Goal: Transaction & Acquisition: Purchase product/service

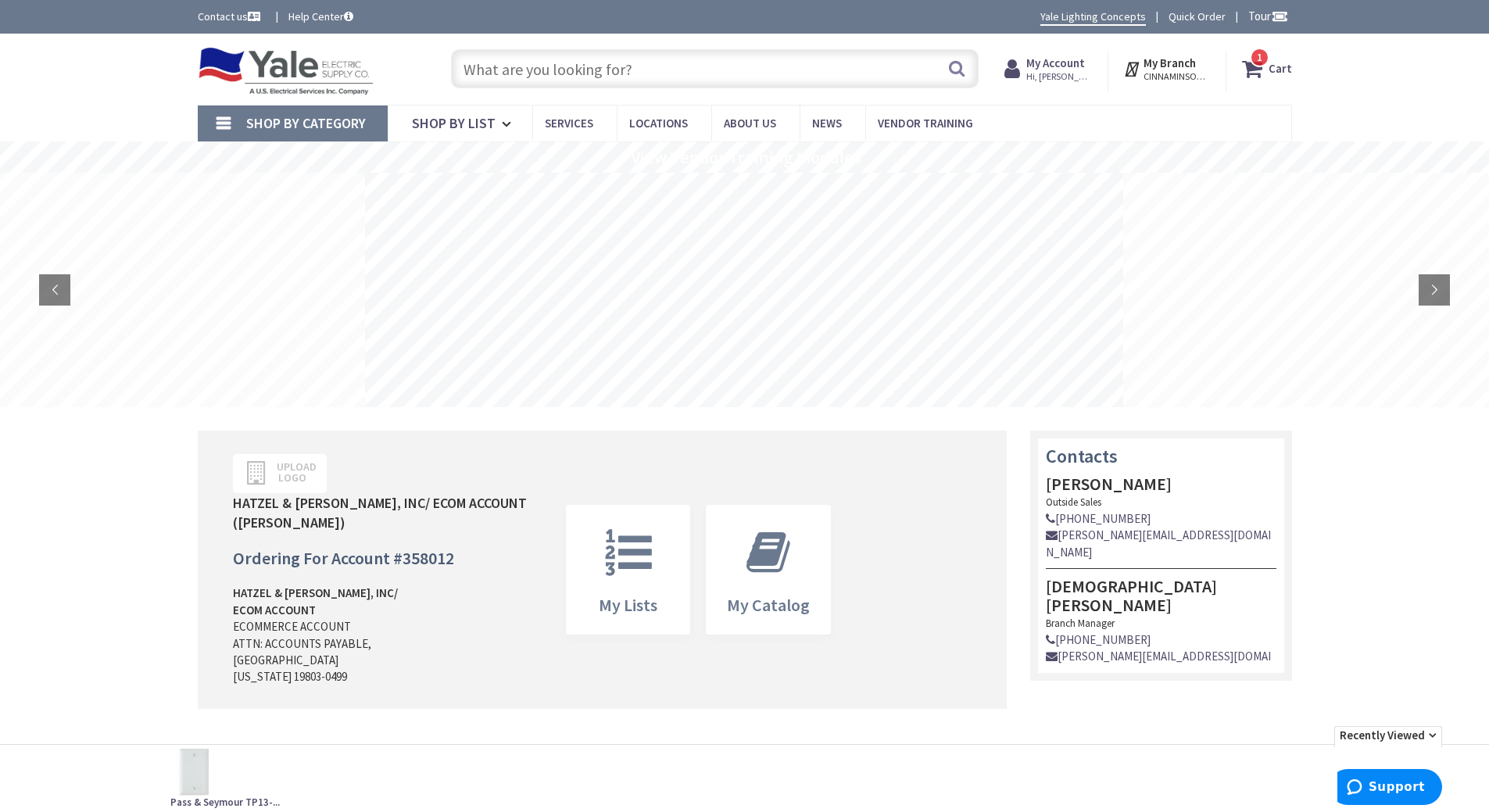
click at [1292, 61] on strong "Cart" at bounding box center [1280, 68] width 23 height 28
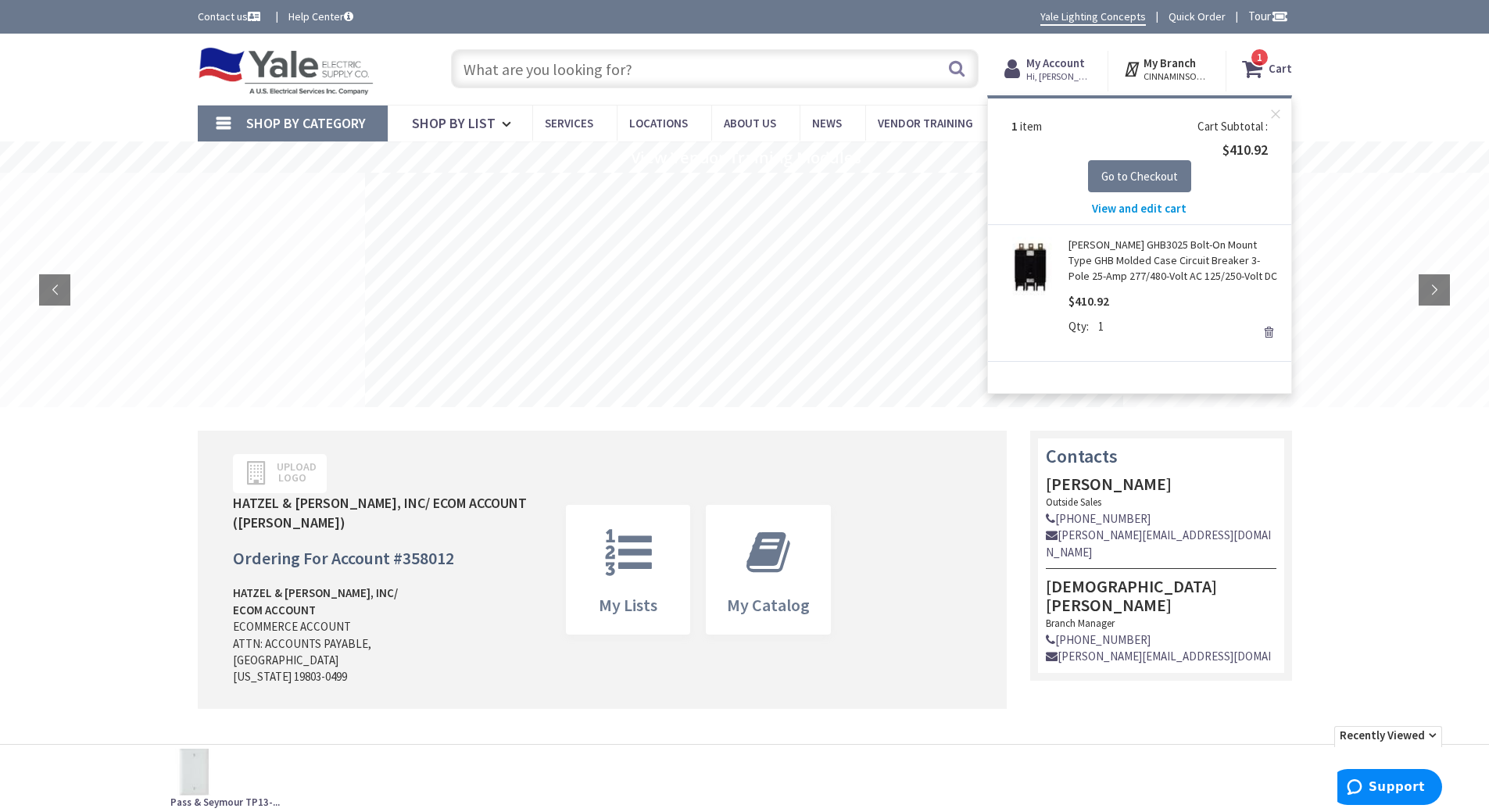
click at [1133, 205] on span "View and edit cart" at bounding box center [1139, 208] width 95 height 15
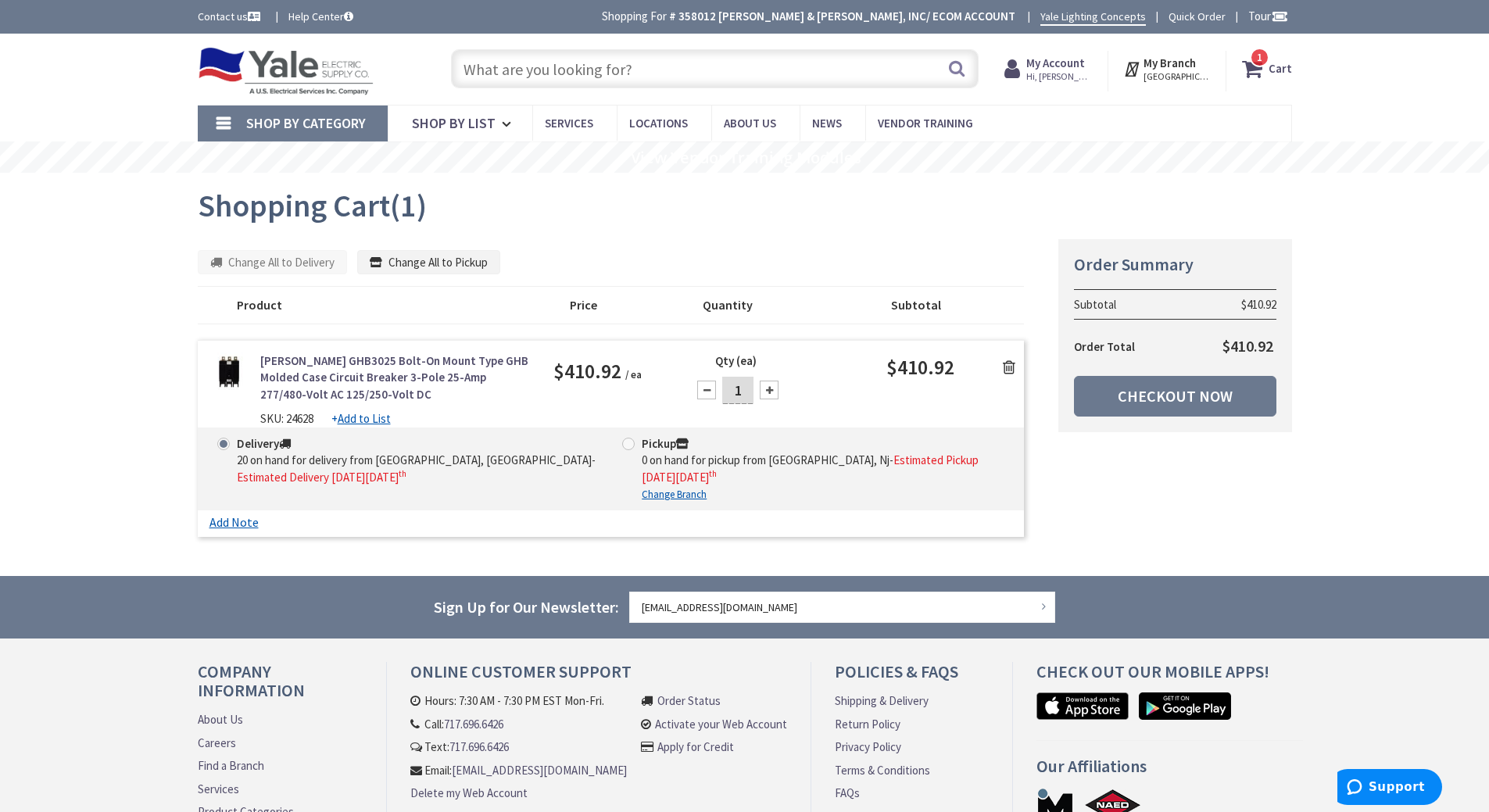
click at [1011, 368] on icon at bounding box center [1009, 366] width 13 height 15
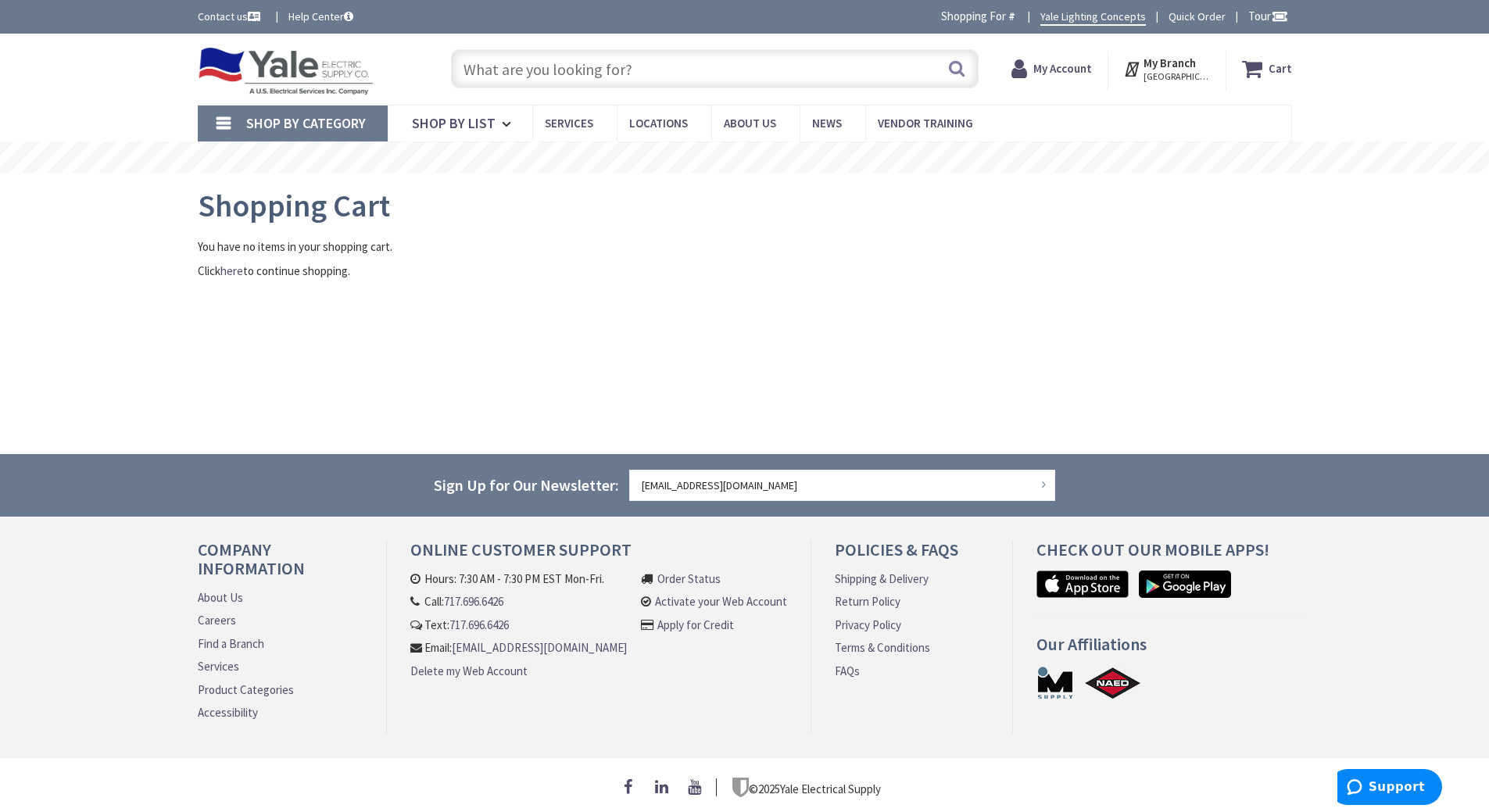
click at [542, 68] on input "text" at bounding box center [715, 68] width 528 height 39
type input "c"
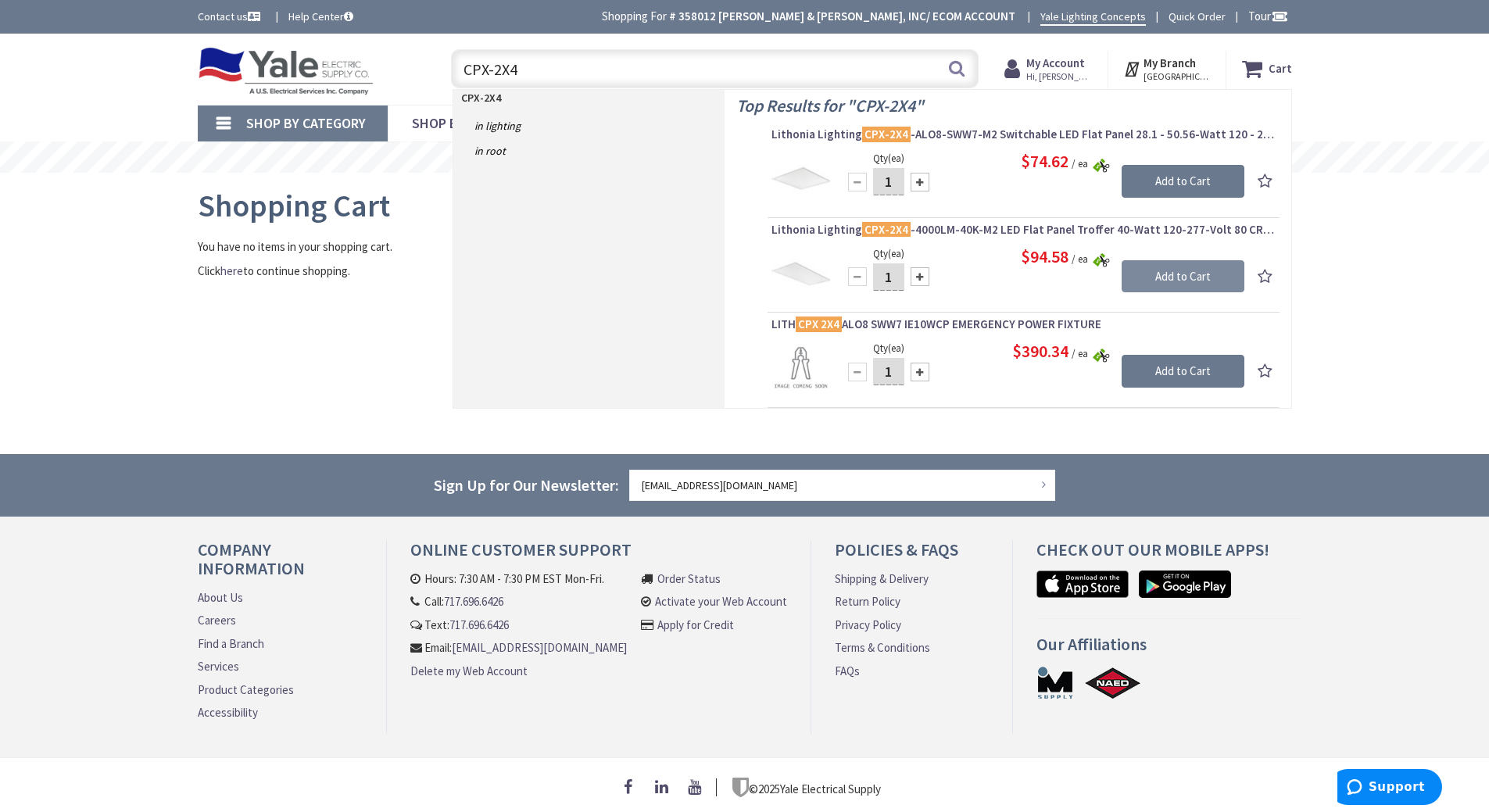
type input "CPX-2X4"
click at [1183, 274] on input "Add to Cart" at bounding box center [1183, 276] width 122 height 32
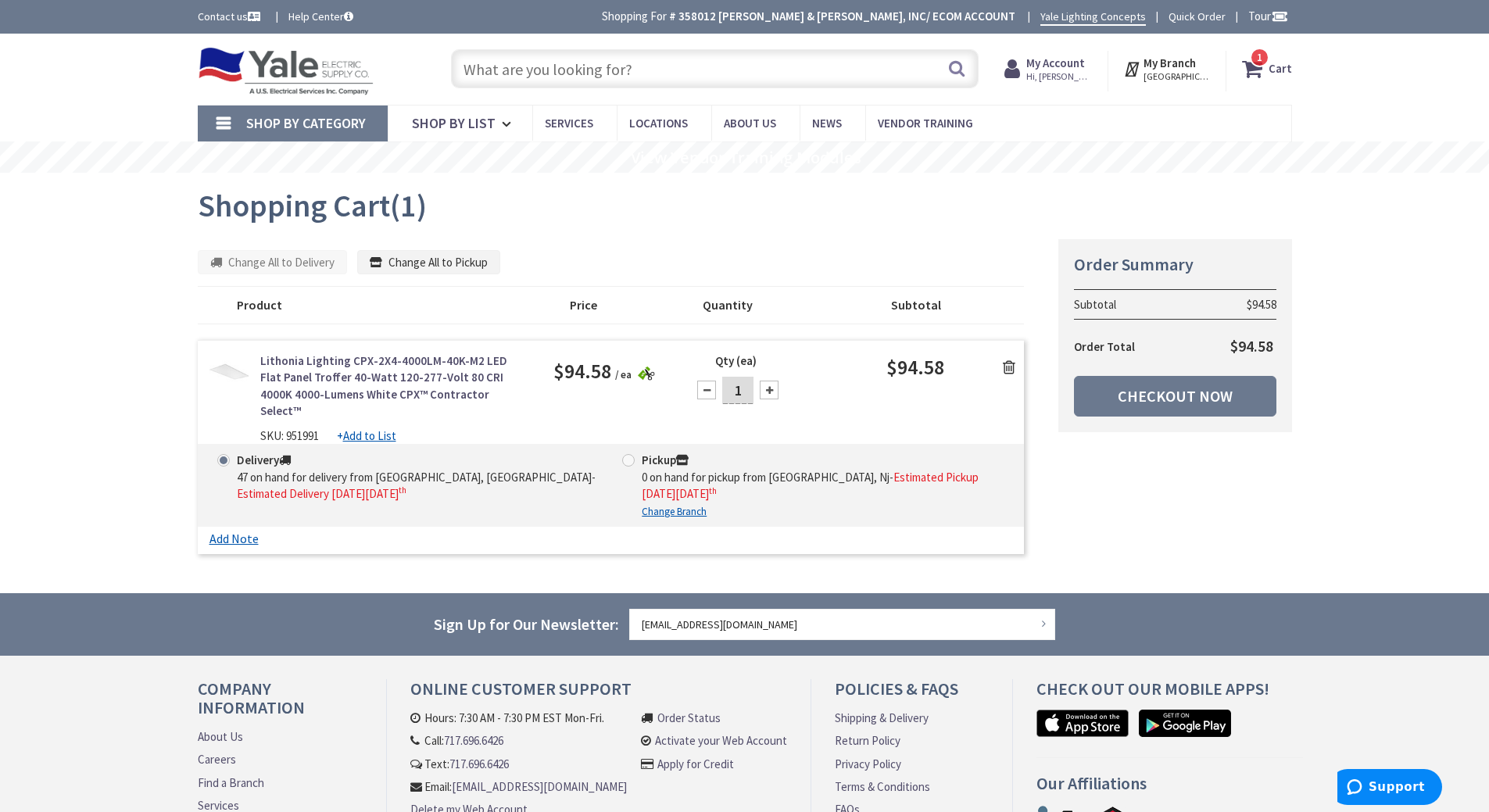
click at [1008, 361] on icon at bounding box center [1009, 366] width 13 height 15
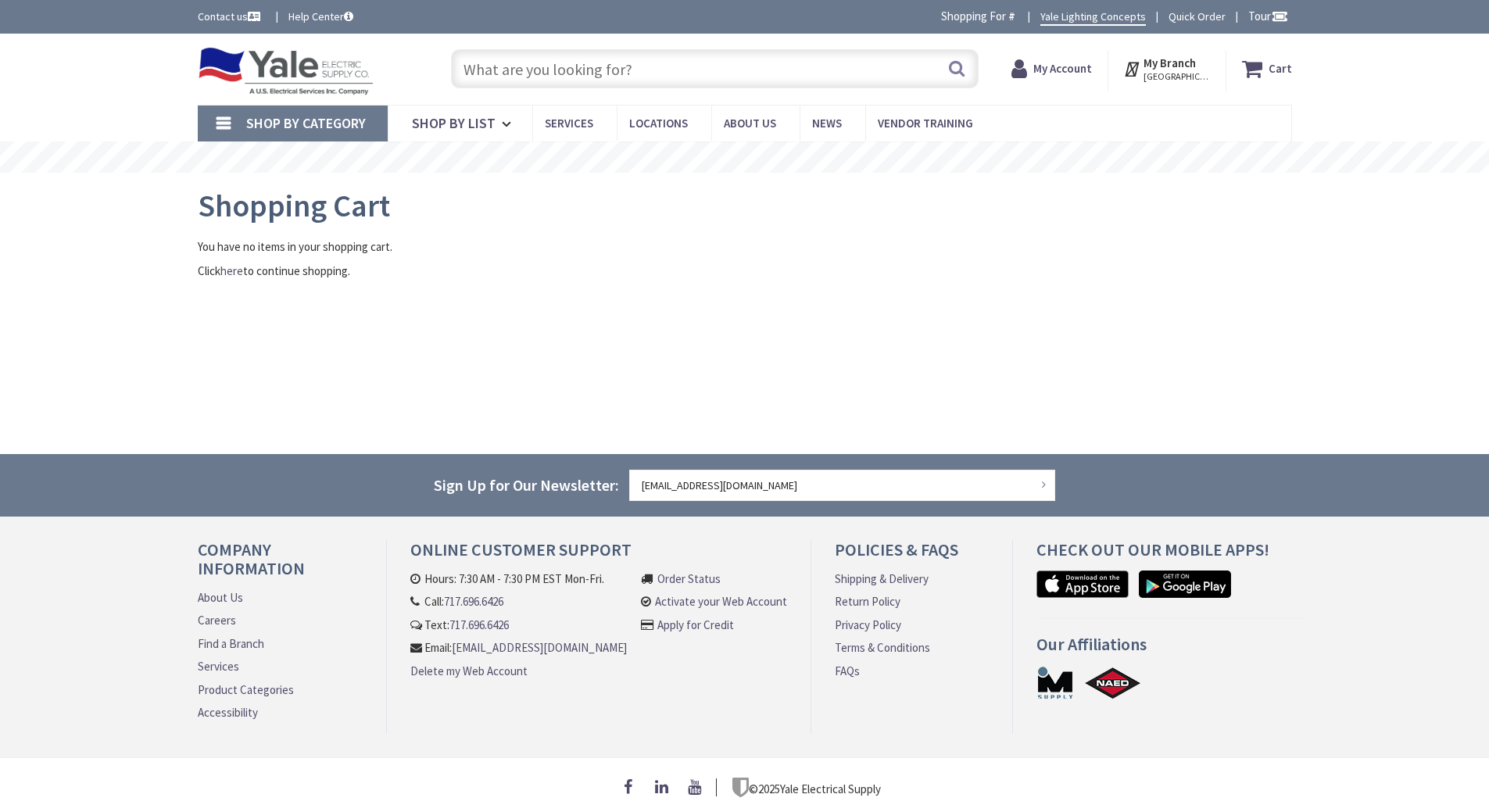
click at [520, 72] on input "text" at bounding box center [715, 68] width 528 height 39
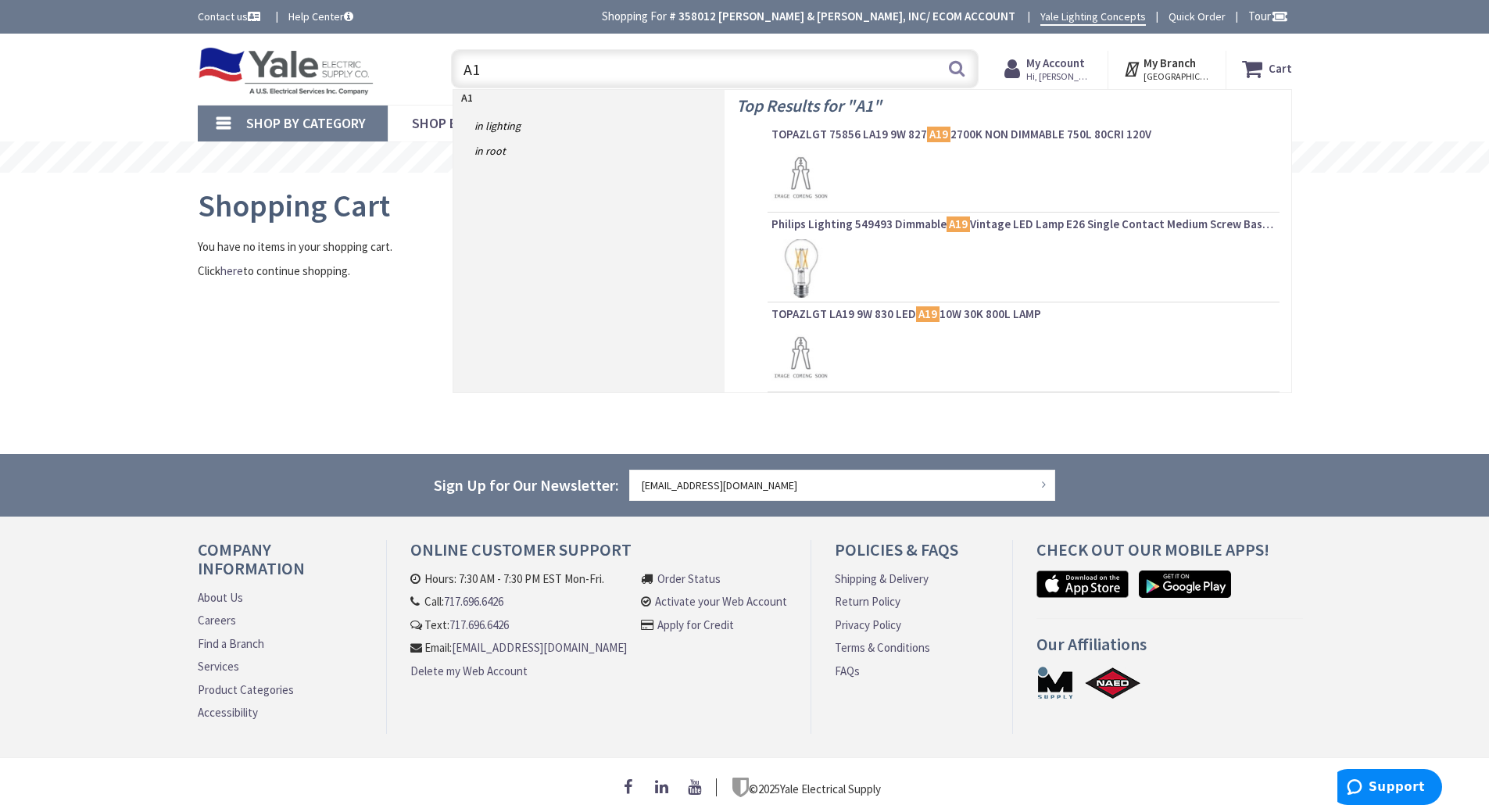
type input "A"
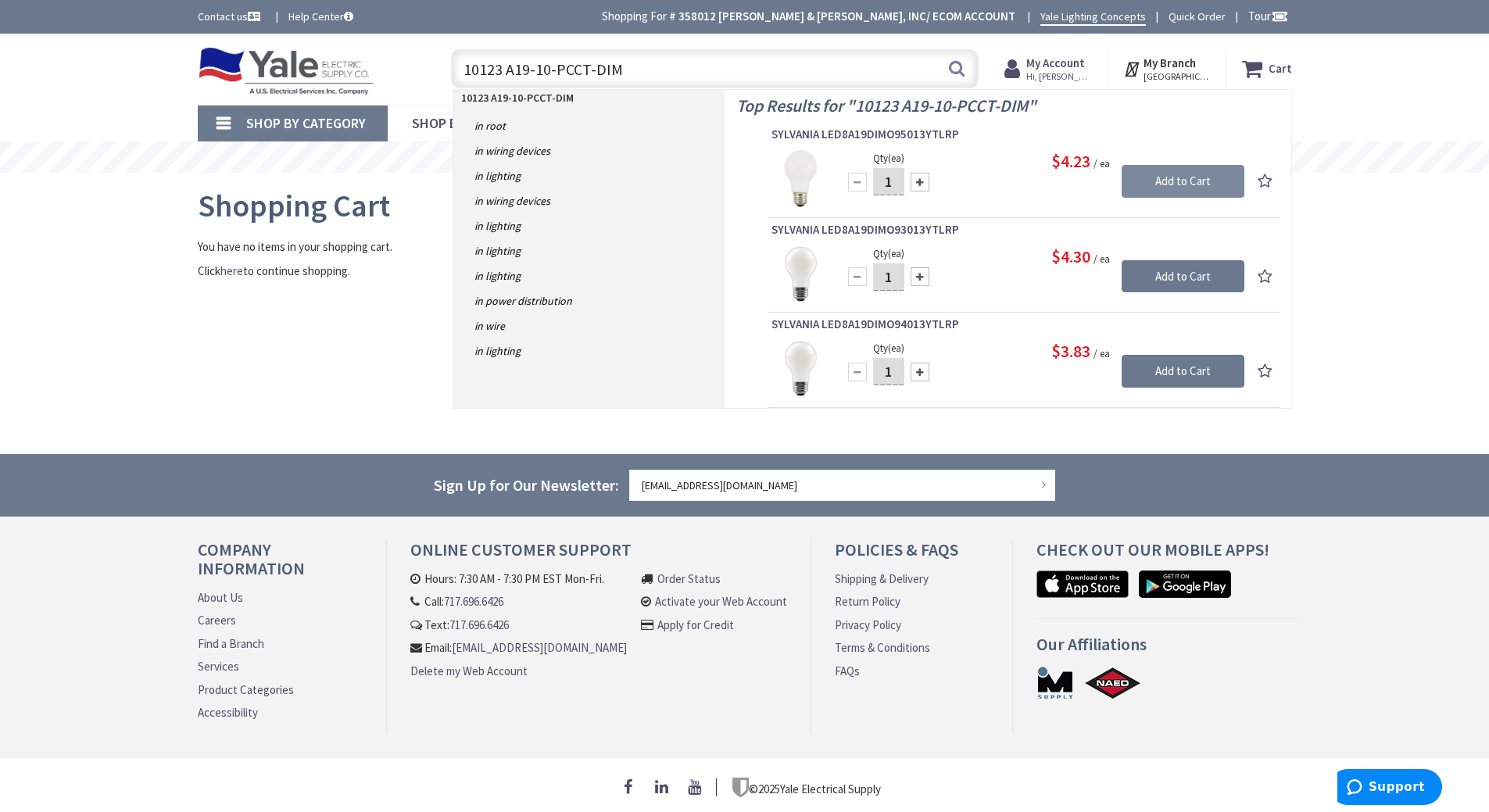
type input "10123 A19-10-PCCT-DIM"
click at [1173, 171] on input "Add to Cart" at bounding box center [1183, 181] width 122 height 32
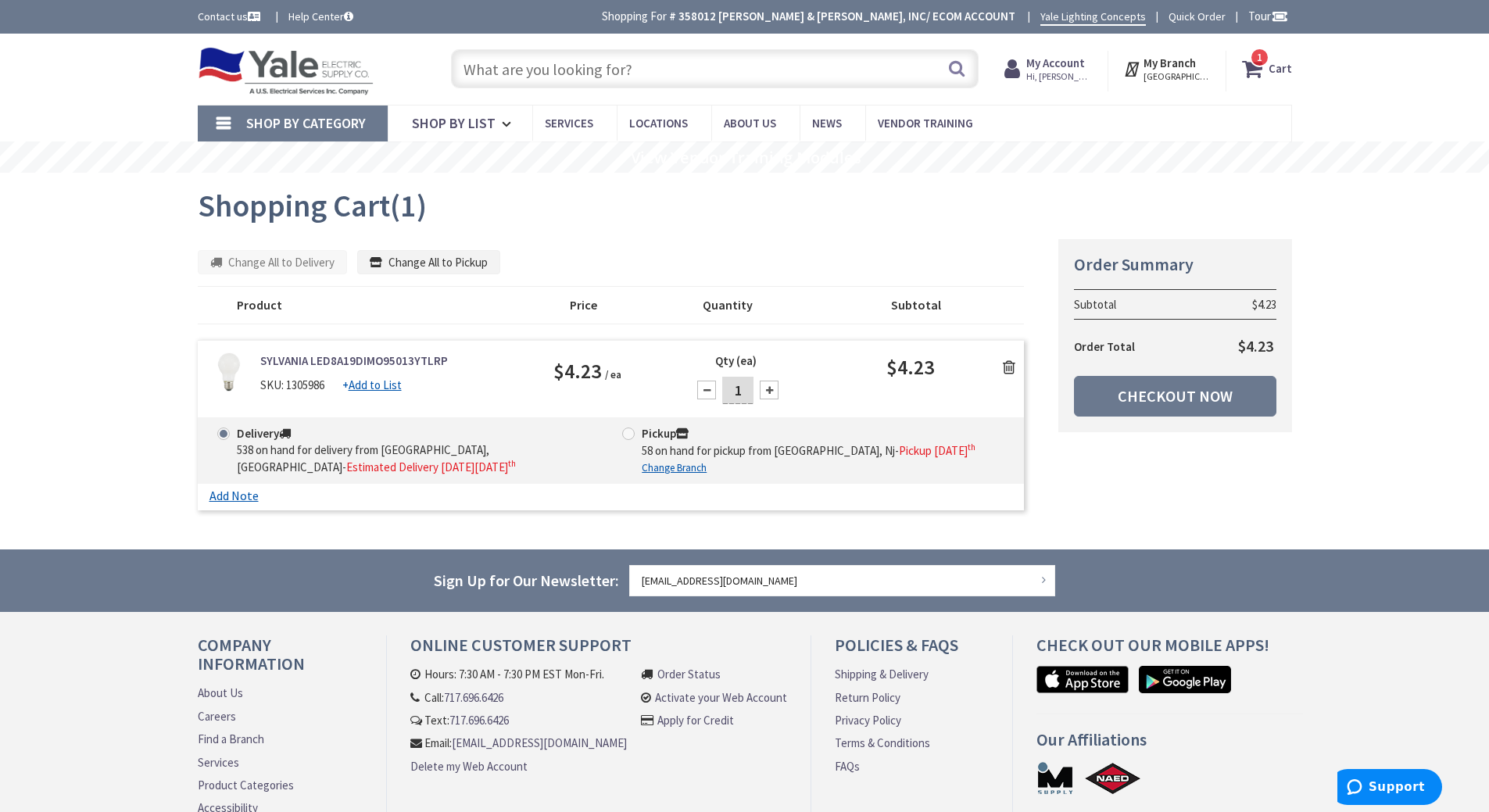
click at [1009, 359] on icon at bounding box center [1009, 366] width 13 height 15
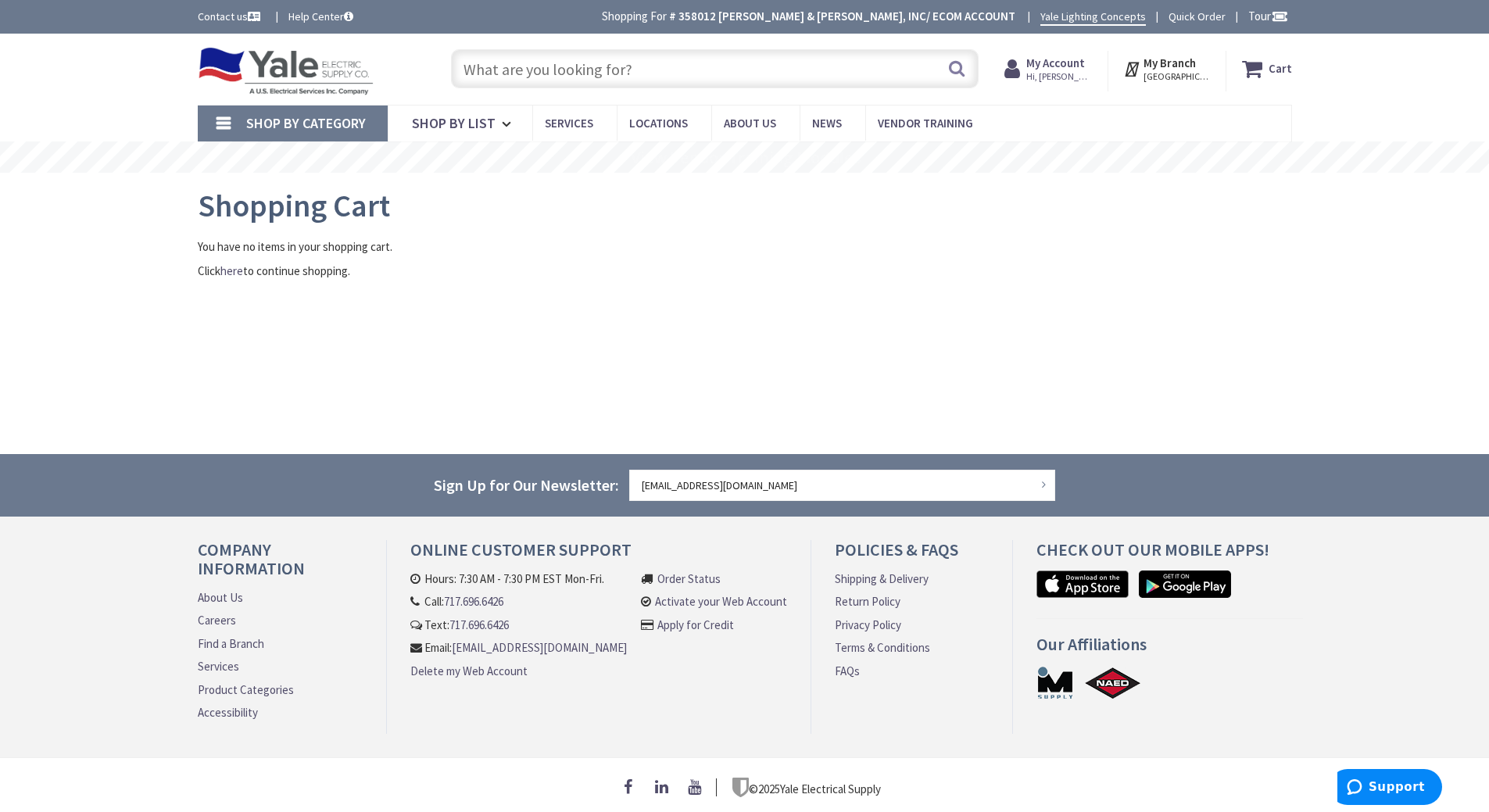
click at [690, 75] on input "text" at bounding box center [715, 68] width 528 height 39
click at [653, 77] on input "text" at bounding box center [715, 68] width 528 height 39
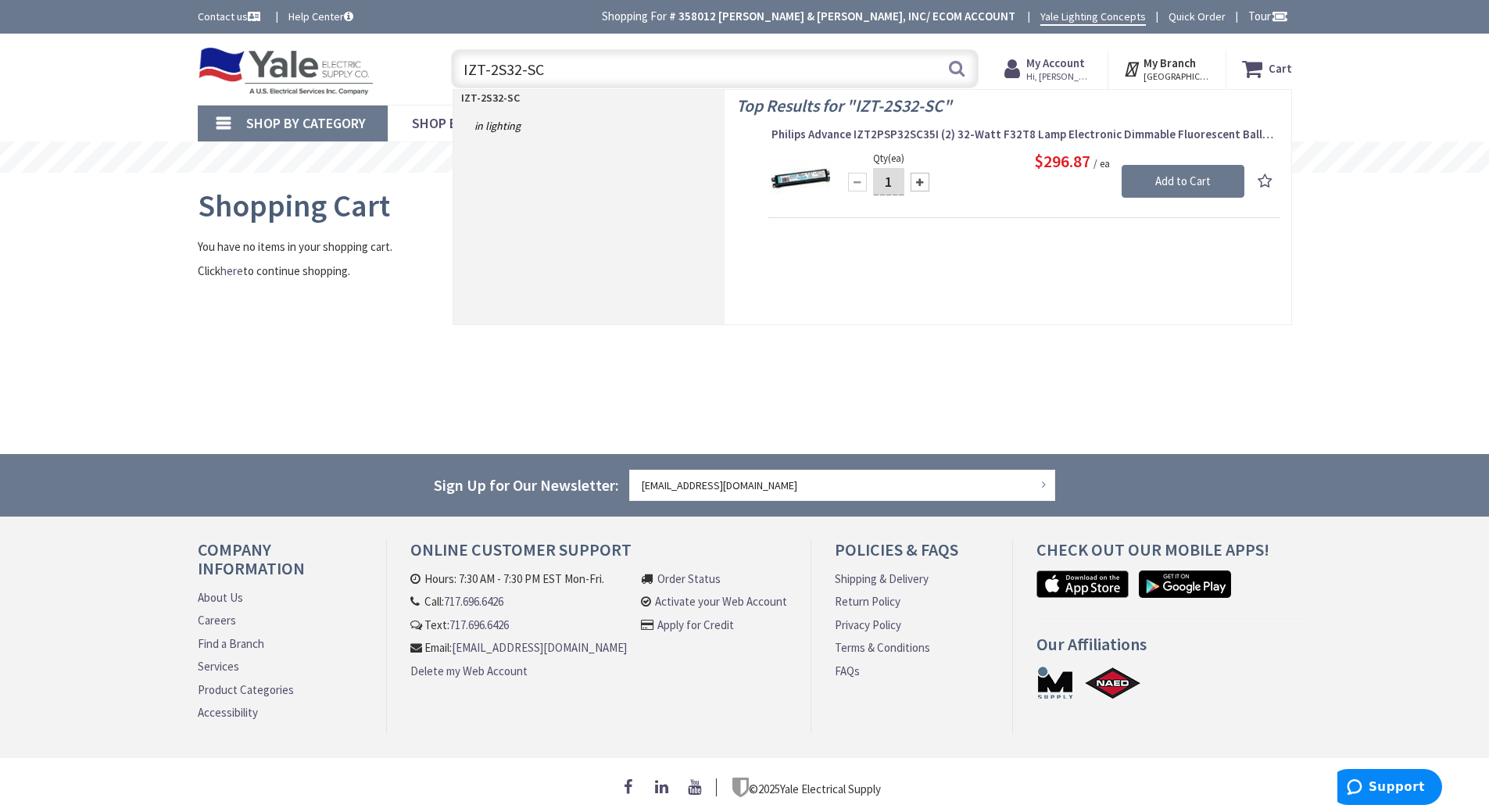
click at [484, 68] on input "IZT-2S32-SC" at bounding box center [715, 68] width 528 height 39
click at [489, 66] on input "IZT-2S32-SC" at bounding box center [715, 68] width 528 height 39
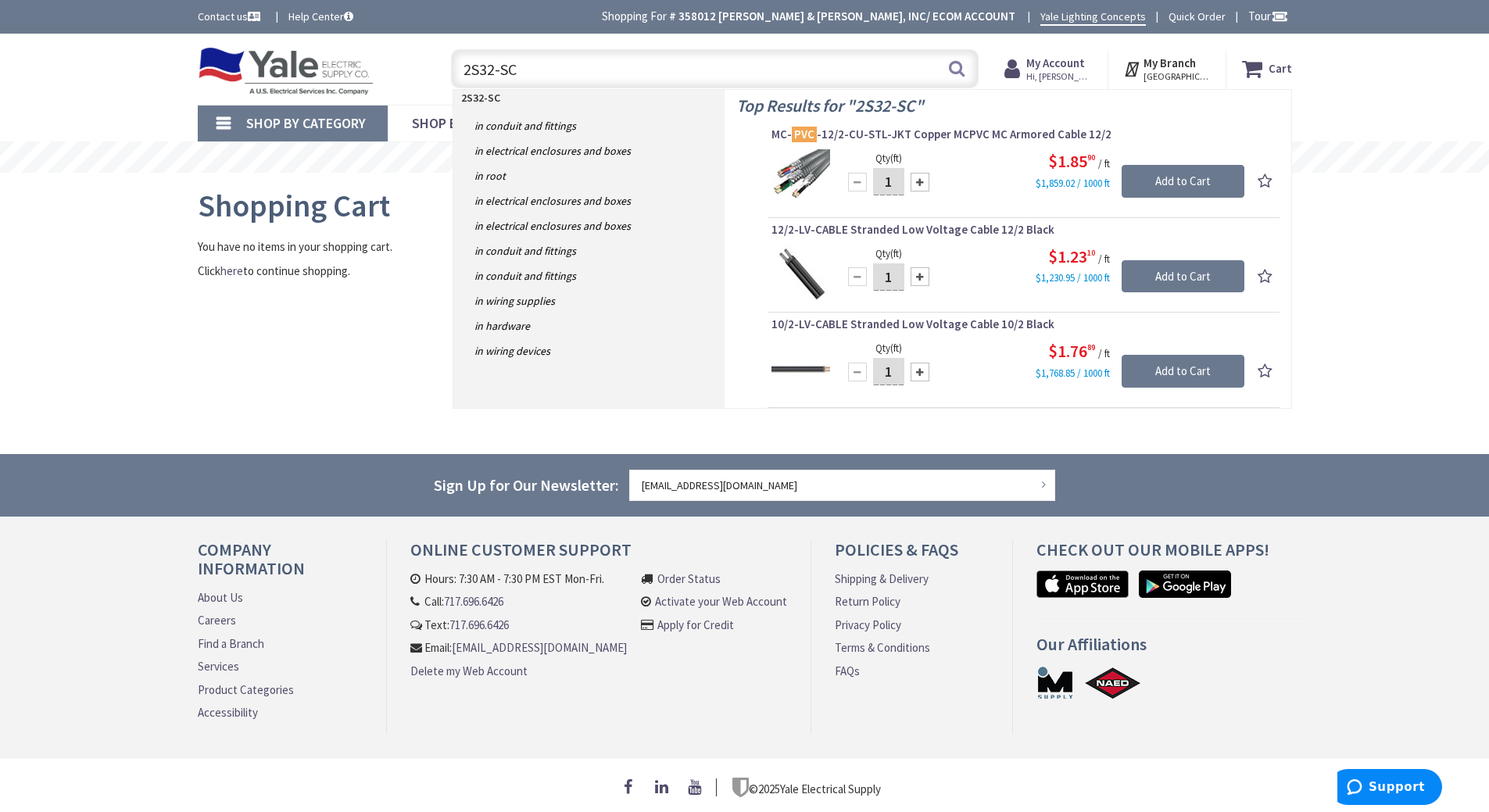
click at [531, 70] on input "2S32-SC" at bounding box center [715, 68] width 528 height 39
type input "2S32-SC BALLAST"
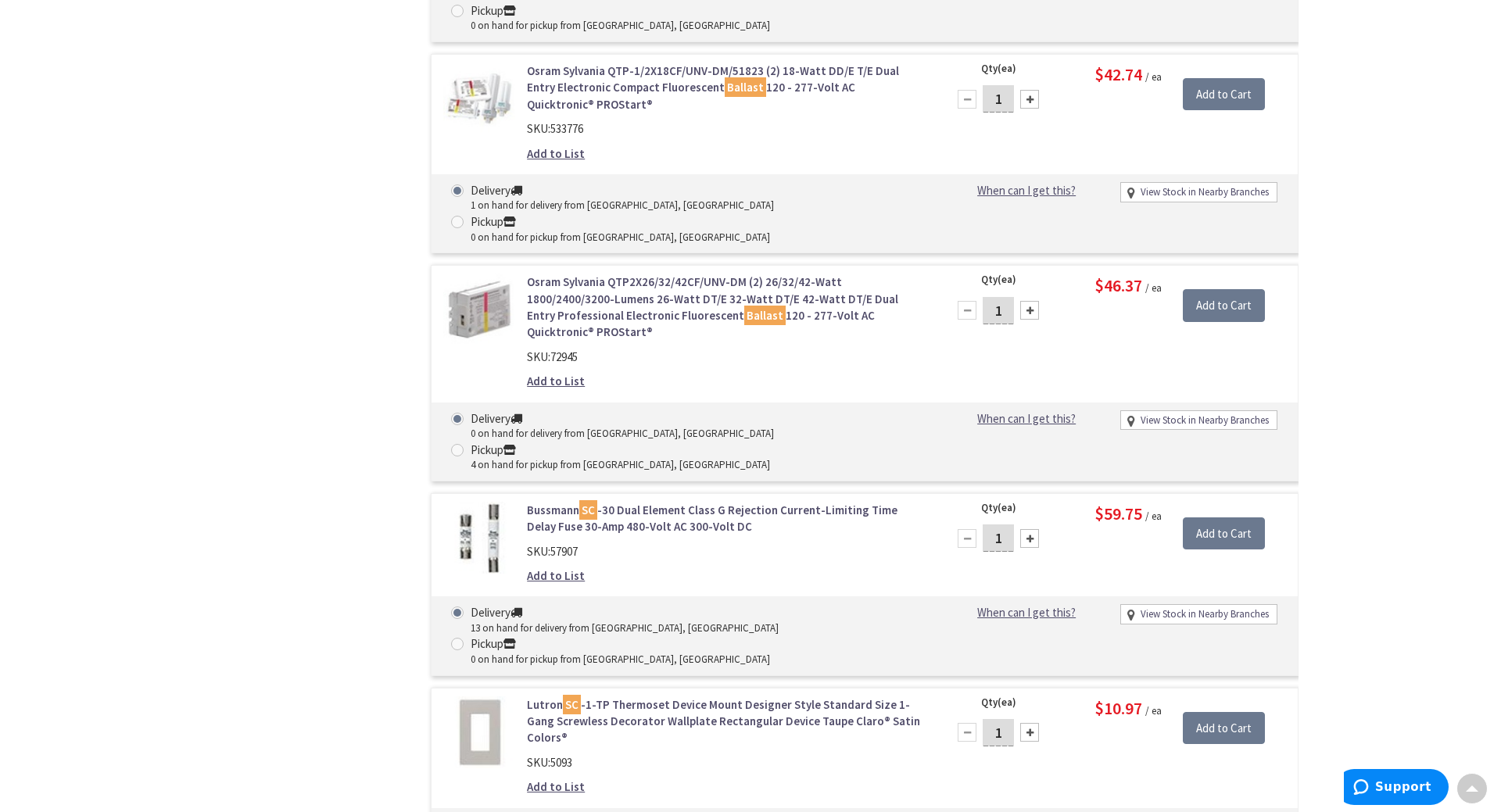
scroll to position [2737, 0]
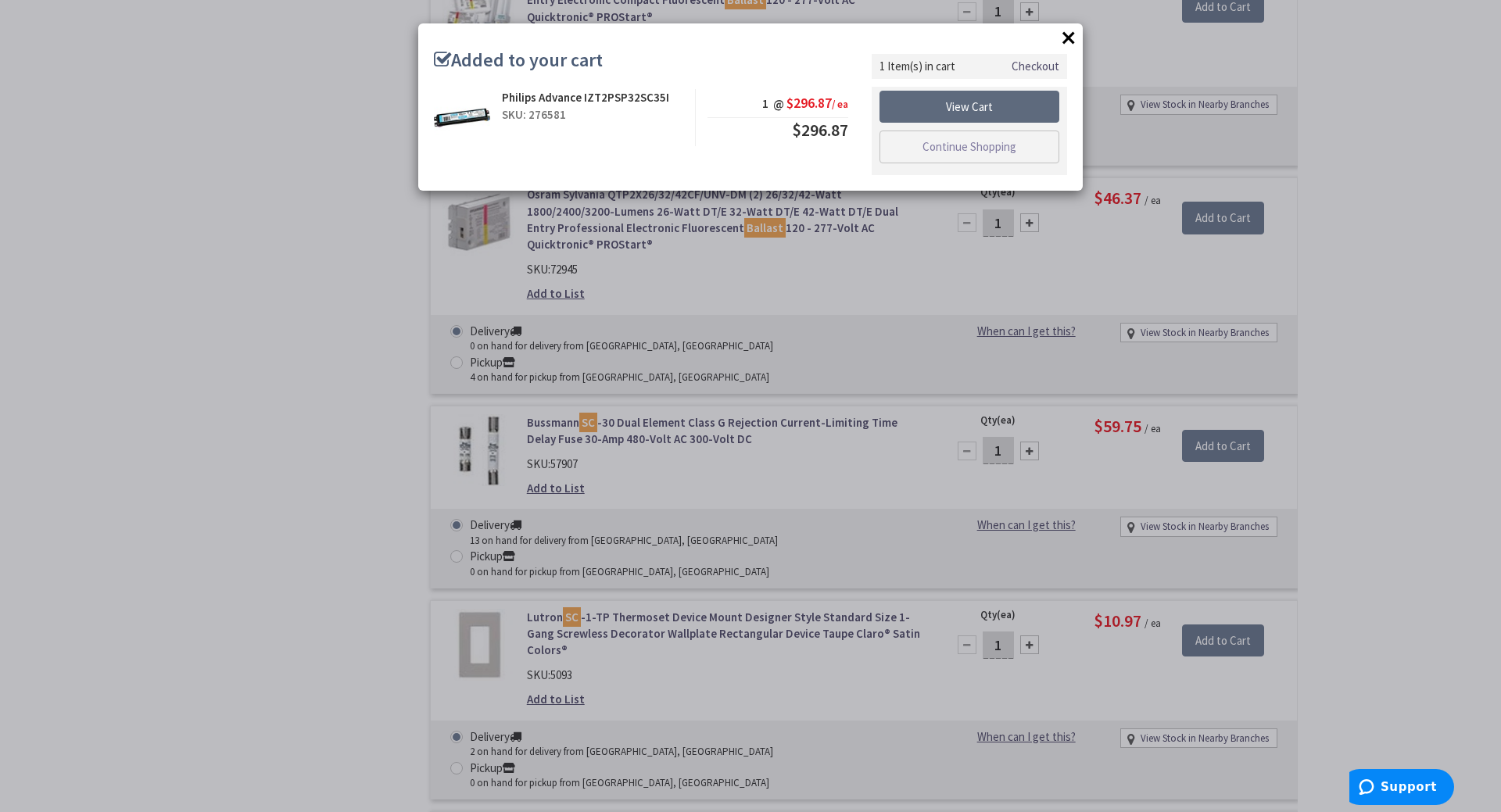
click at [962, 95] on link "View Cart" at bounding box center [970, 107] width 180 height 32
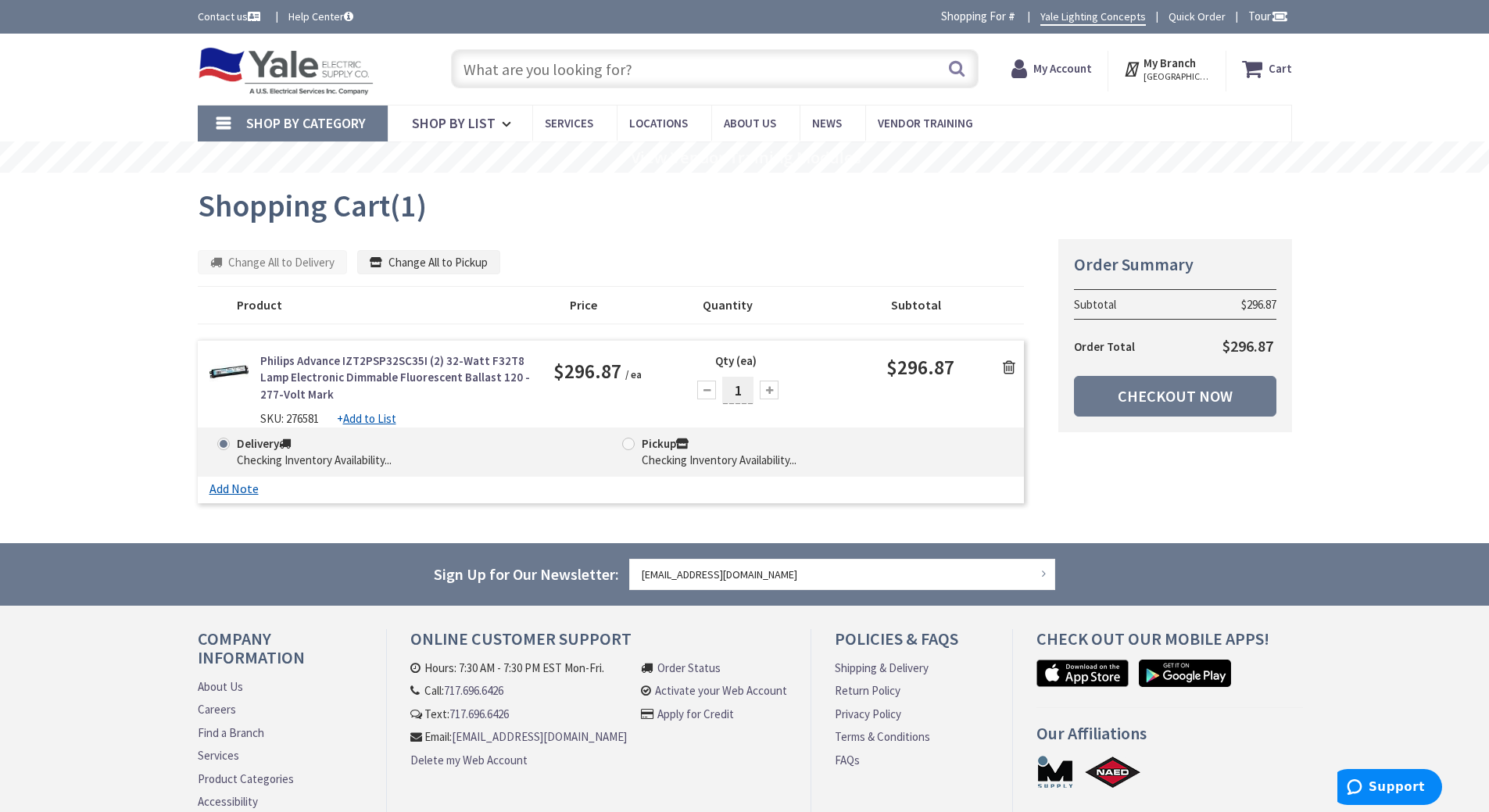
click at [503, 75] on input "text" at bounding box center [715, 68] width 528 height 39
type input "S"
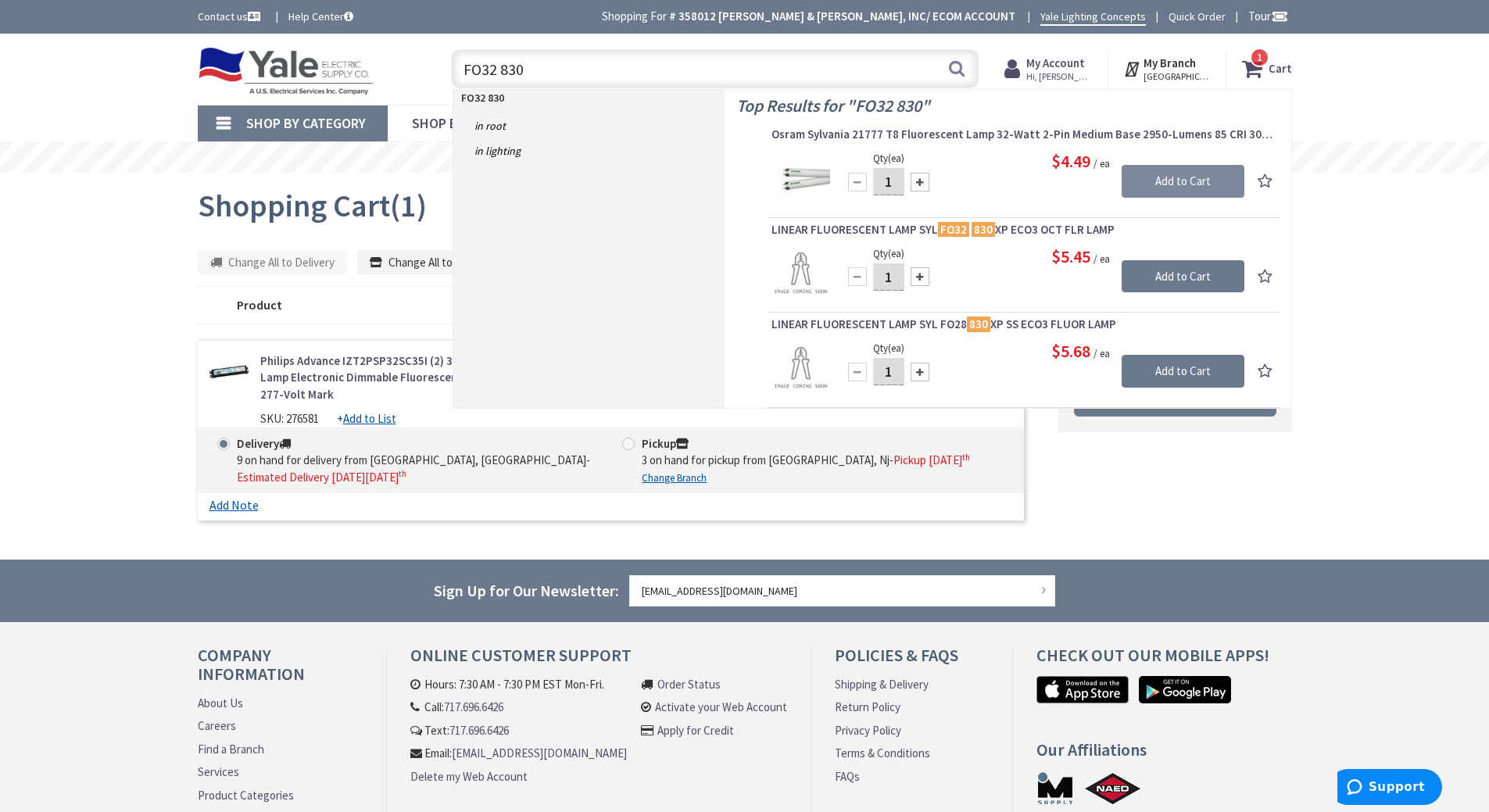
type input "FO32 830"
click at [1174, 175] on input "Add to Cart" at bounding box center [1183, 181] width 122 height 32
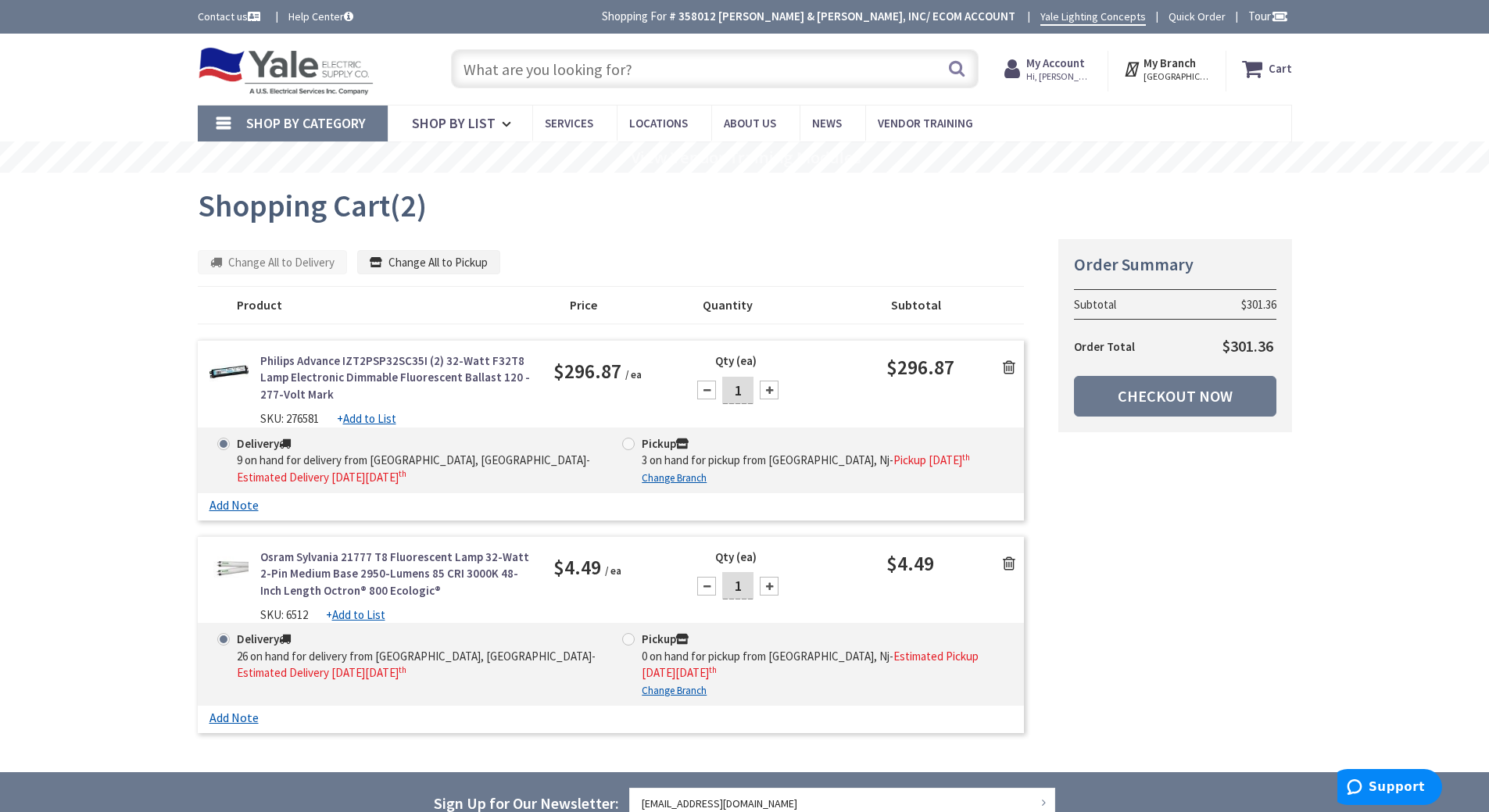
click at [537, 71] on input "text" at bounding box center [715, 68] width 528 height 39
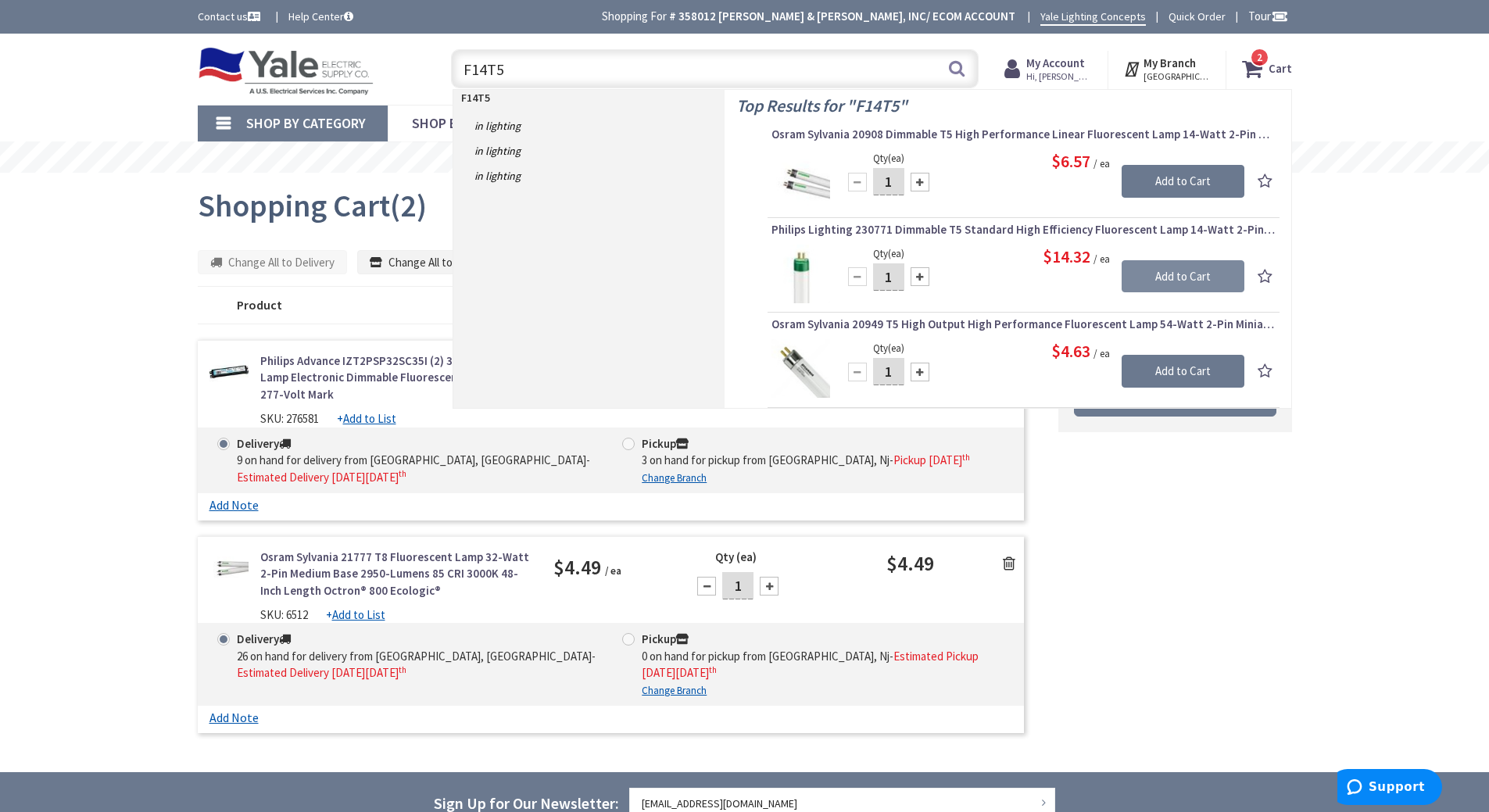
type input "F14T5"
click at [1167, 263] on input "Add to Cart" at bounding box center [1183, 276] width 122 height 32
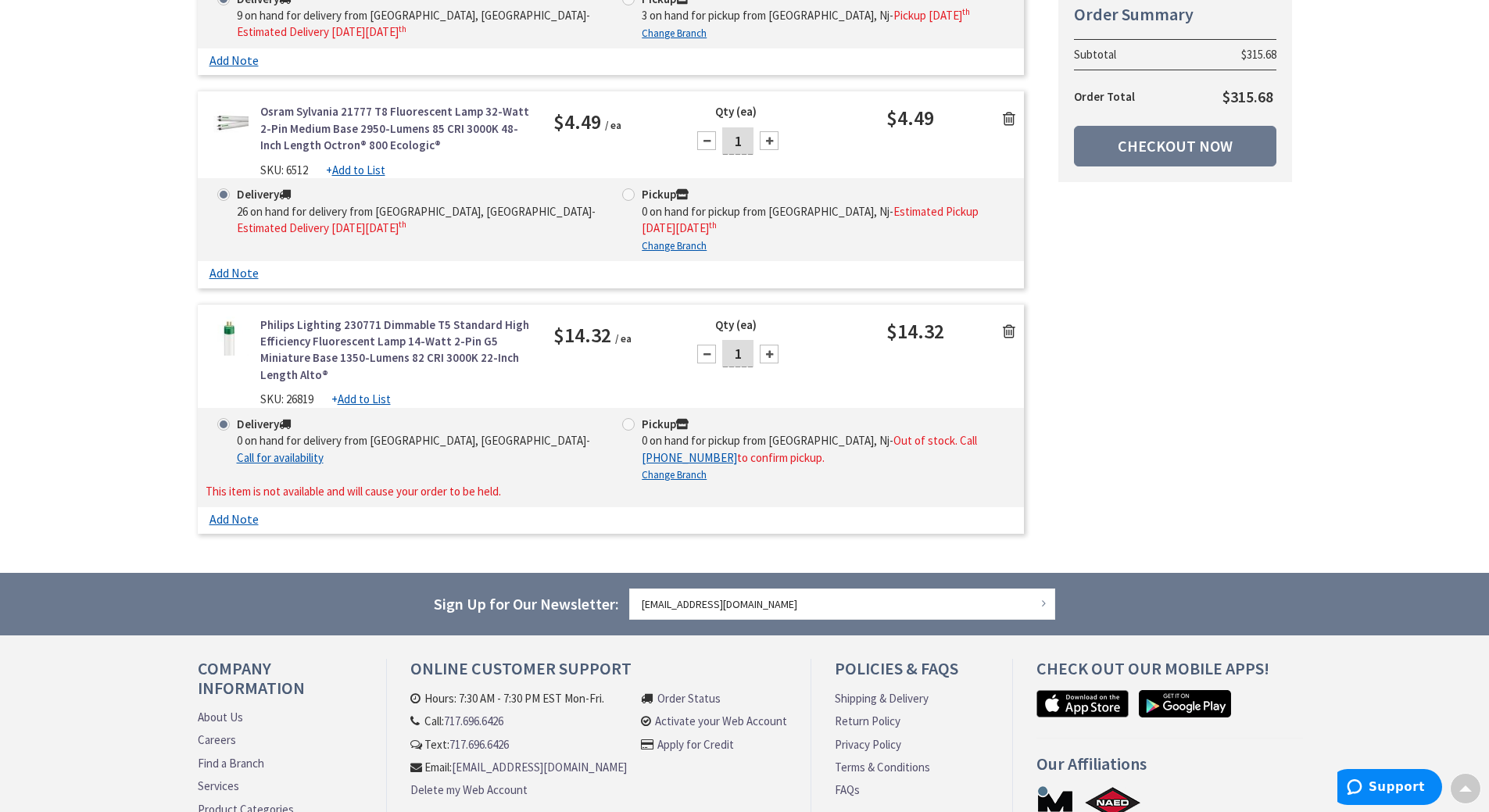
scroll to position [500, 0]
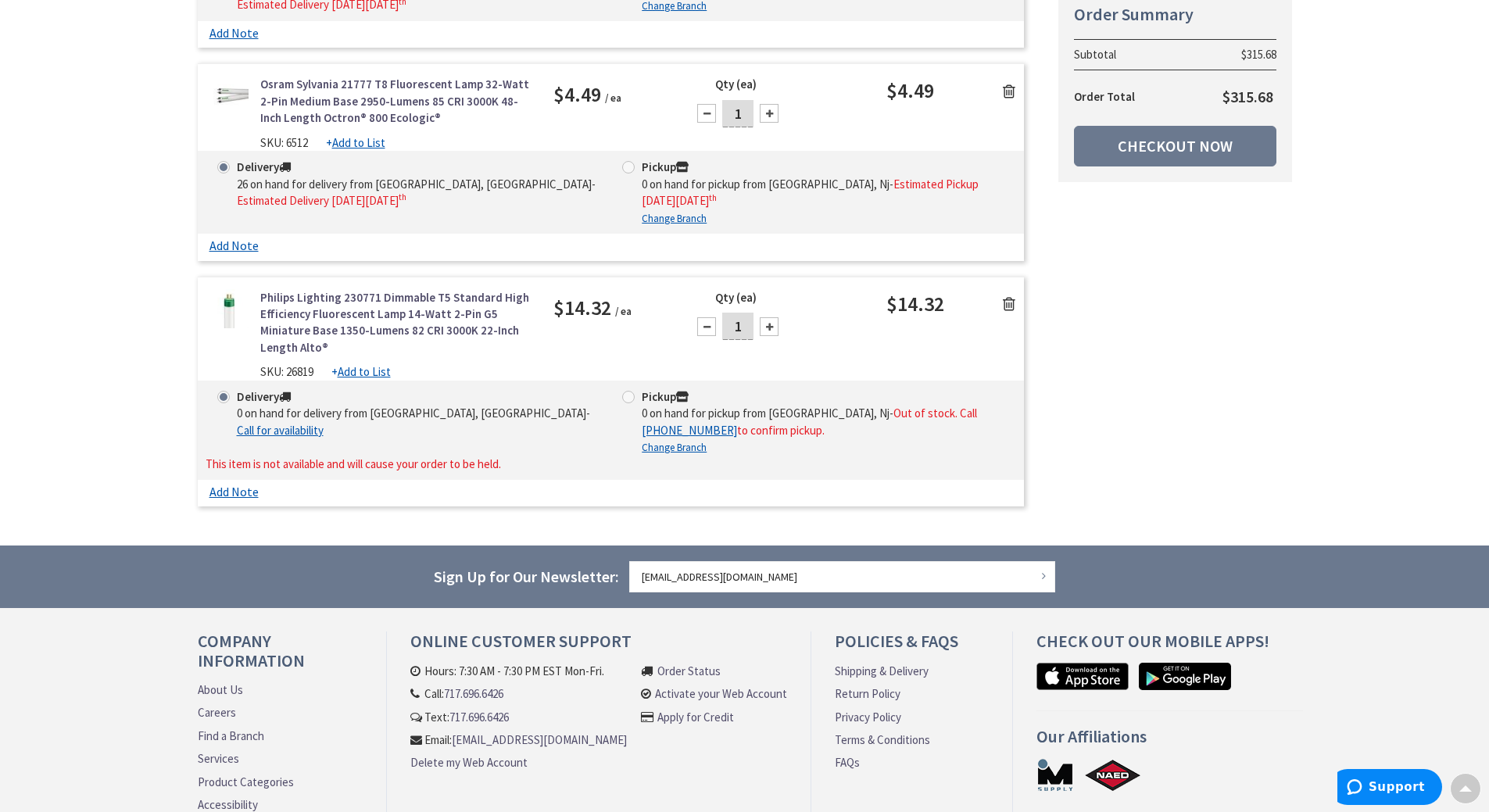
click at [1006, 306] on icon at bounding box center [1009, 303] width 13 height 15
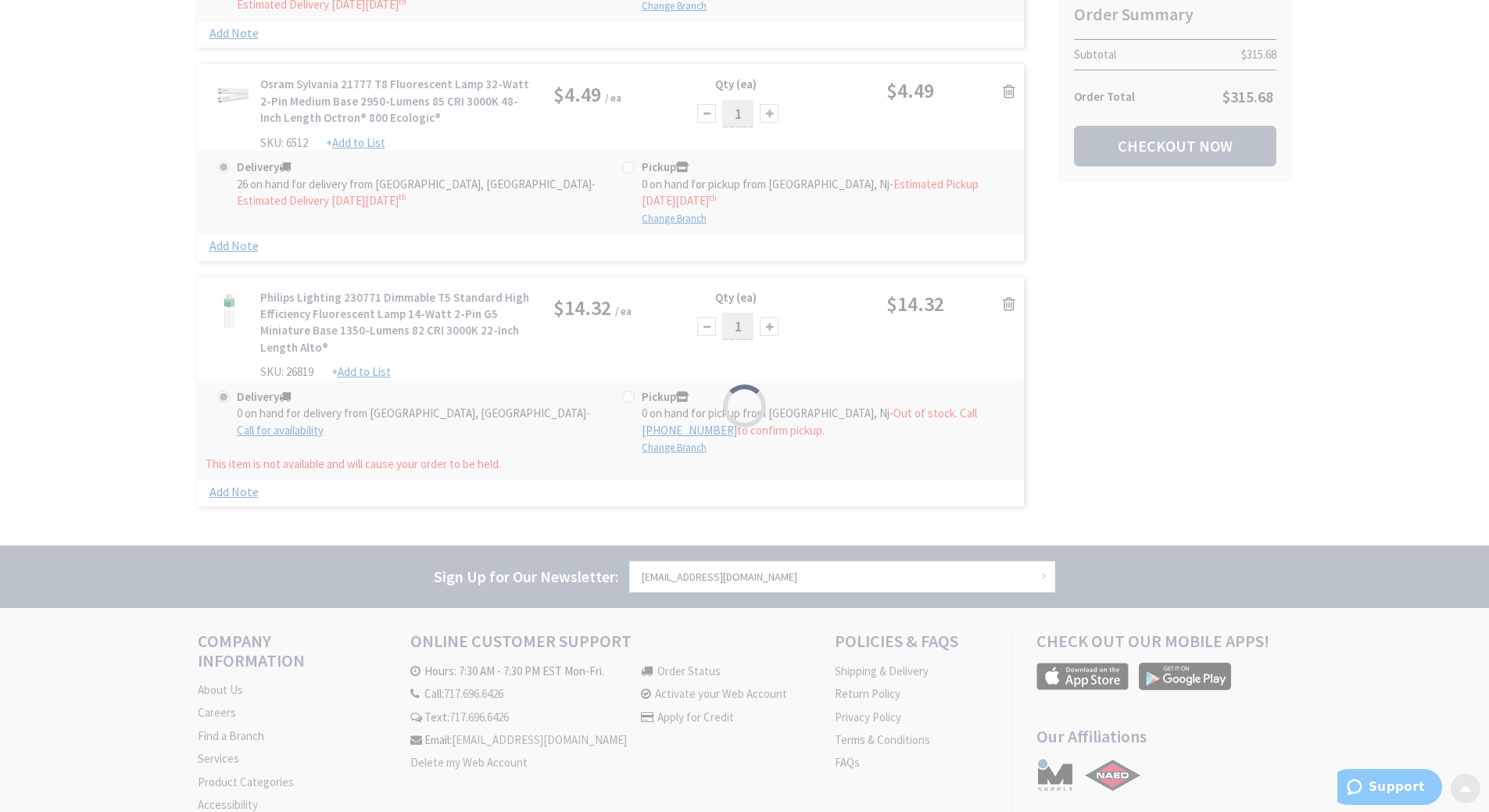
scroll to position [327, 0]
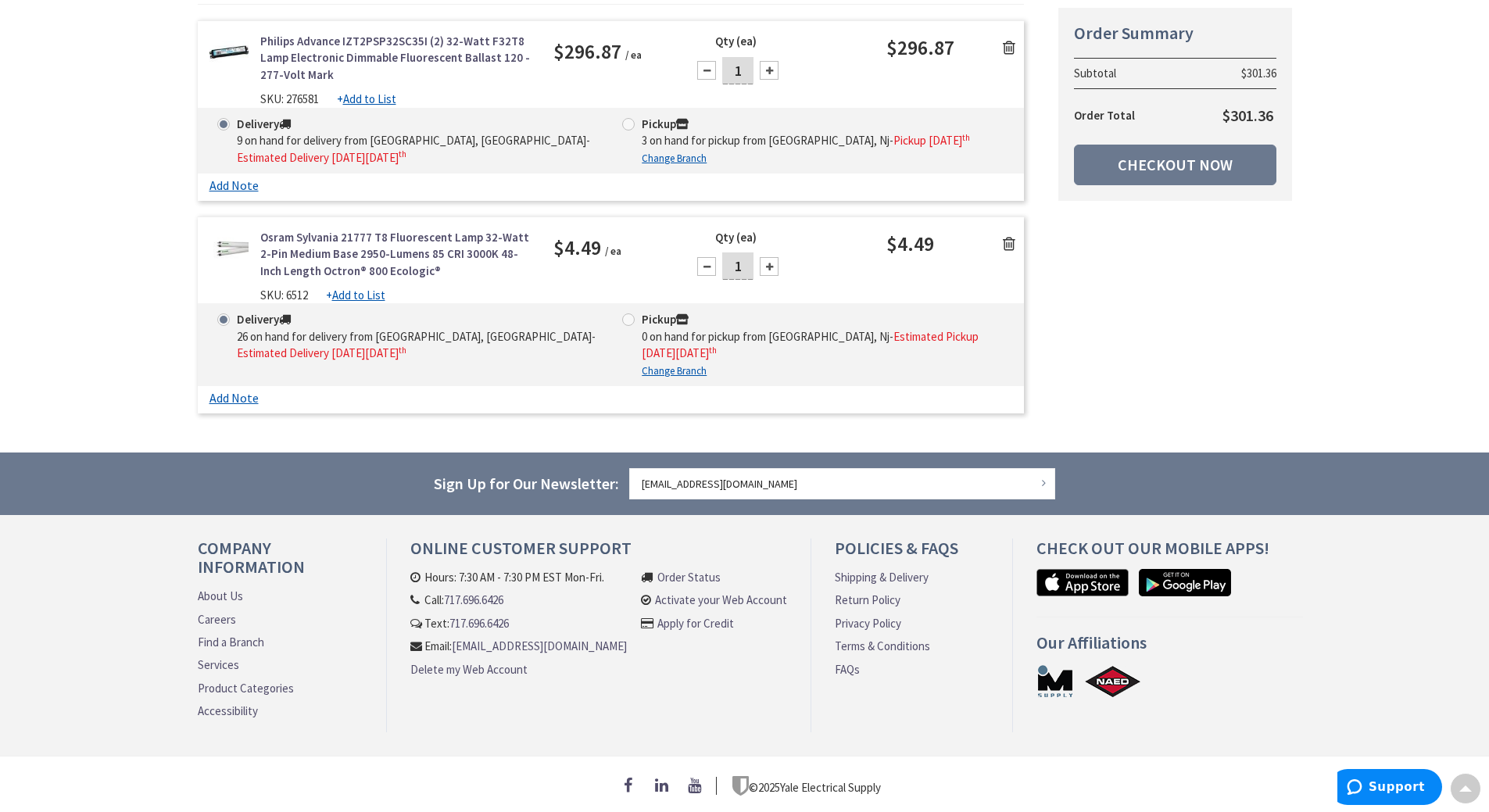
drag, startPoint x: 1010, startPoint y: 232, endPoint x: 1003, endPoint y: 176, distance: 56.4
click at [1010, 236] on icon at bounding box center [1009, 243] width 13 height 15
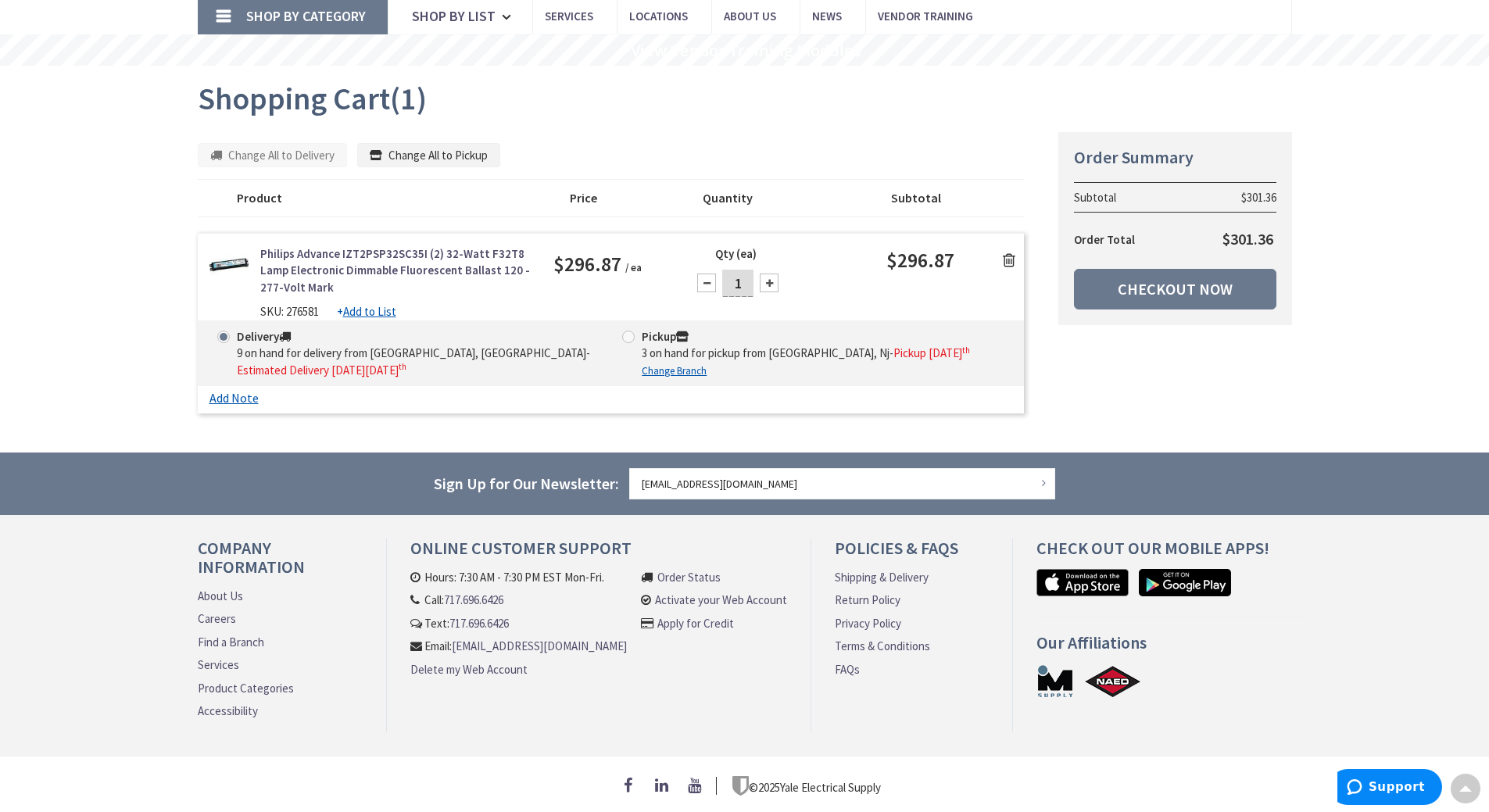
scroll to position [114, 0]
click at [1007, 43] on rs-slide "View Vendor Training Modules" at bounding box center [744, 50] width 1489 height 32
click at [1007, 248] on link at bounding box center [1009, 259] width 30 height 23
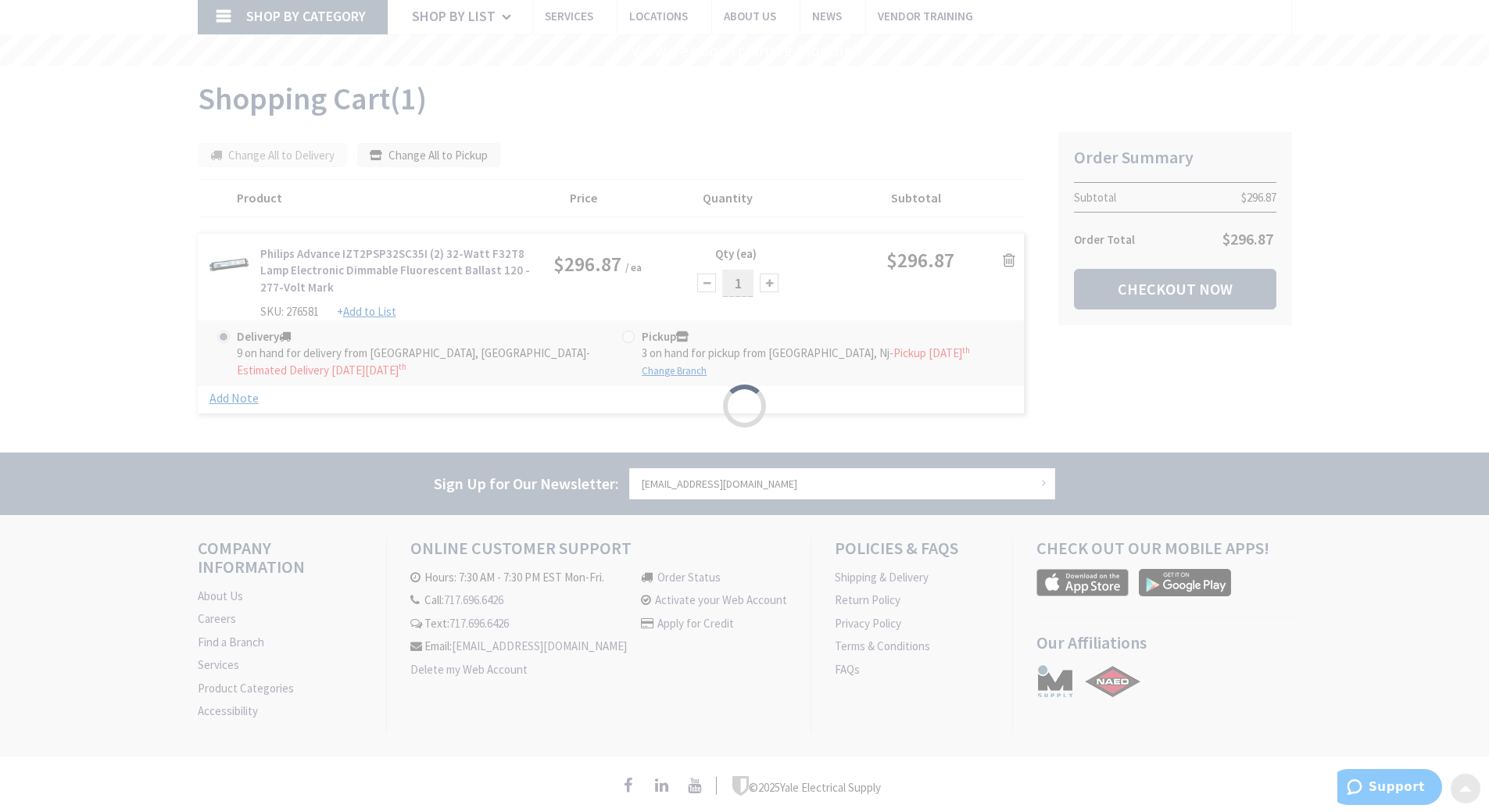
scroll to position [98, 0]
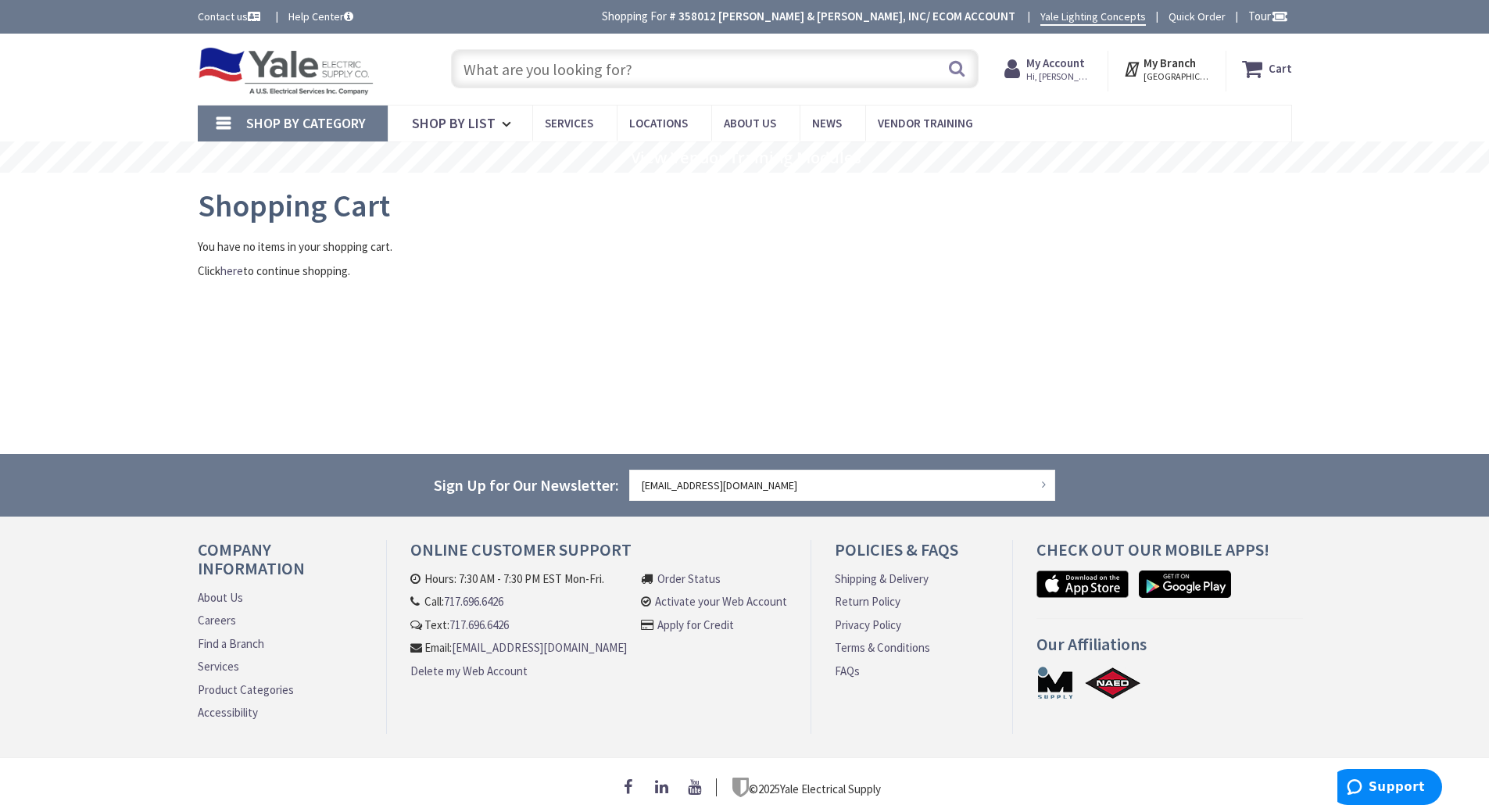
click at [571, 78] on input "text" at bounding box center [715, 68] width 528 height 39
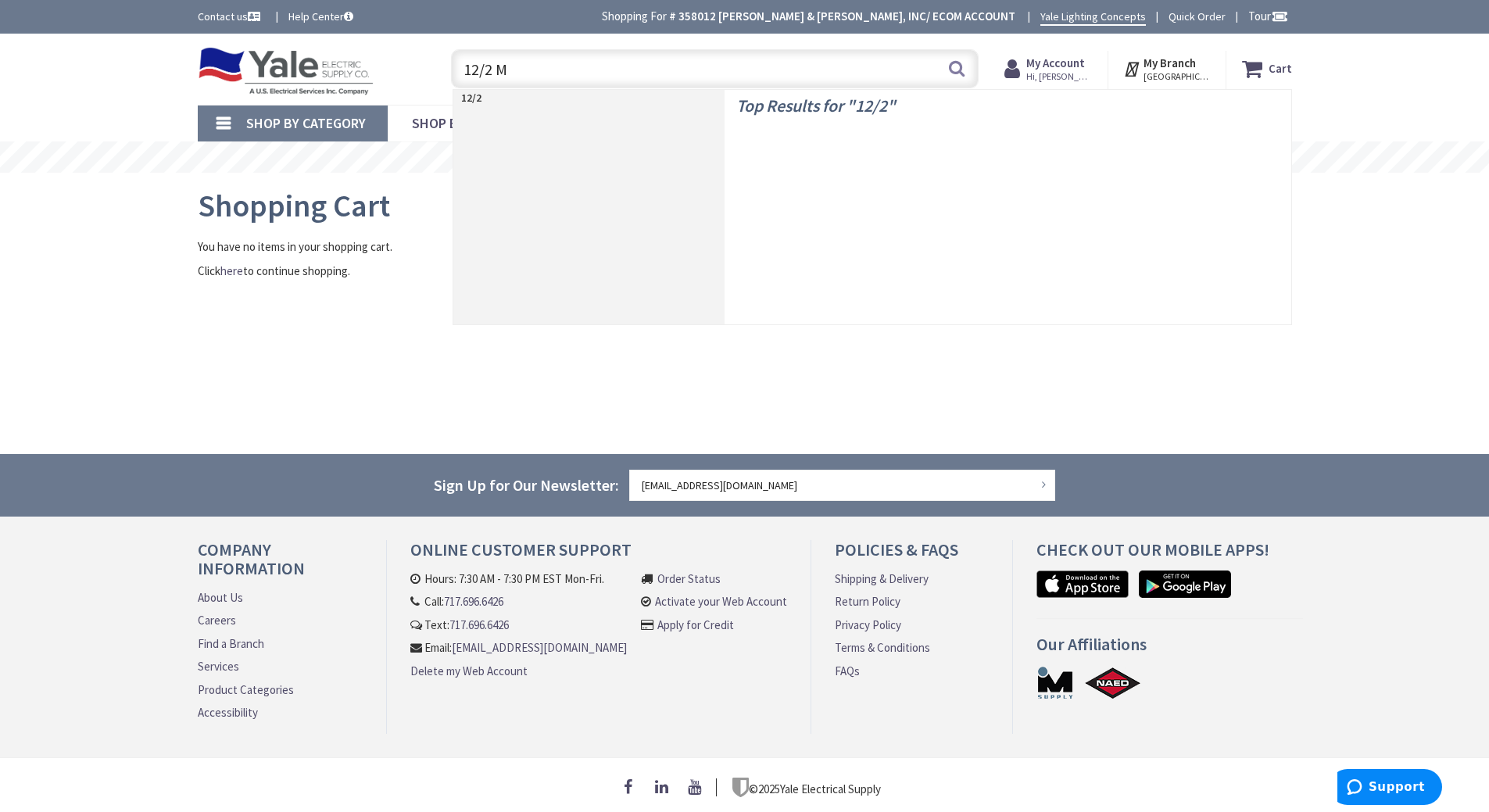
type input "12/2 MC"
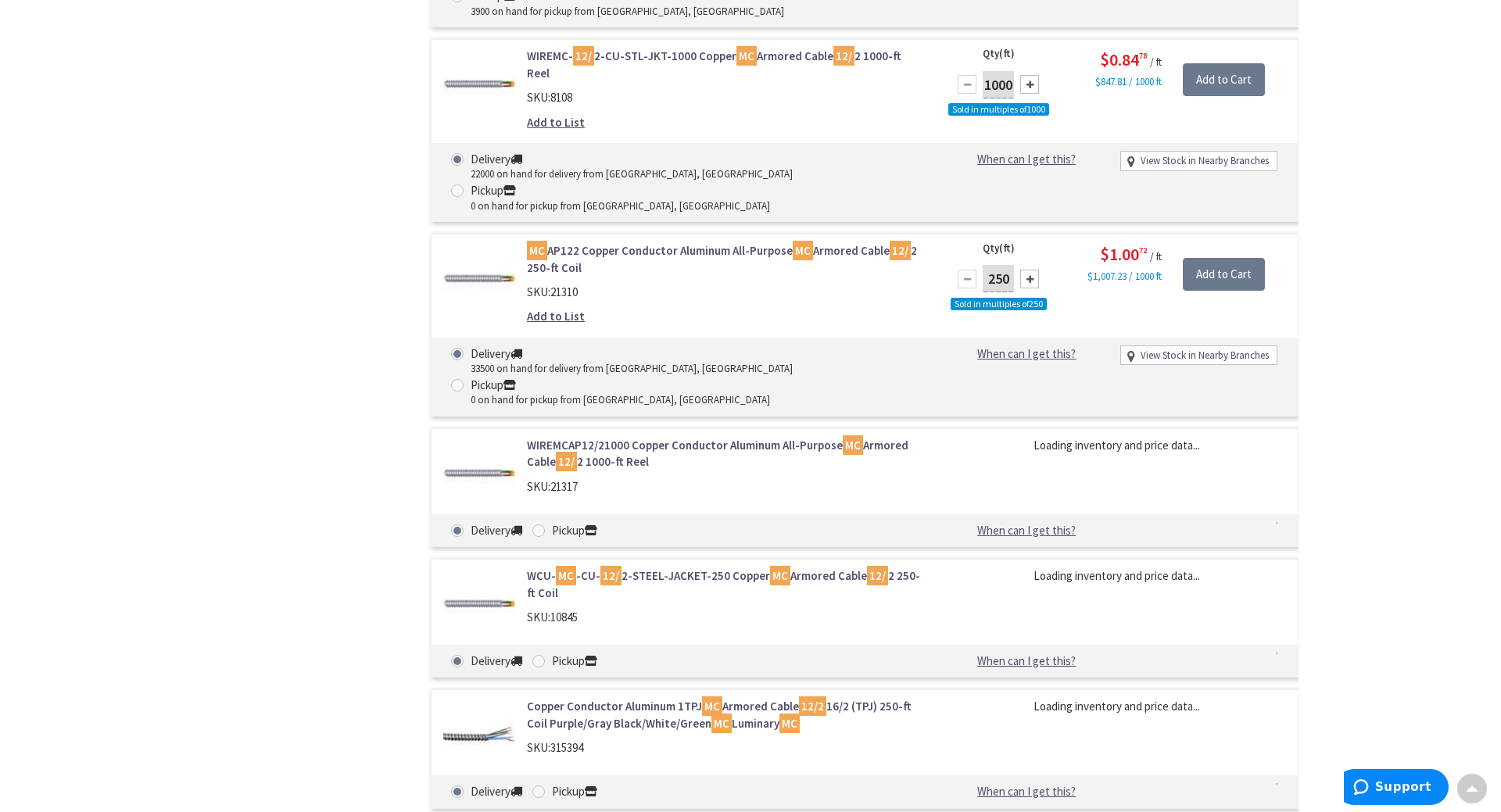
scroll to position [1173, 0]
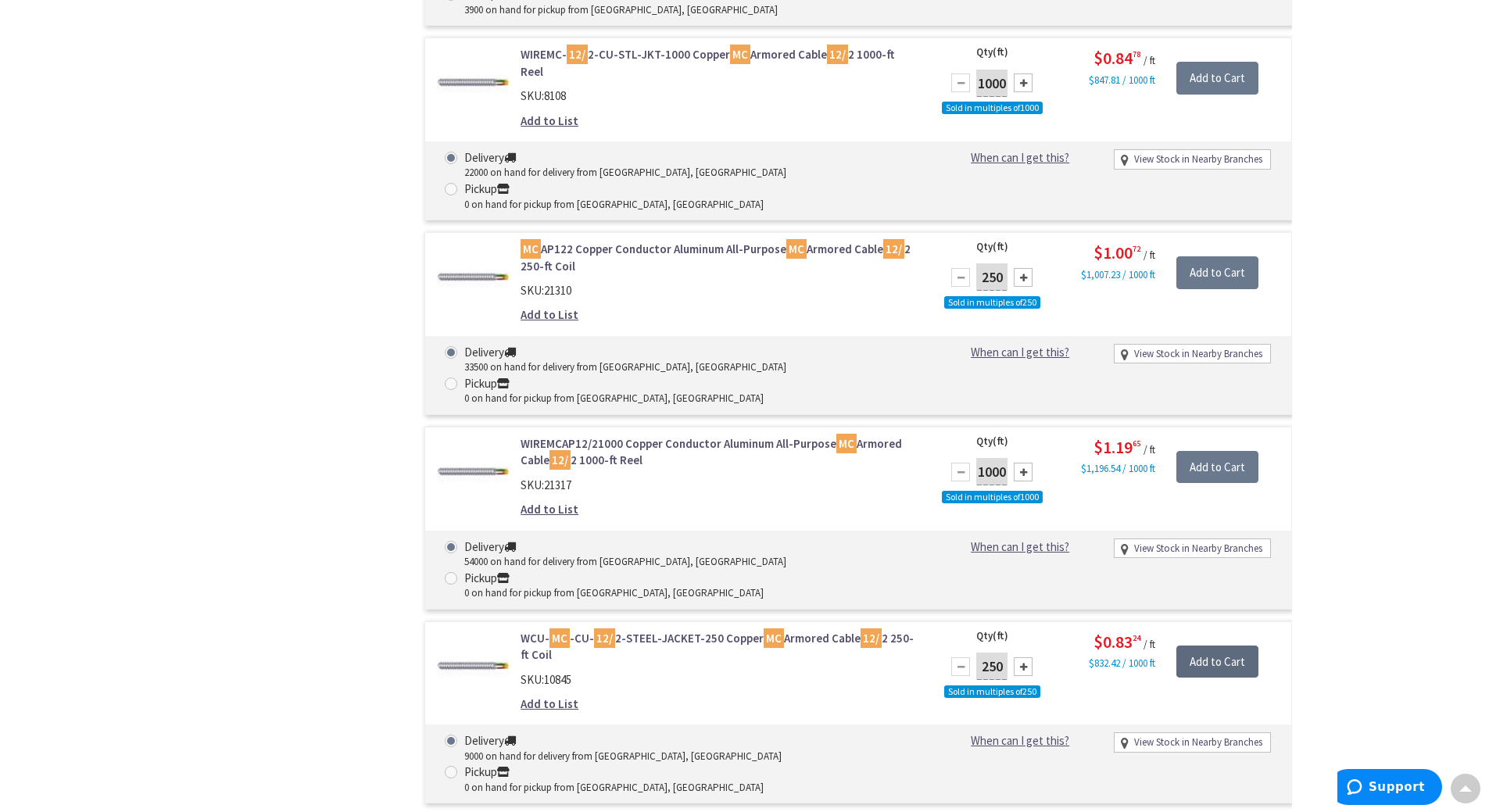
click at [1227, 645] on input "Add to Cart" at bounding box center [1217, 662] width 82 height 32
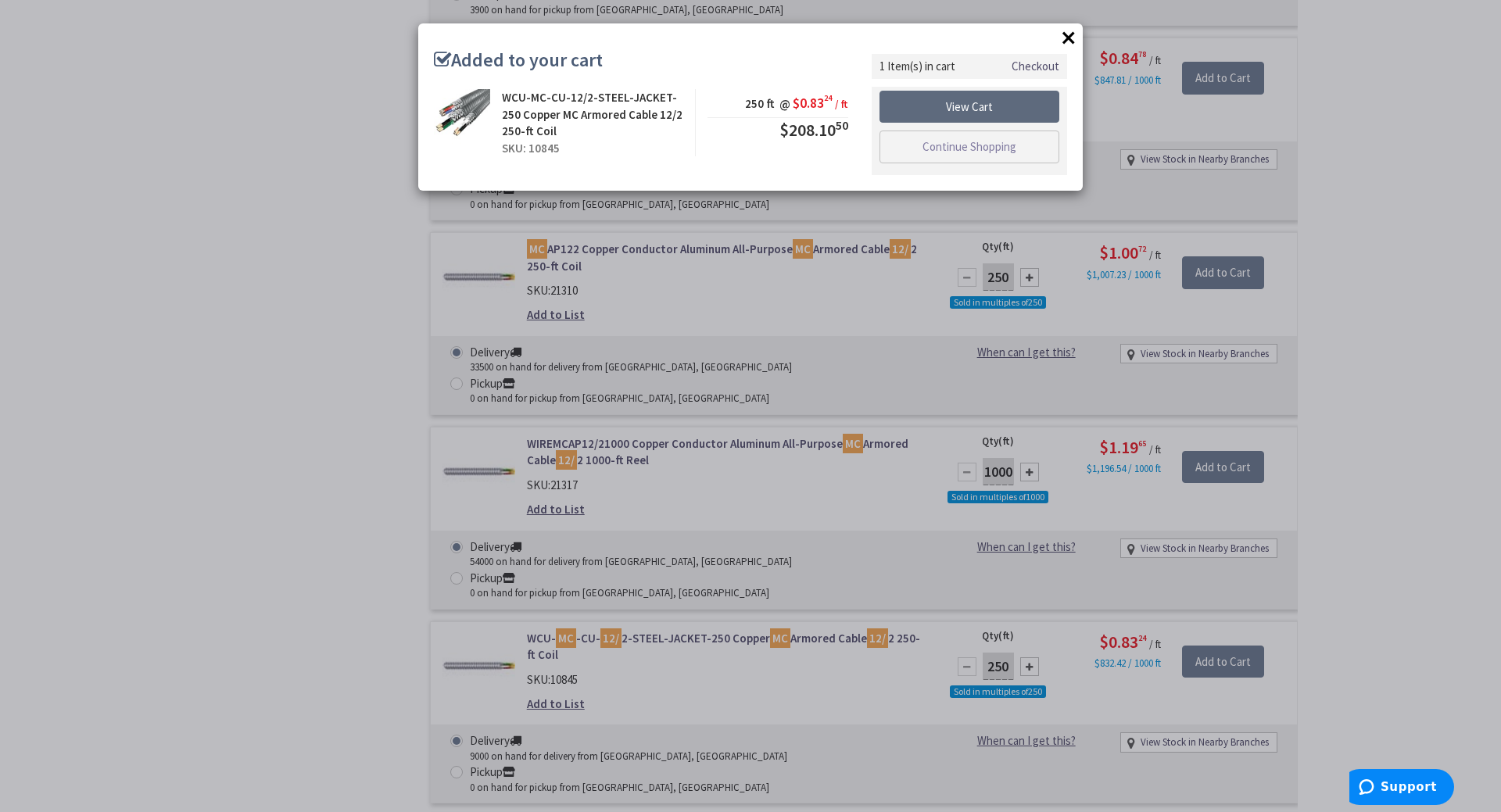
click at [984, 103] on link "View Cart" at bounding box center [970, 107] width 180 height 32
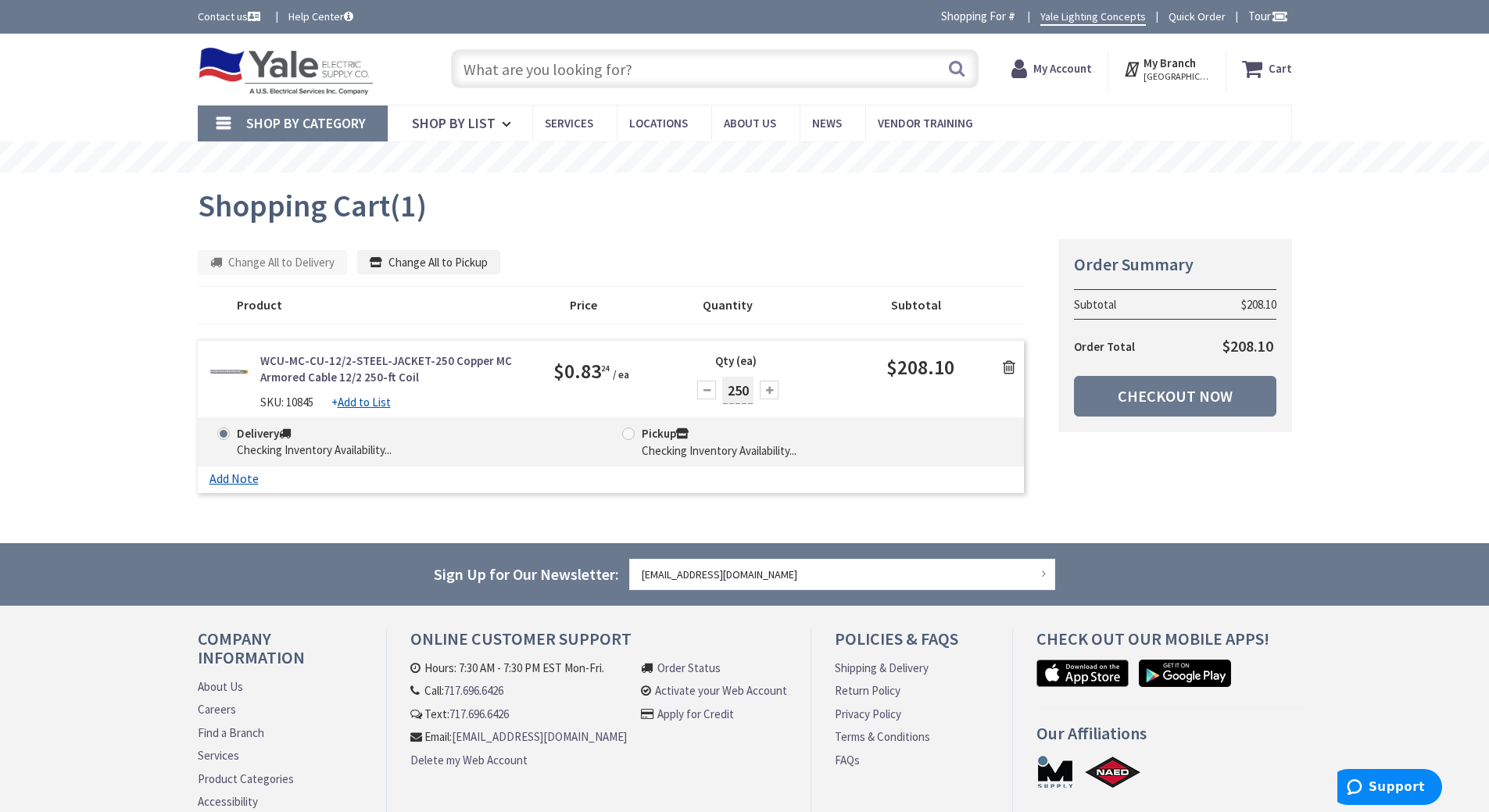
click at [645, 73] on input "text" at bounding box center [715, 68] width 528 height 39
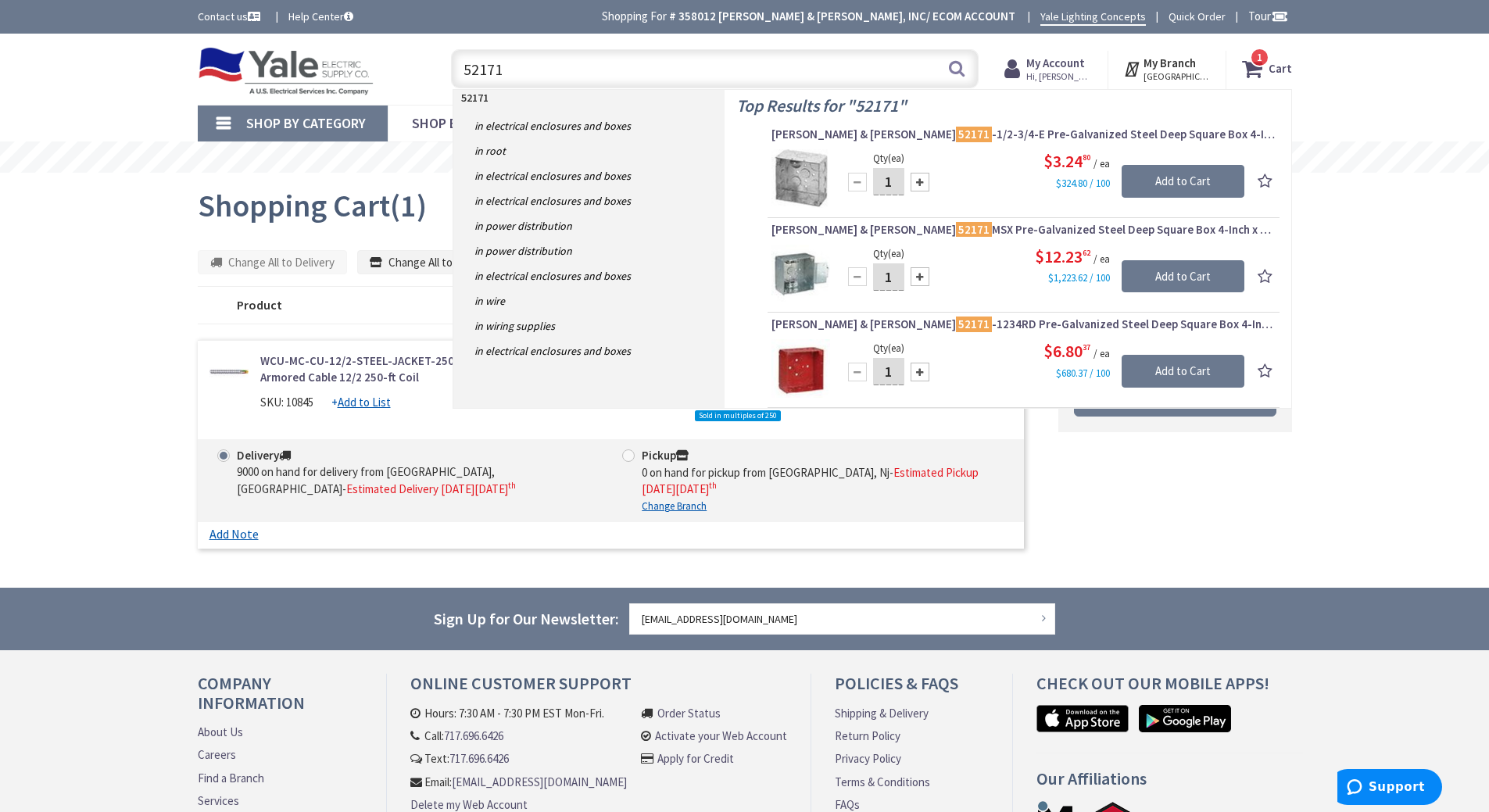
type input "52171"
click at [1197, 175] on input "Add to Cart" at bounding box center [1183, 181] width 122 height 32
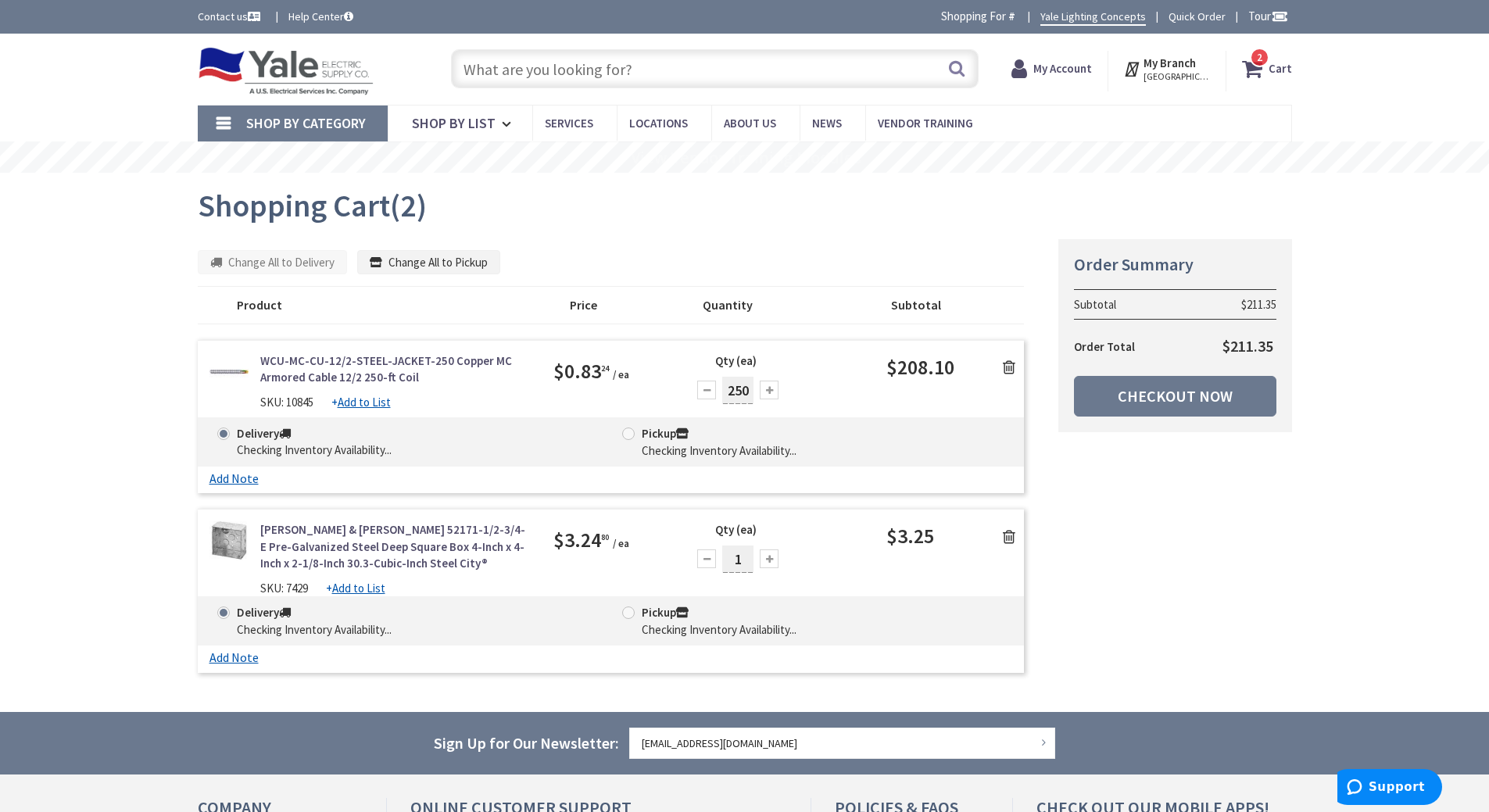
click at [502, 68] on input "text" at bounding box center [715, 68] width 528 height 39
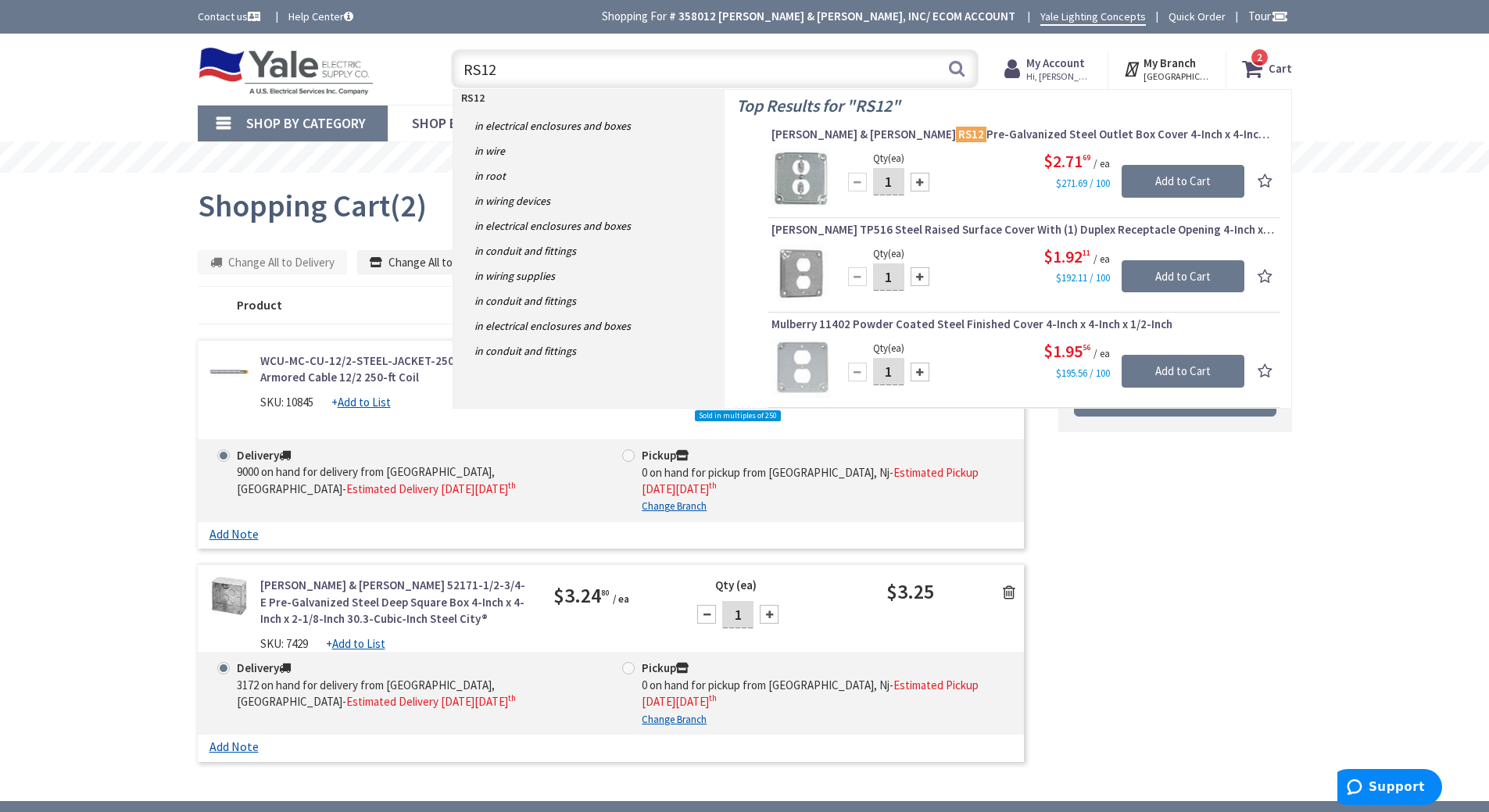
type input "RS12"
click at [1222, 262] on input "Add to Cart" at bounding box center [1183, 276] width 122 height 32
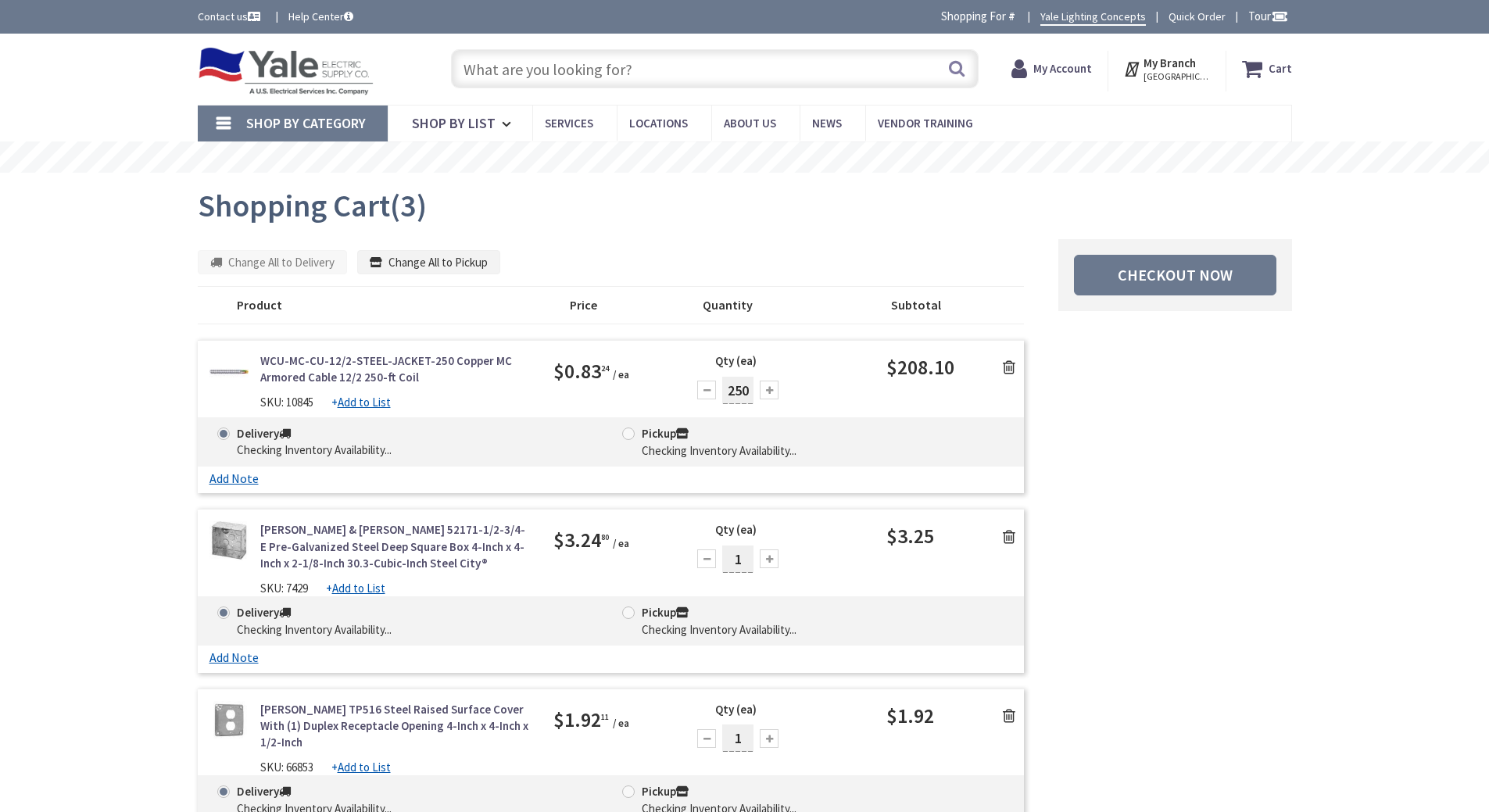
click at [552, 68] on input "text" at bounding box center [715, 68] width 528 height 39
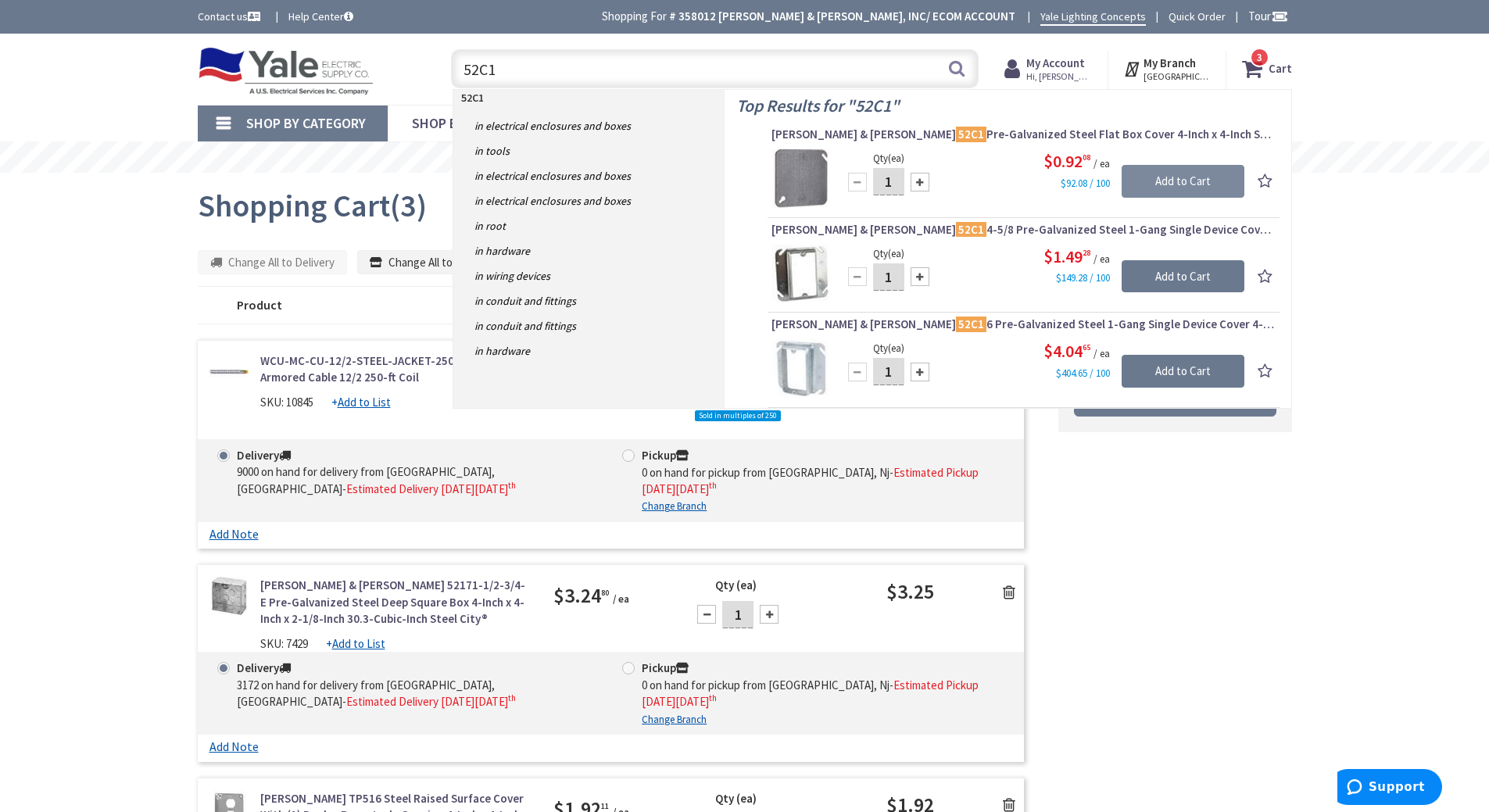
type input "52C1"
click at [1207, 183] on input "Add to Cart" at bounding box center [1183, 181] width 122 height 32
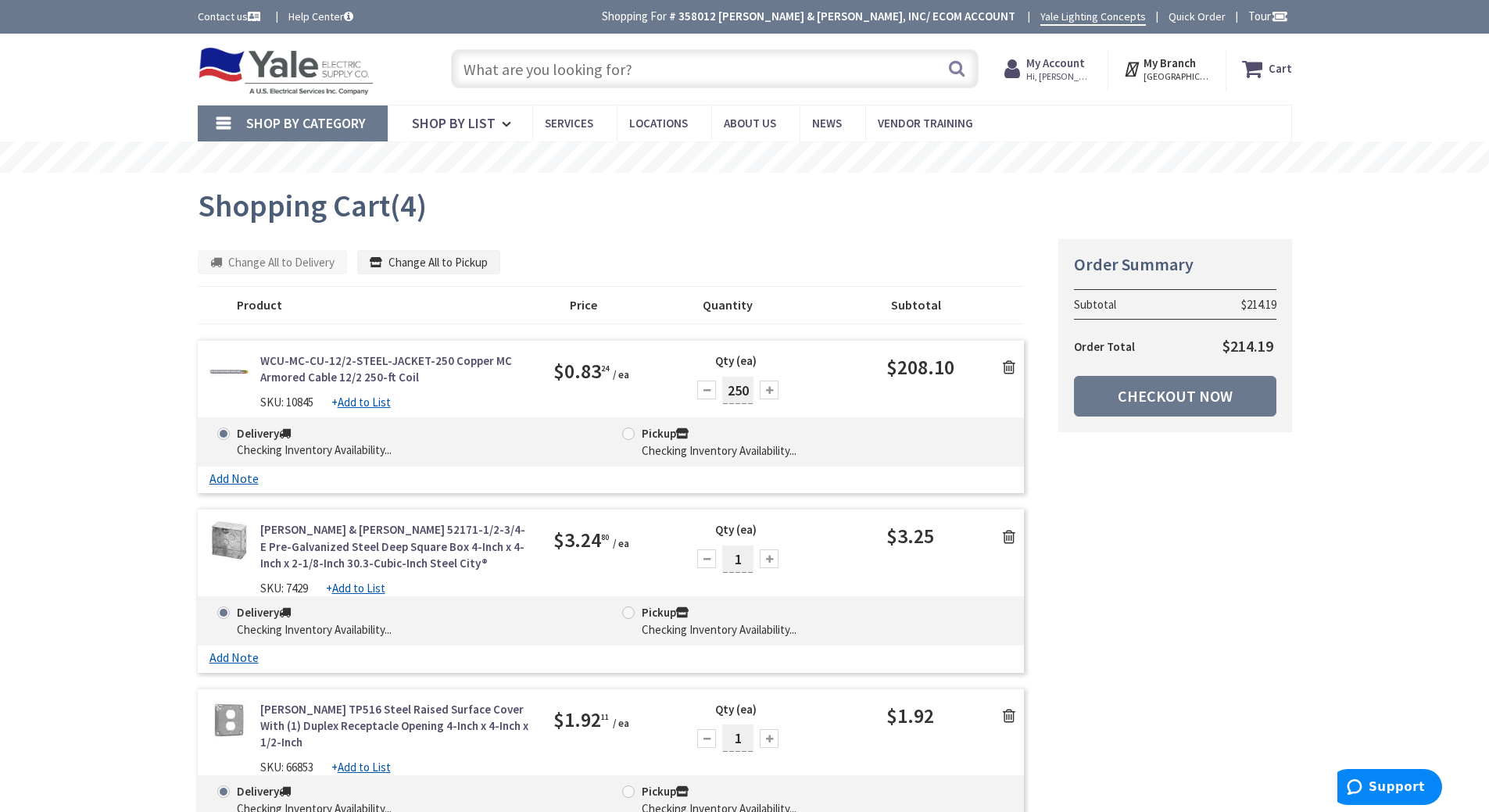
click at [528, 72] on input "text" at bounding box center [715, 68] width 528 height 39
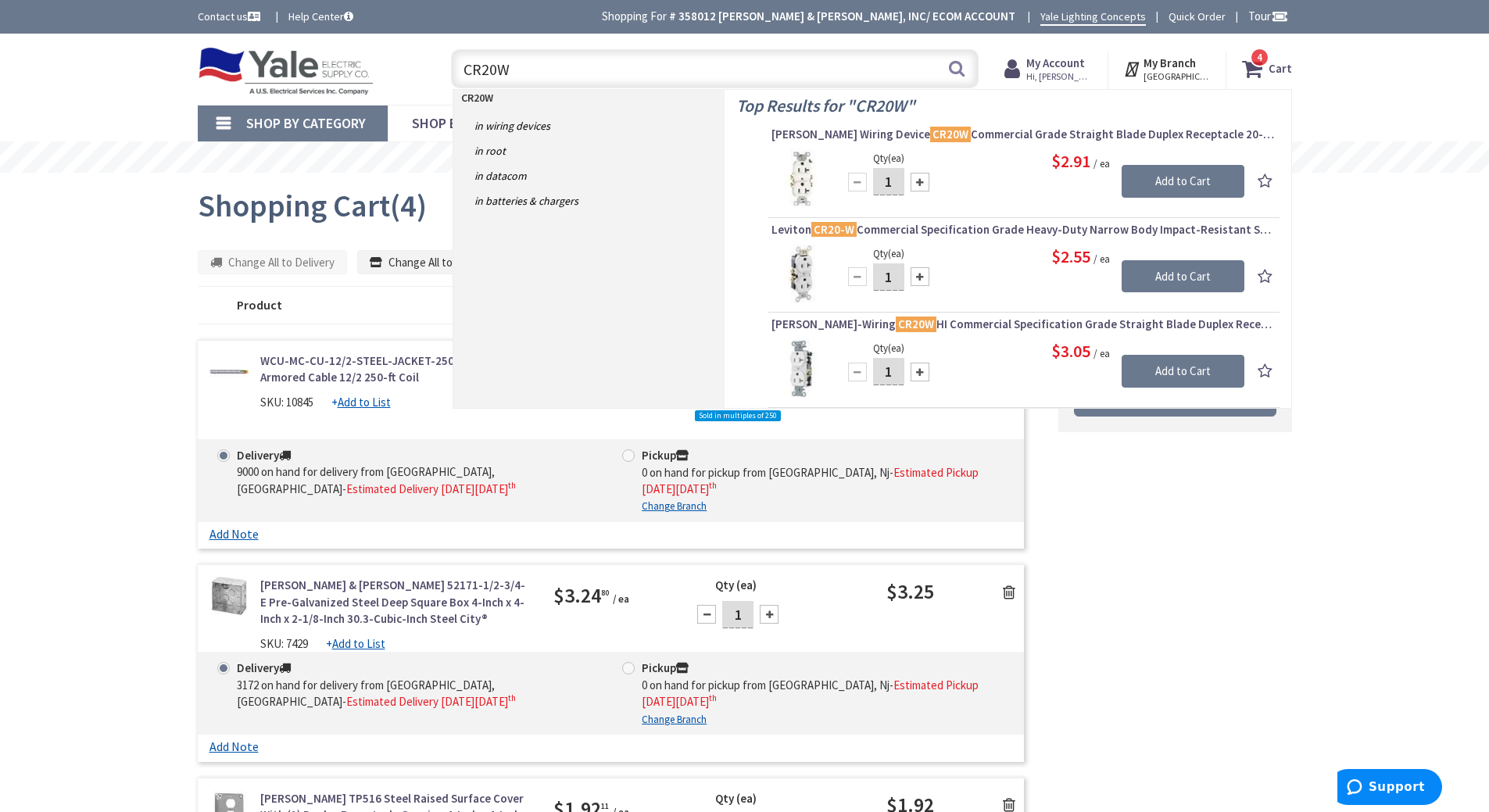
type input "CR20W"
click at [1205, 267] on input "Add to Cart" at bounding box center [1183, 276] width 122 height 32
click at [1165, 373] on input "Add to Cart" at bounding box center [1183, 371] width 122 height 32
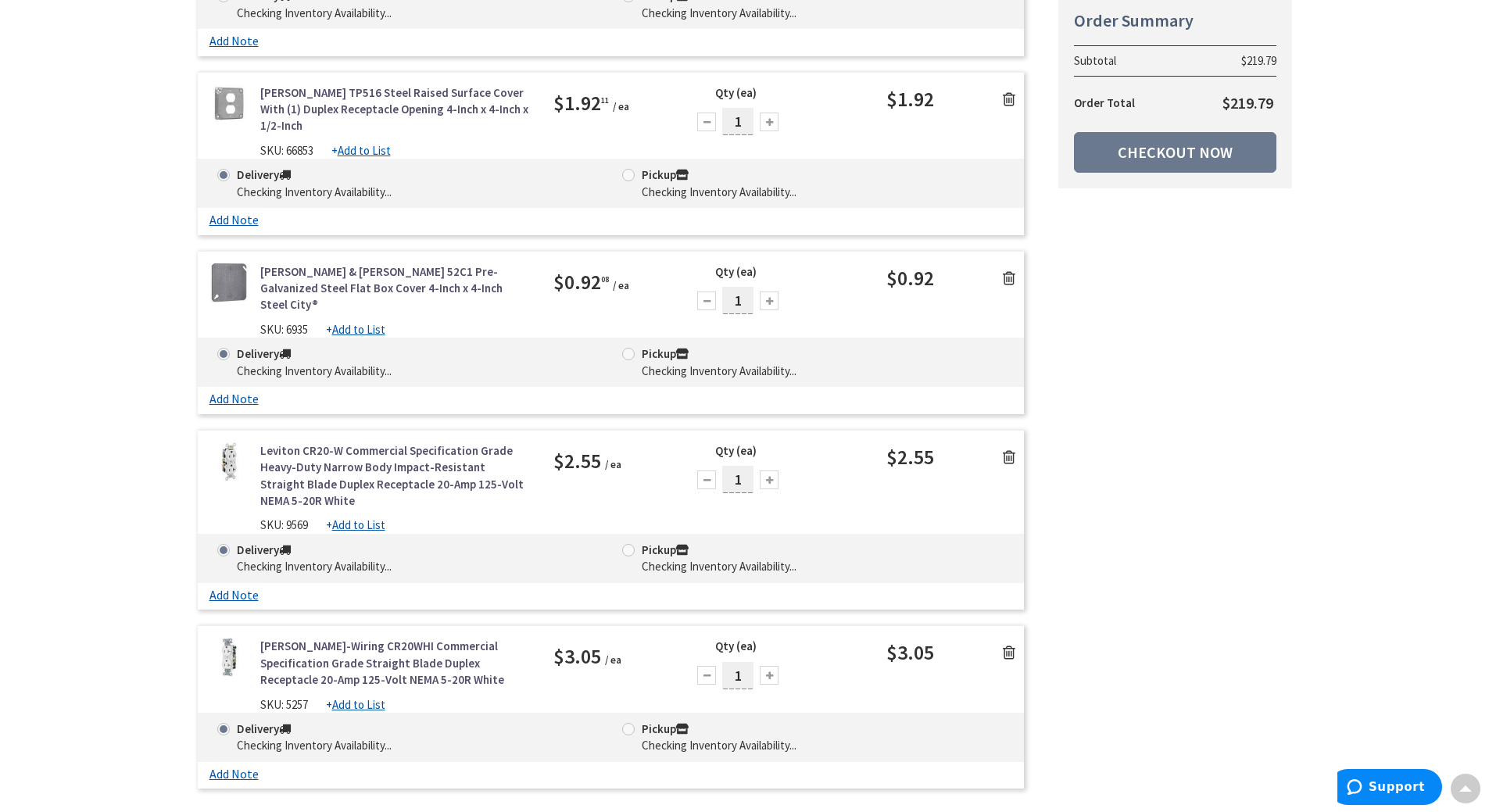
scroll to position [626, 0]
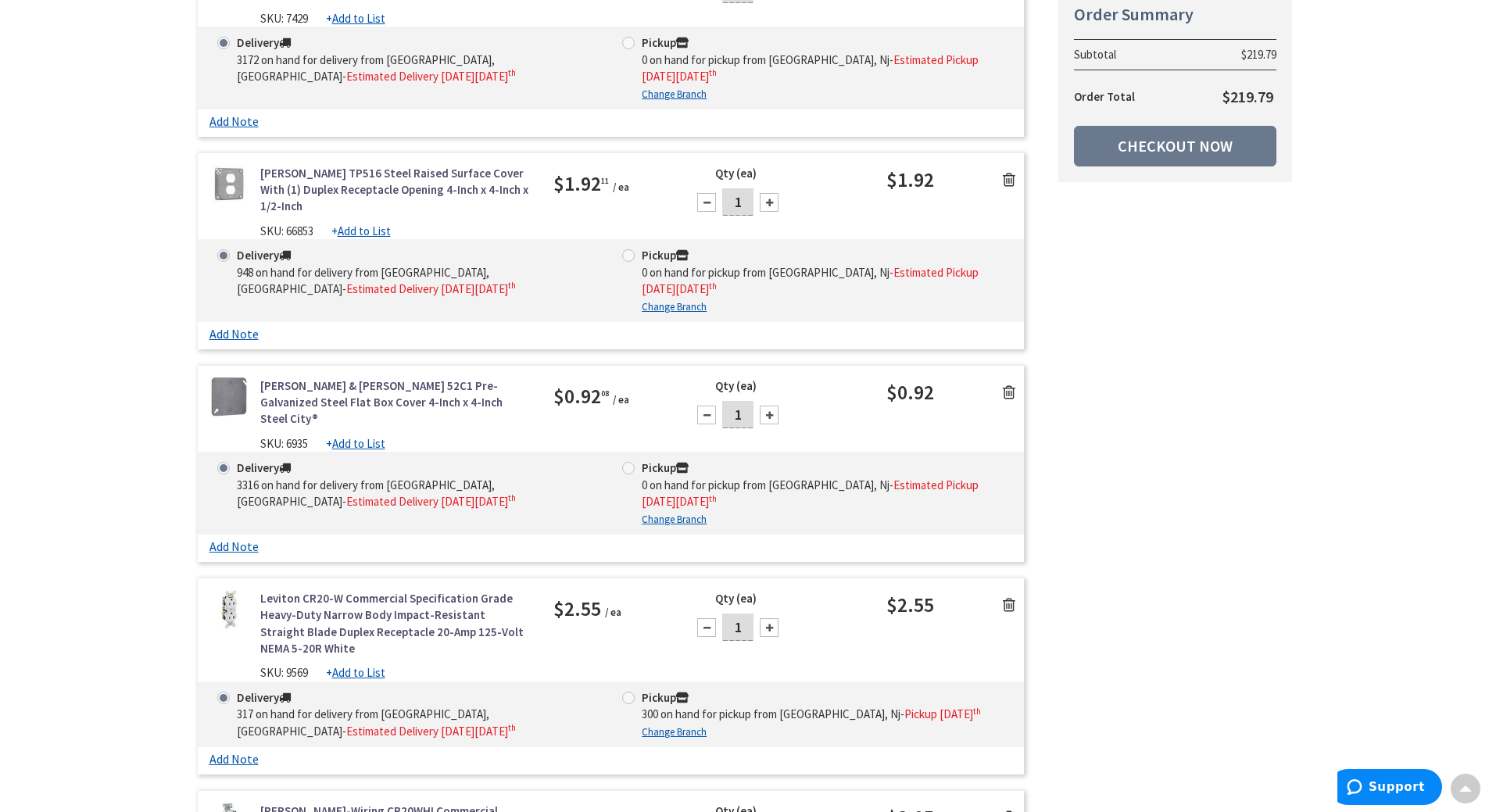
click at [1007, 597] on icon at bounding box center [1009, 604] width 13 height 15
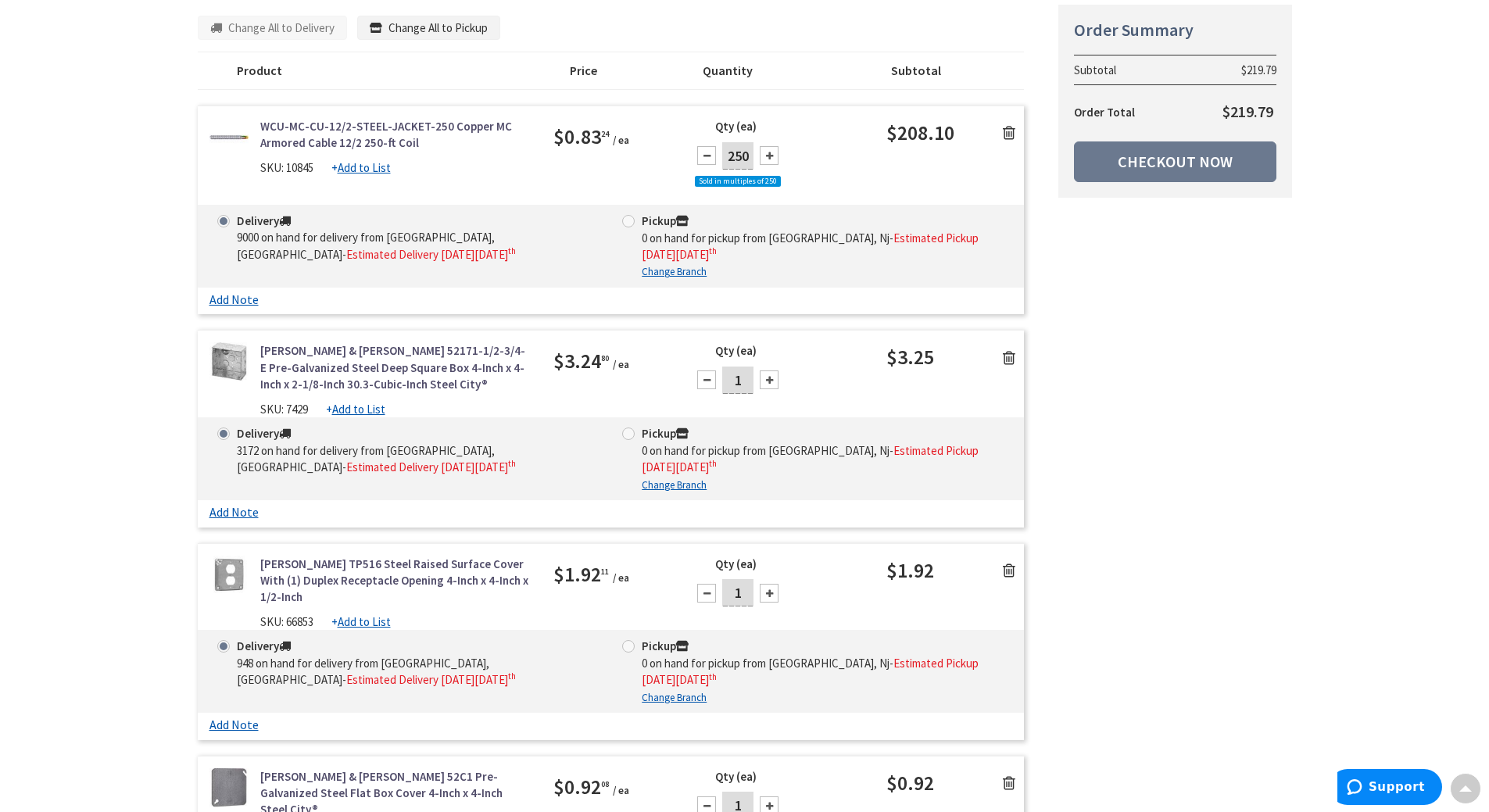
scroll to position [0, 0]
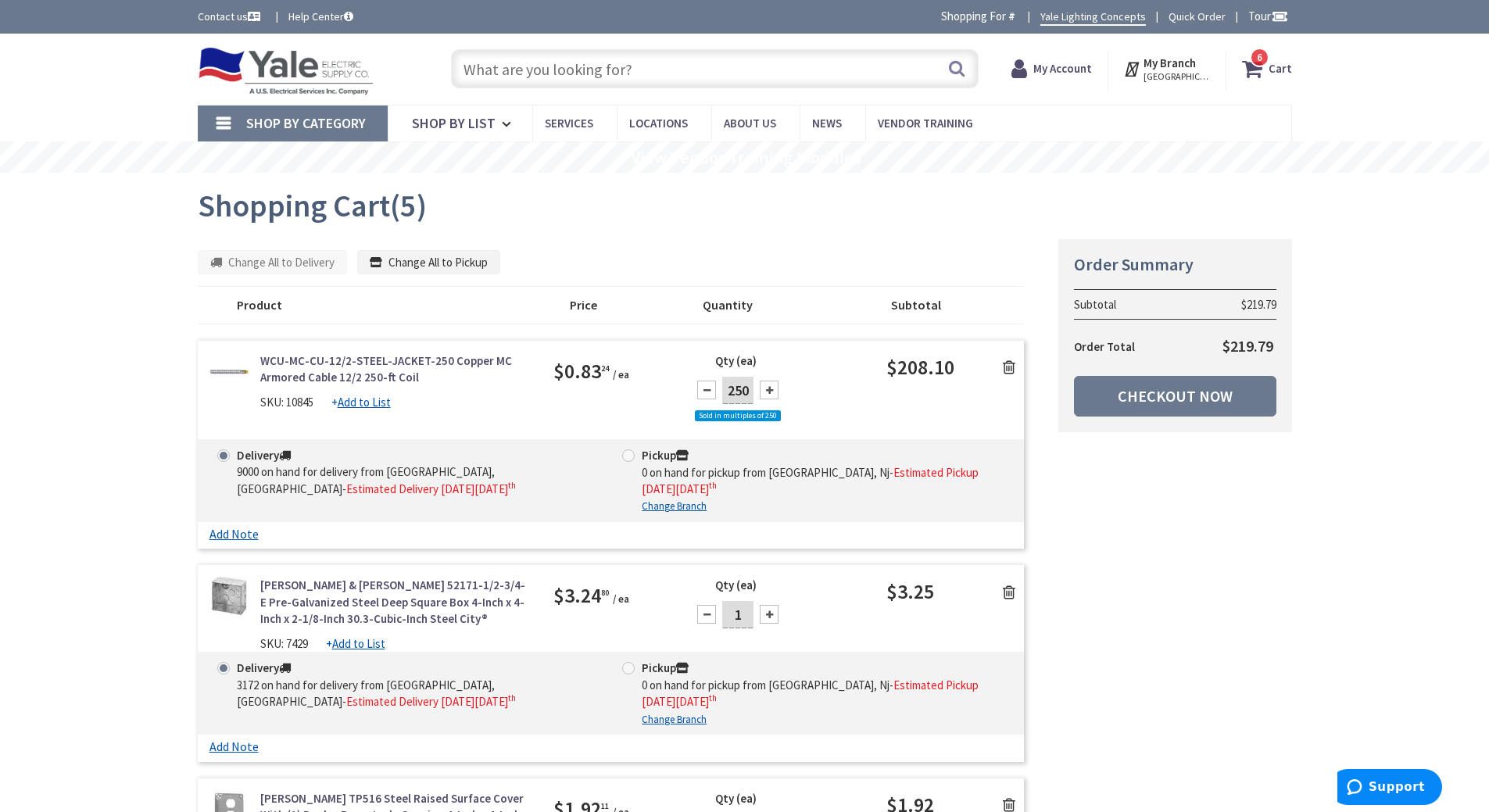
click at [609, 62] on input "text" at bounding box center [715, 68] width 528 height 39
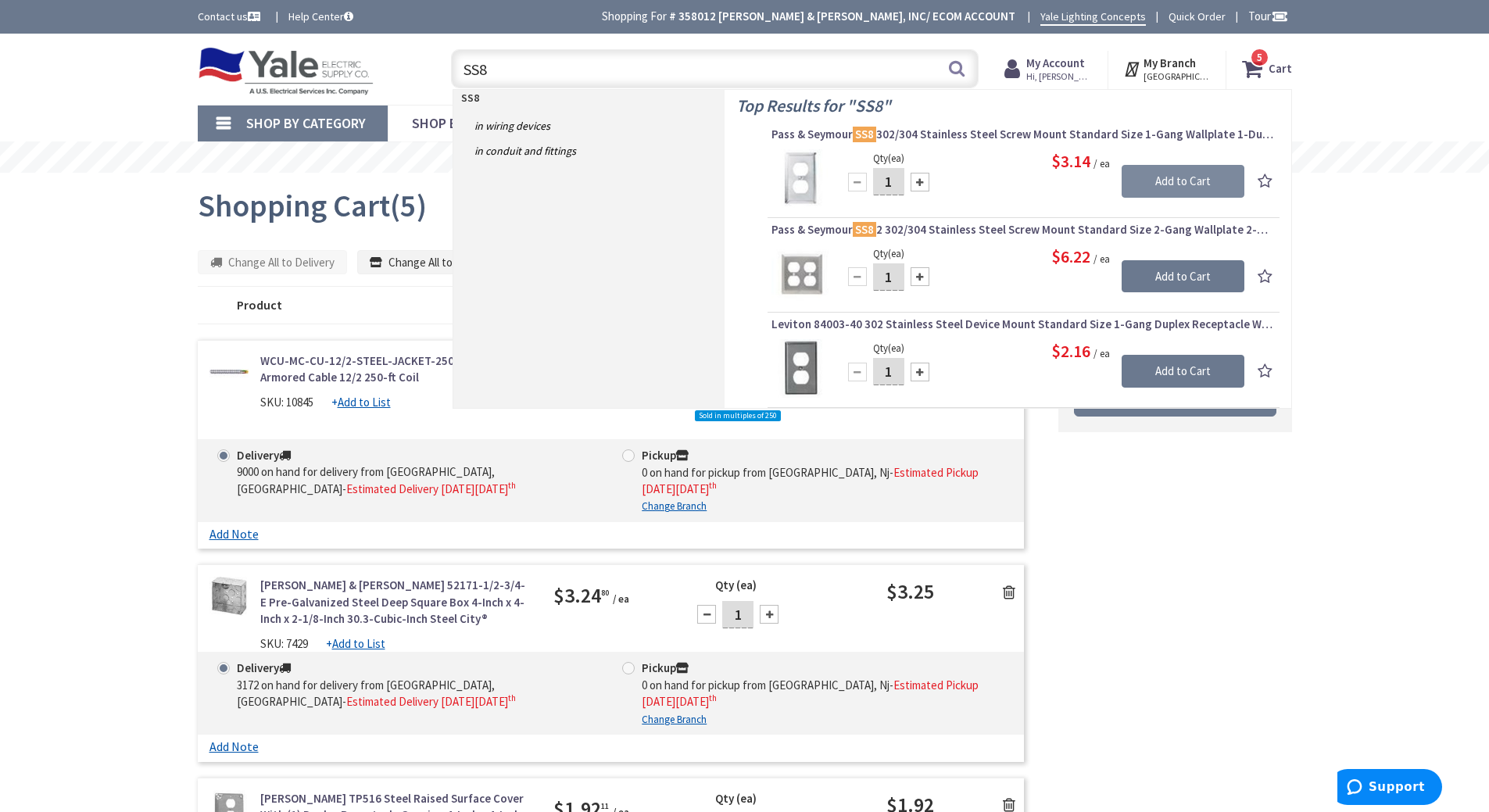
type input "SS8"
click at [1186, 178] on input "Add to Cart" at bounding box center [1183, 181] width 122 height 32
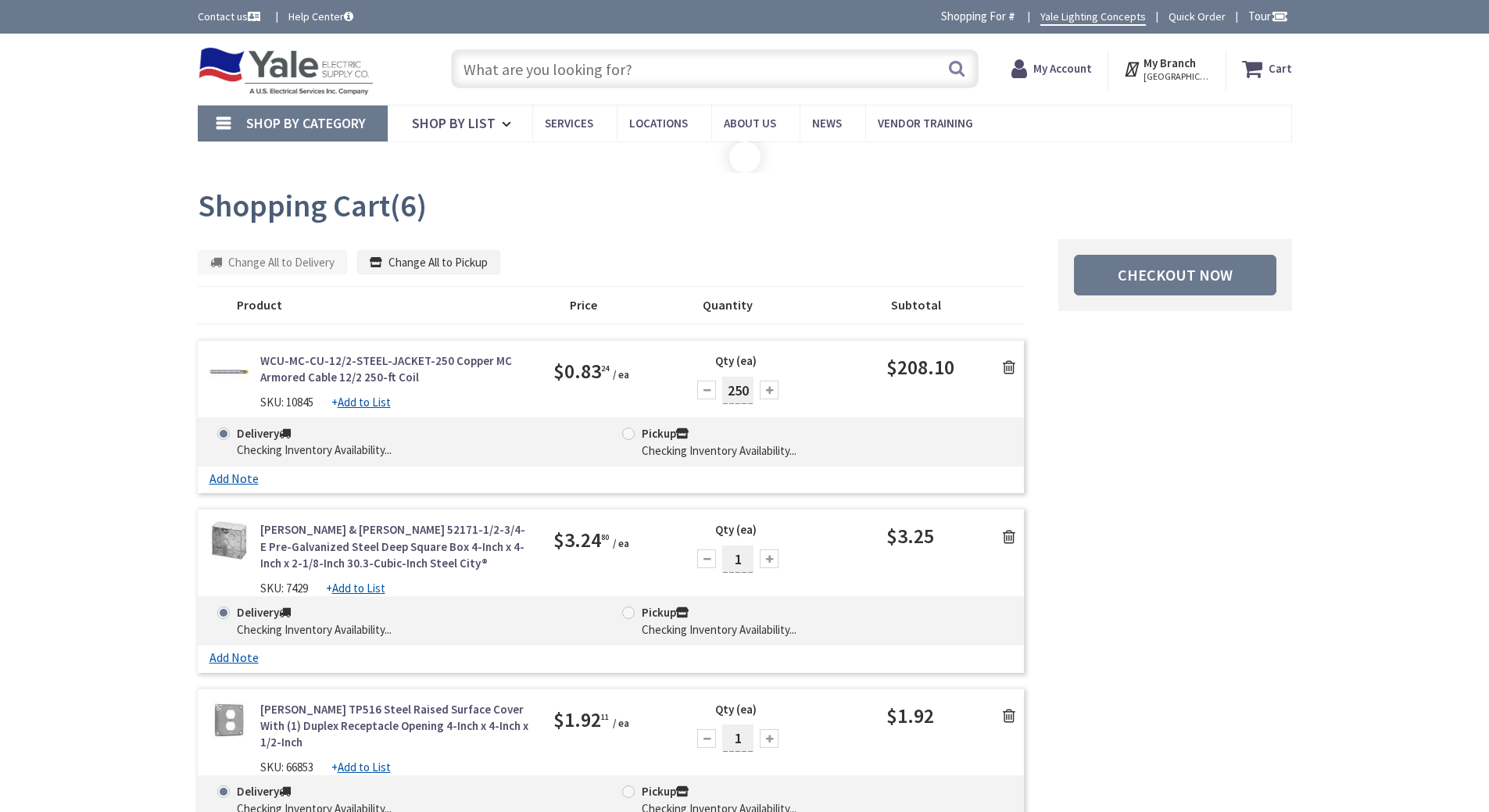
click at [528, 69] on input "text" at bounding box center [715, 68] width 528 height 39
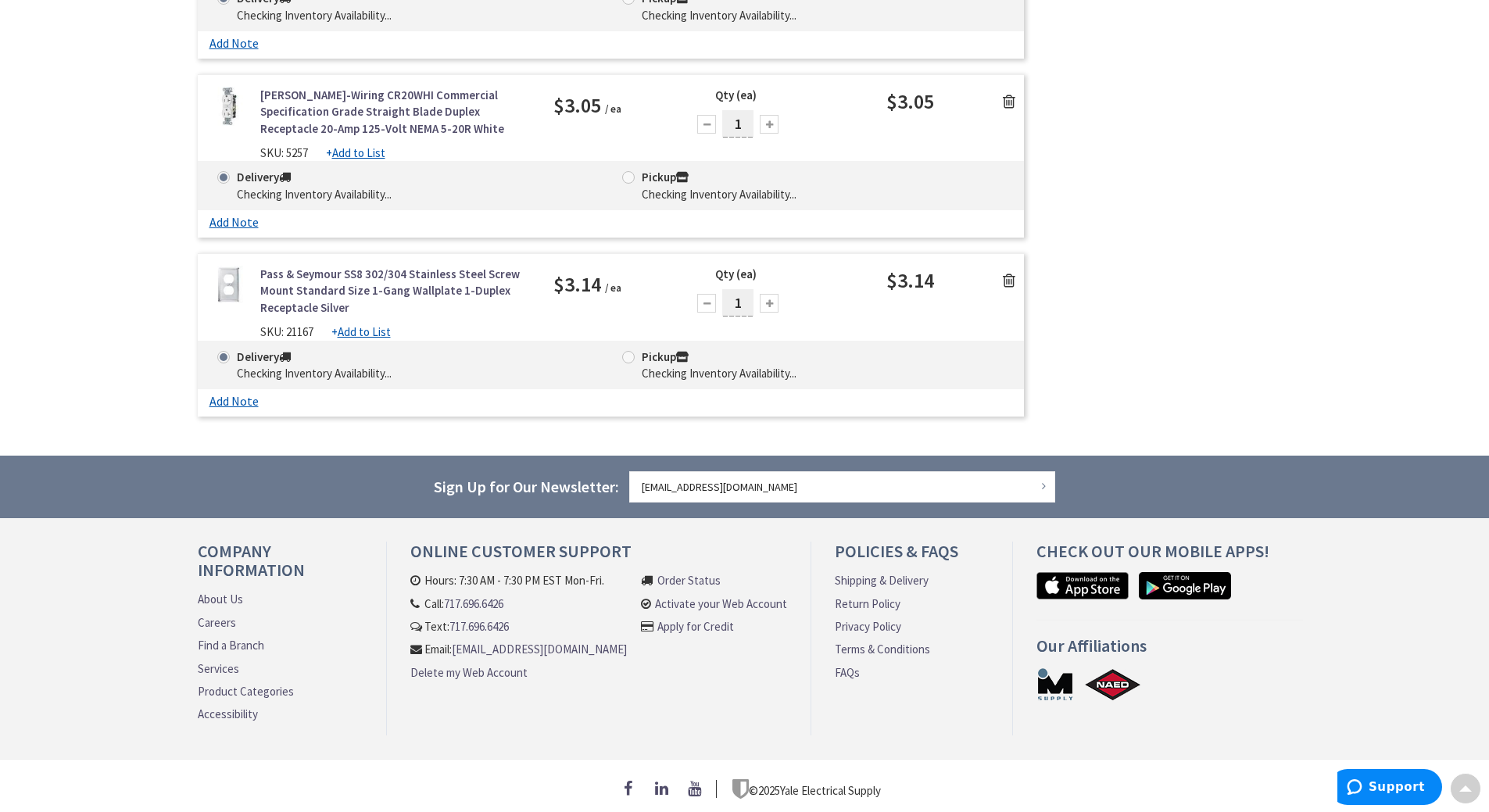
scroll to position [59, 0]
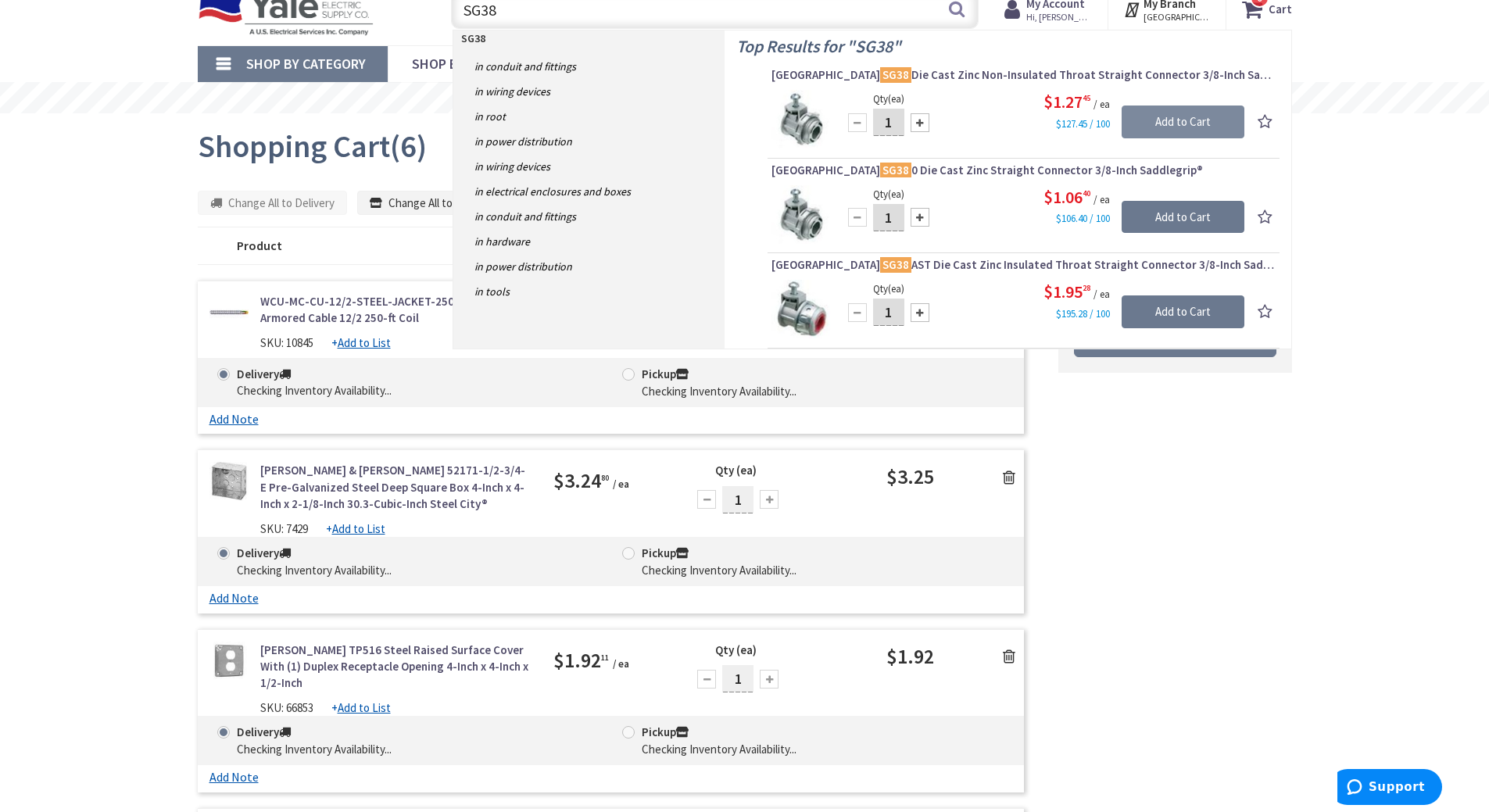
type input "SG38"
click at [1196, 125] on input "Add to Cart" at bounding box center [1183, 122] width 122 height 32
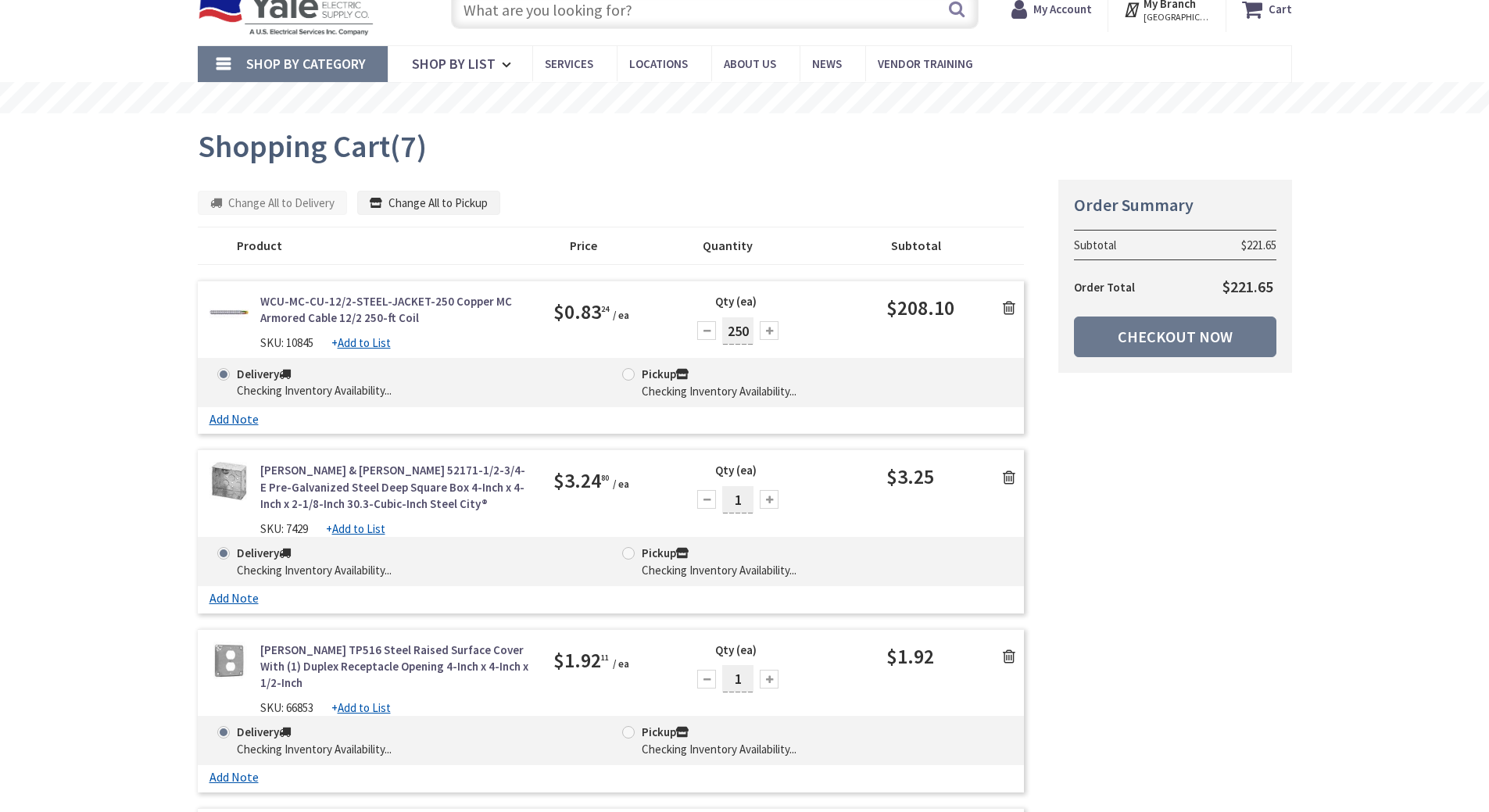
drag, startPoint x: 0, startPoint y: 0, endPoint x: 510, endPoint y: 5, distance: 510.0
click at [510, 5] on input "text" at bounding box center [715, 9] width 528 height 39
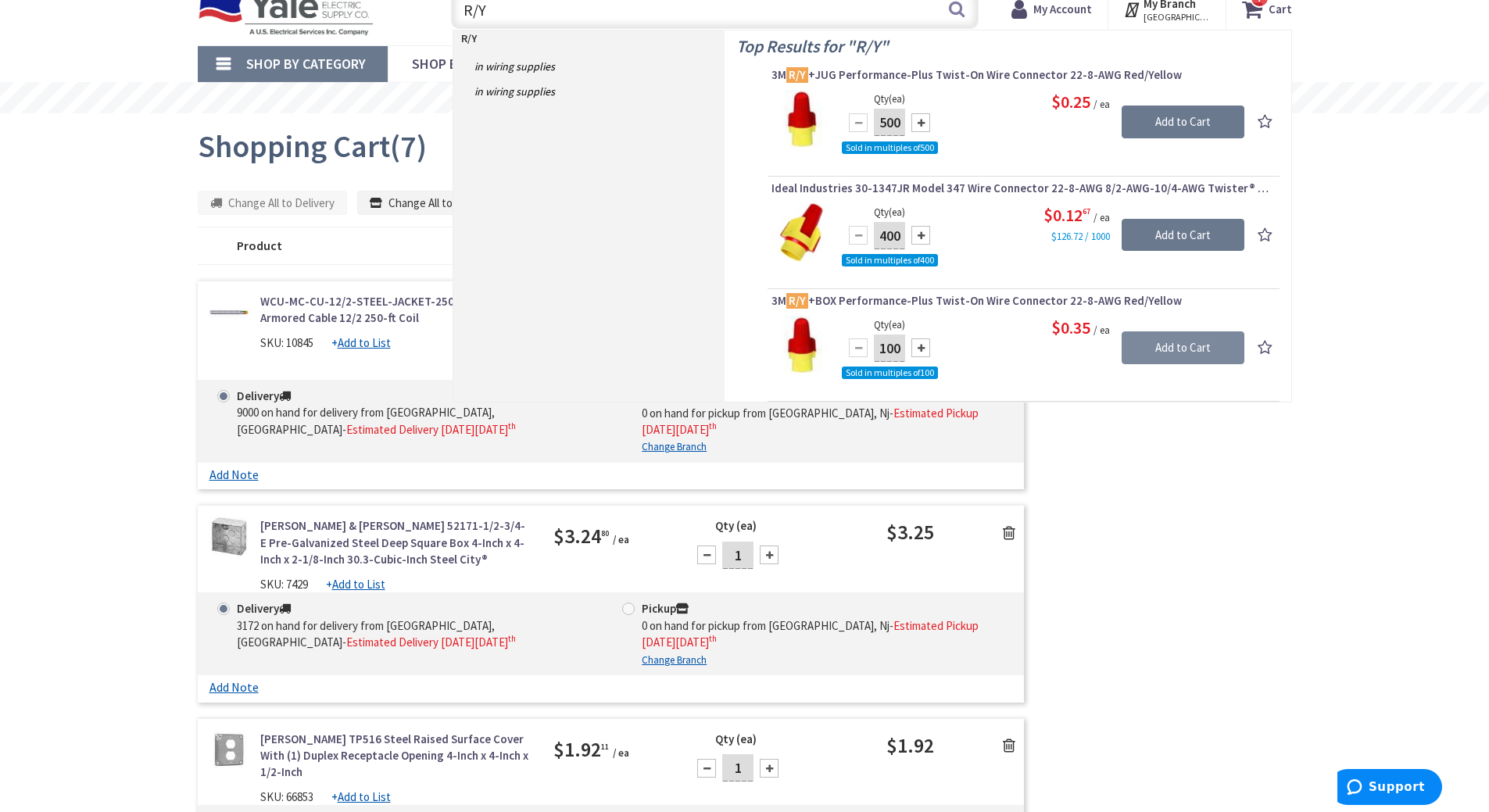
type input "R/Y"
click at [1184, 339] on input "Add to Cart" at bounding box center [1183, 347] width 122 height 32
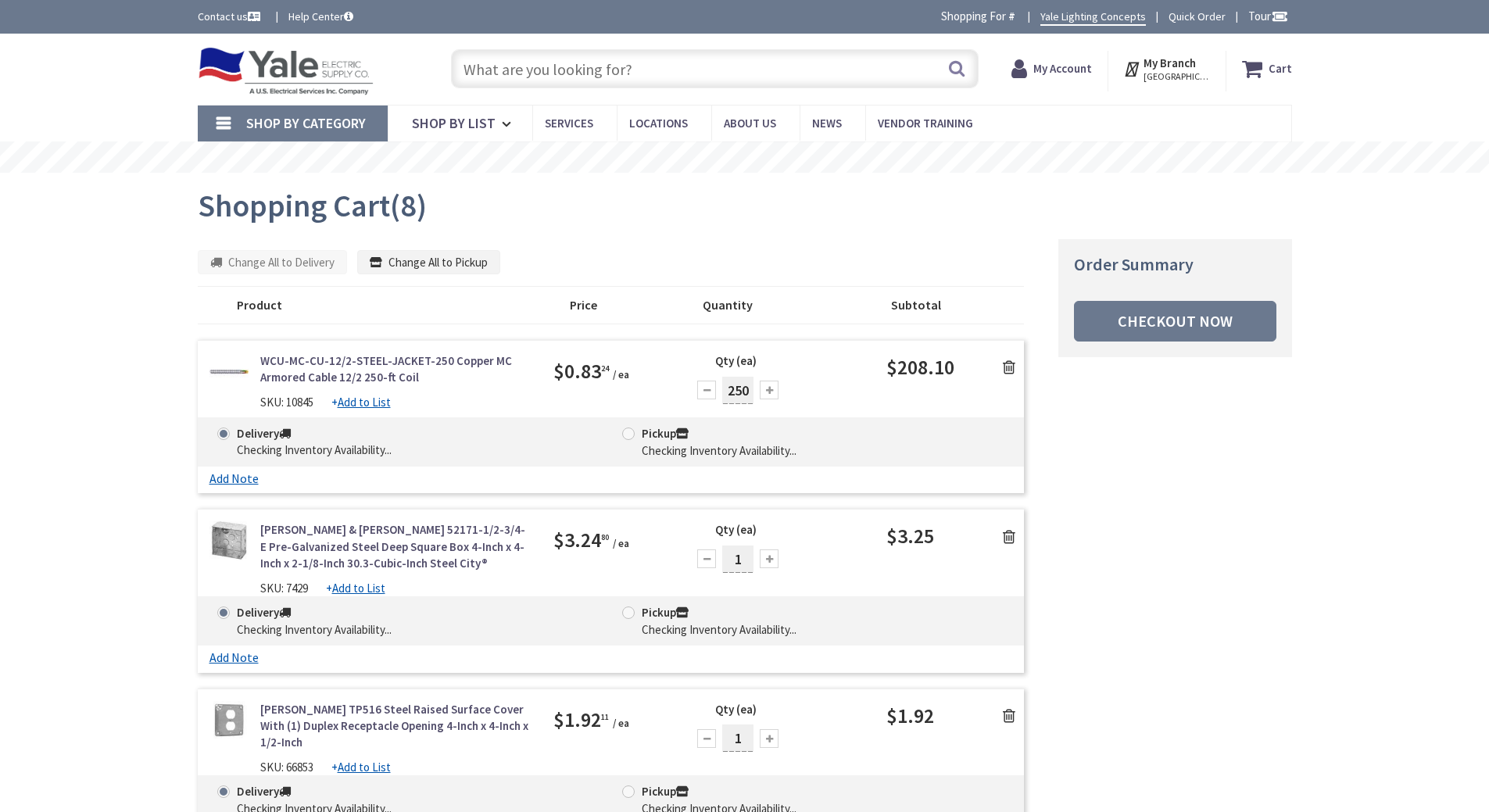
scroll to position [59, 0]
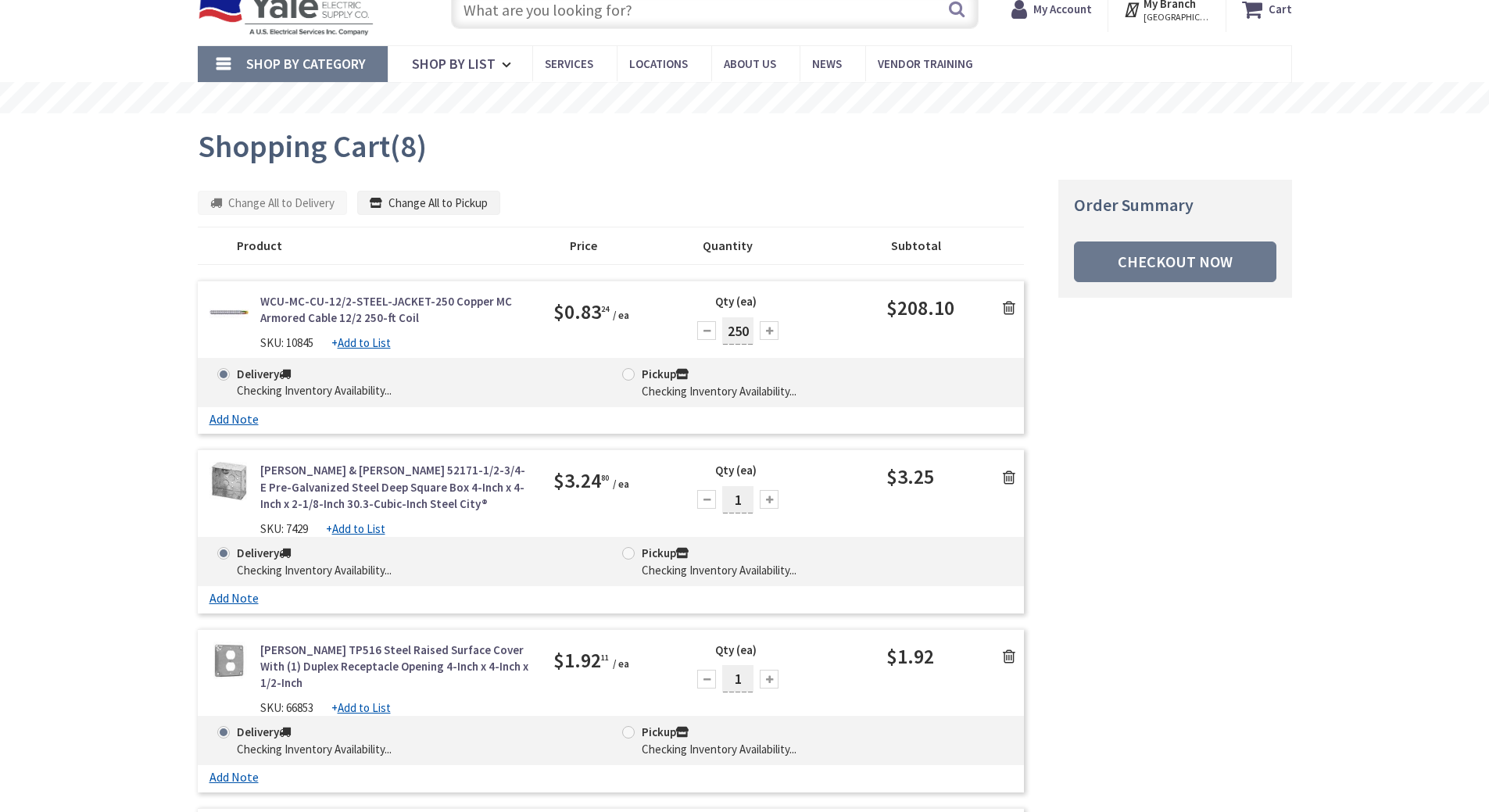
click at [494, 9] on input "text" at bounding box center [715, 9] width 528 height 39
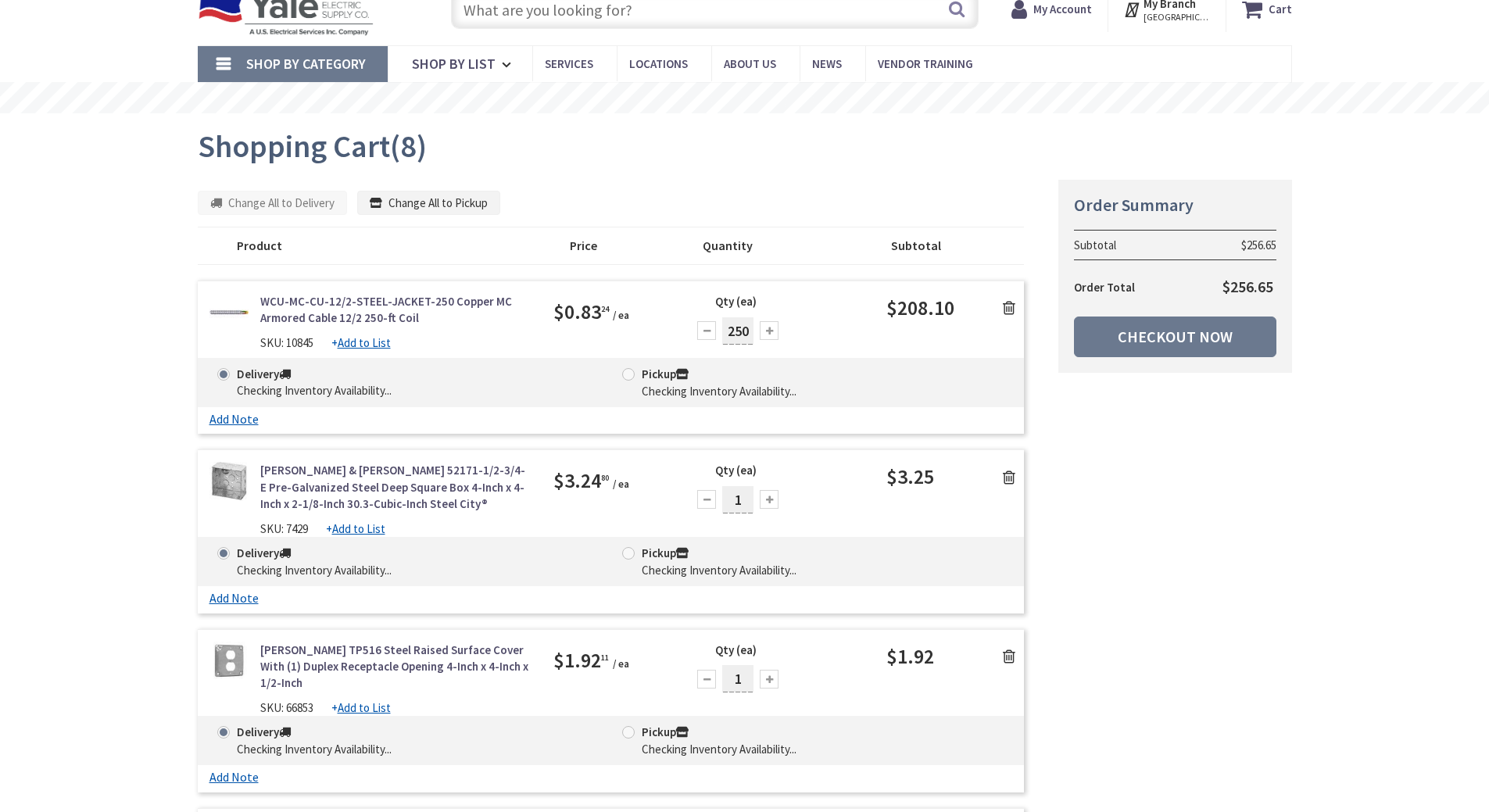
scroll to position [0, 0]
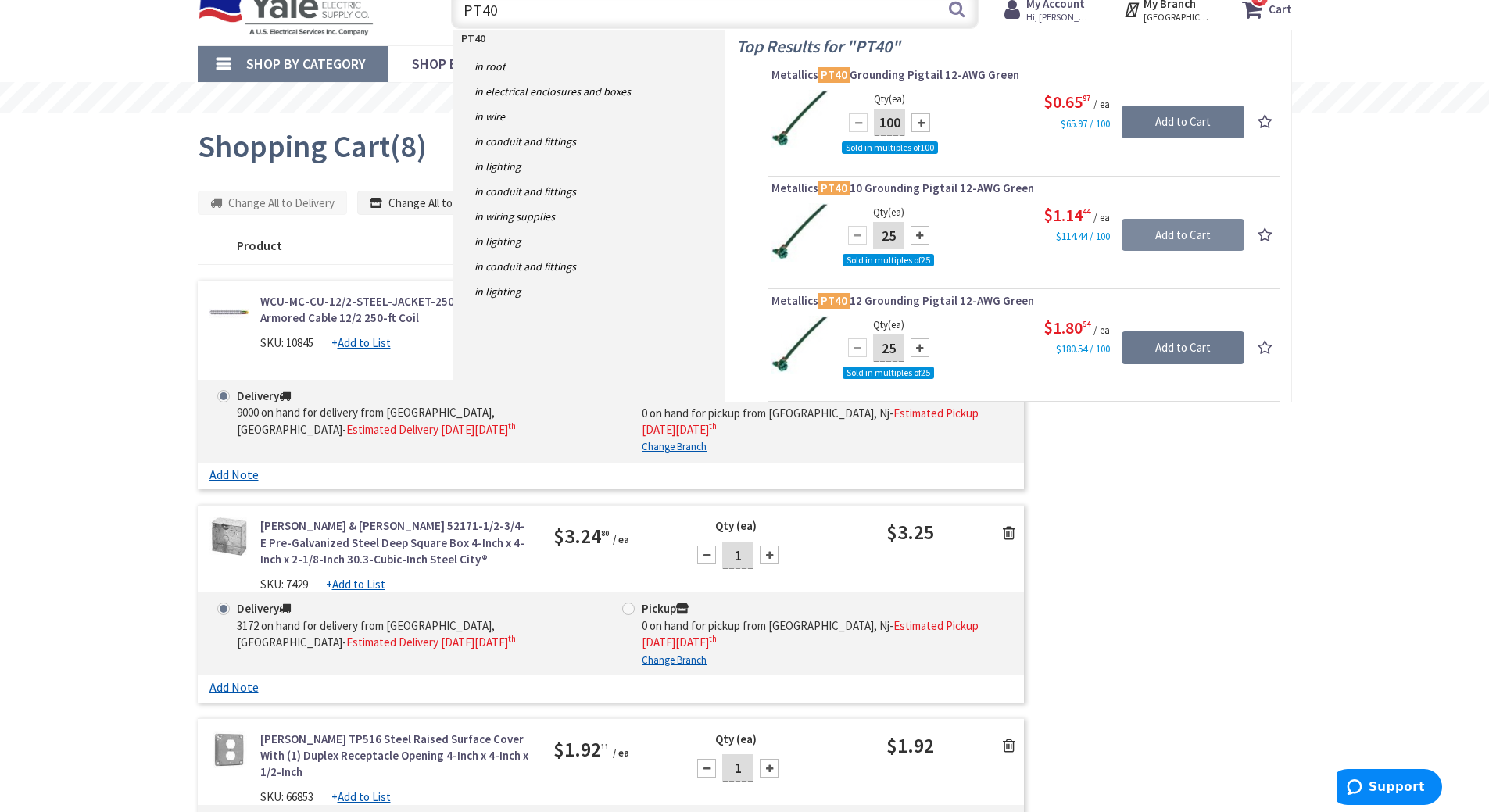
type input "PT40"
click at [1187, 228] on input "Add to Cart" at bounding box center [1183, 235] width 122 height 32
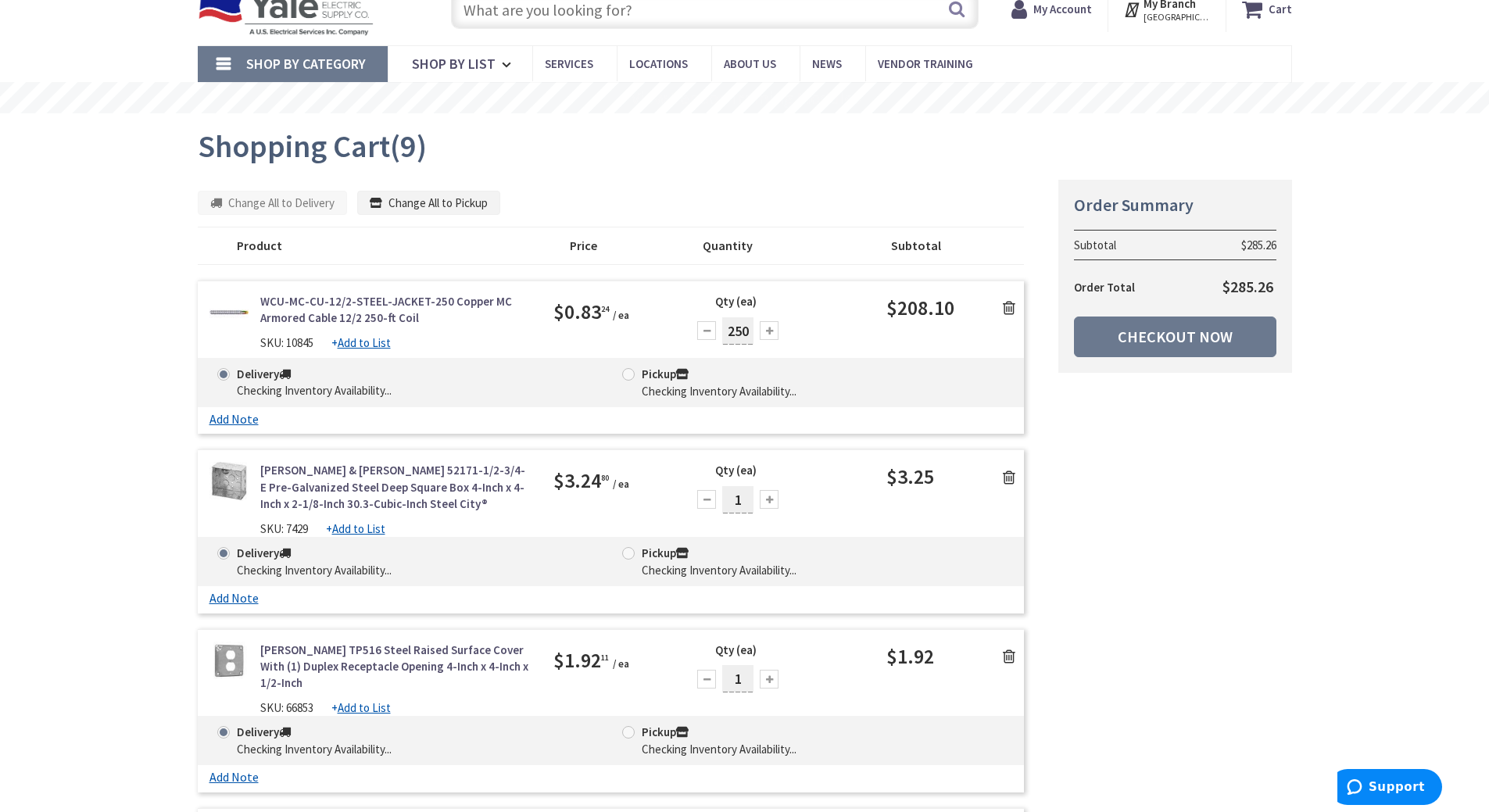
click at [484, 11] on input "text" at bounding box center [715, 9] width 528 height 39
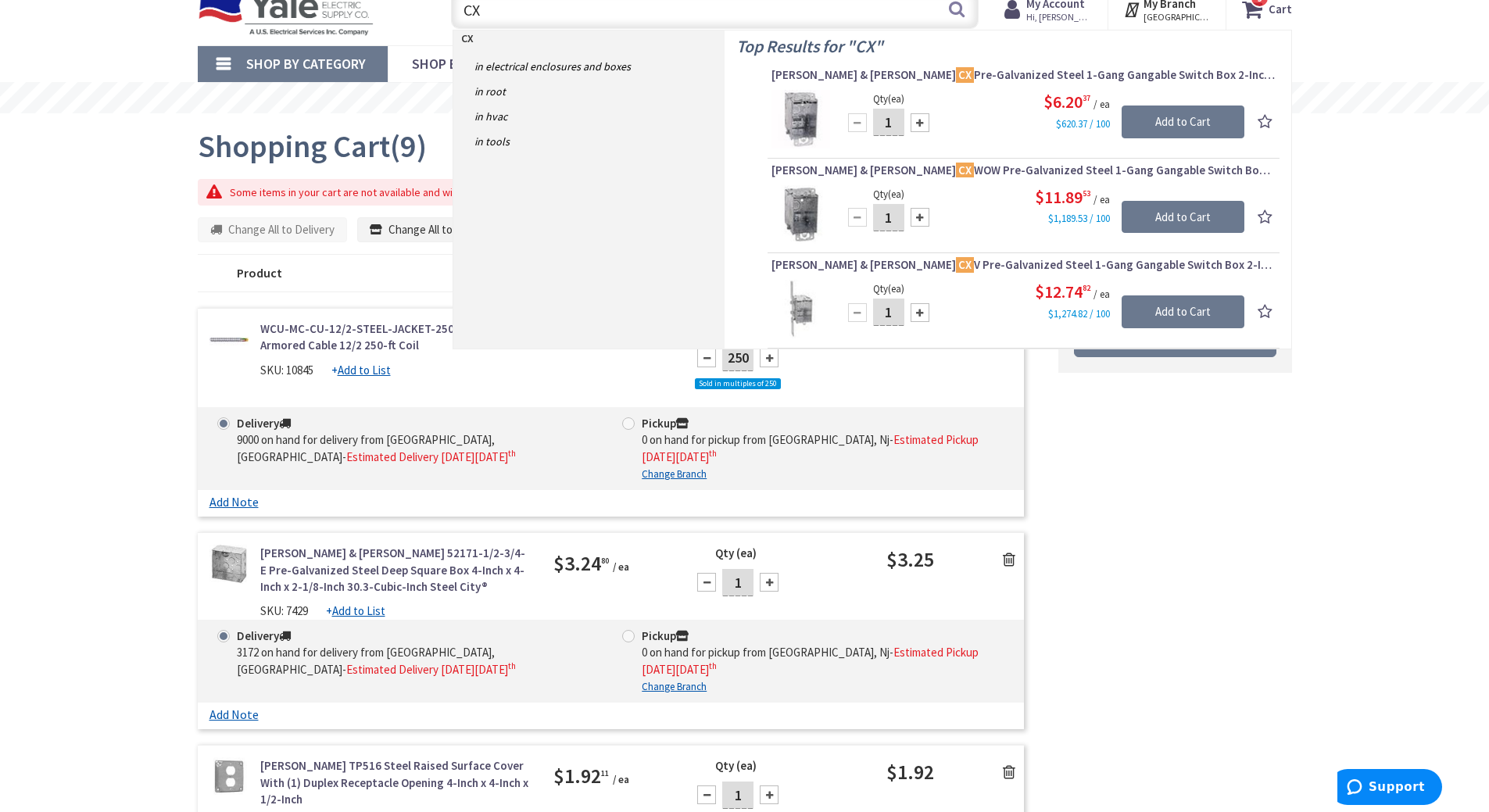
type input "CX"
click at [1205, 116] on input "Add to Cart" at bounding box center [1183, 122] width 122 height 32
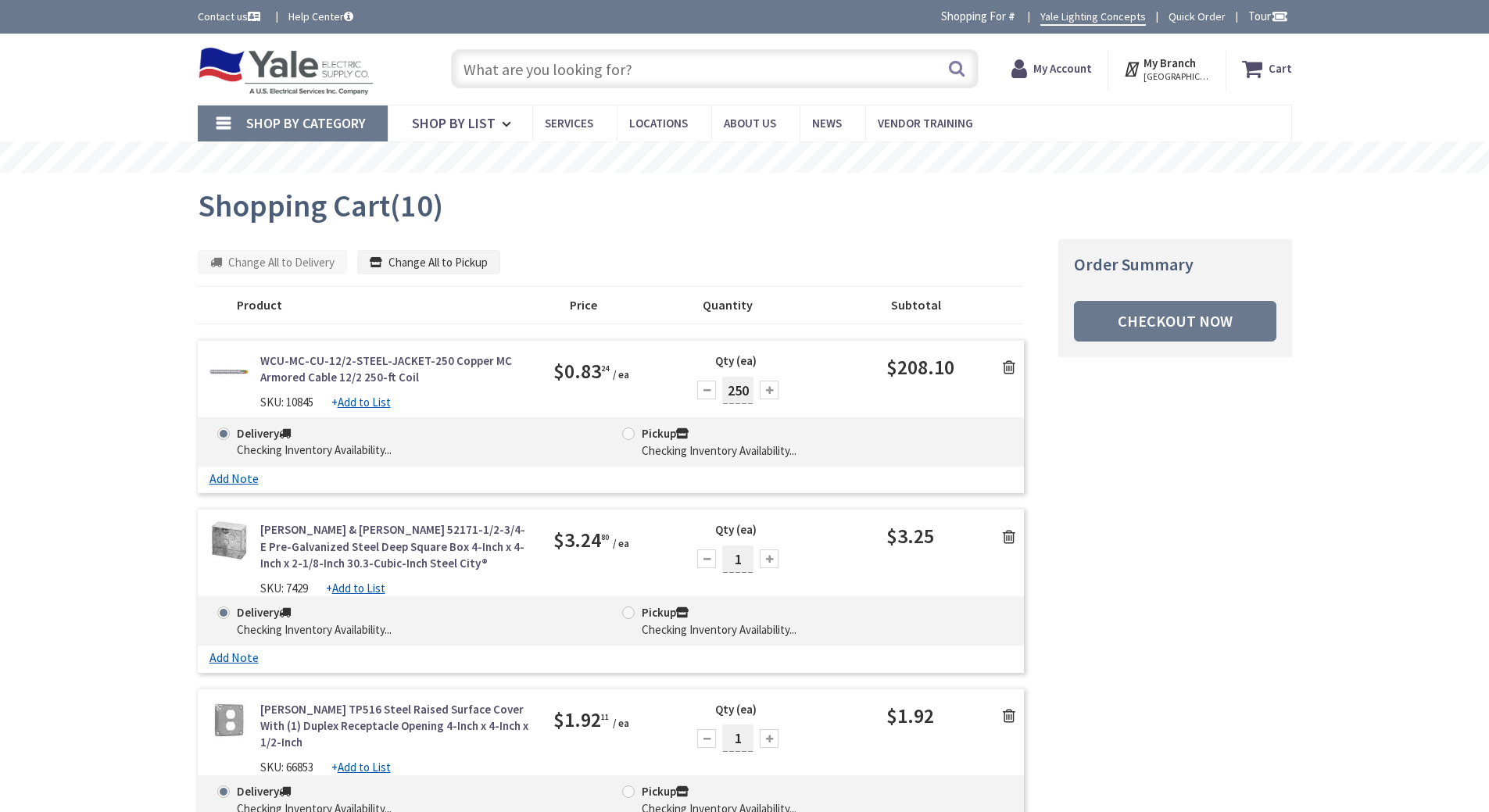
scroll to position [59, 0]
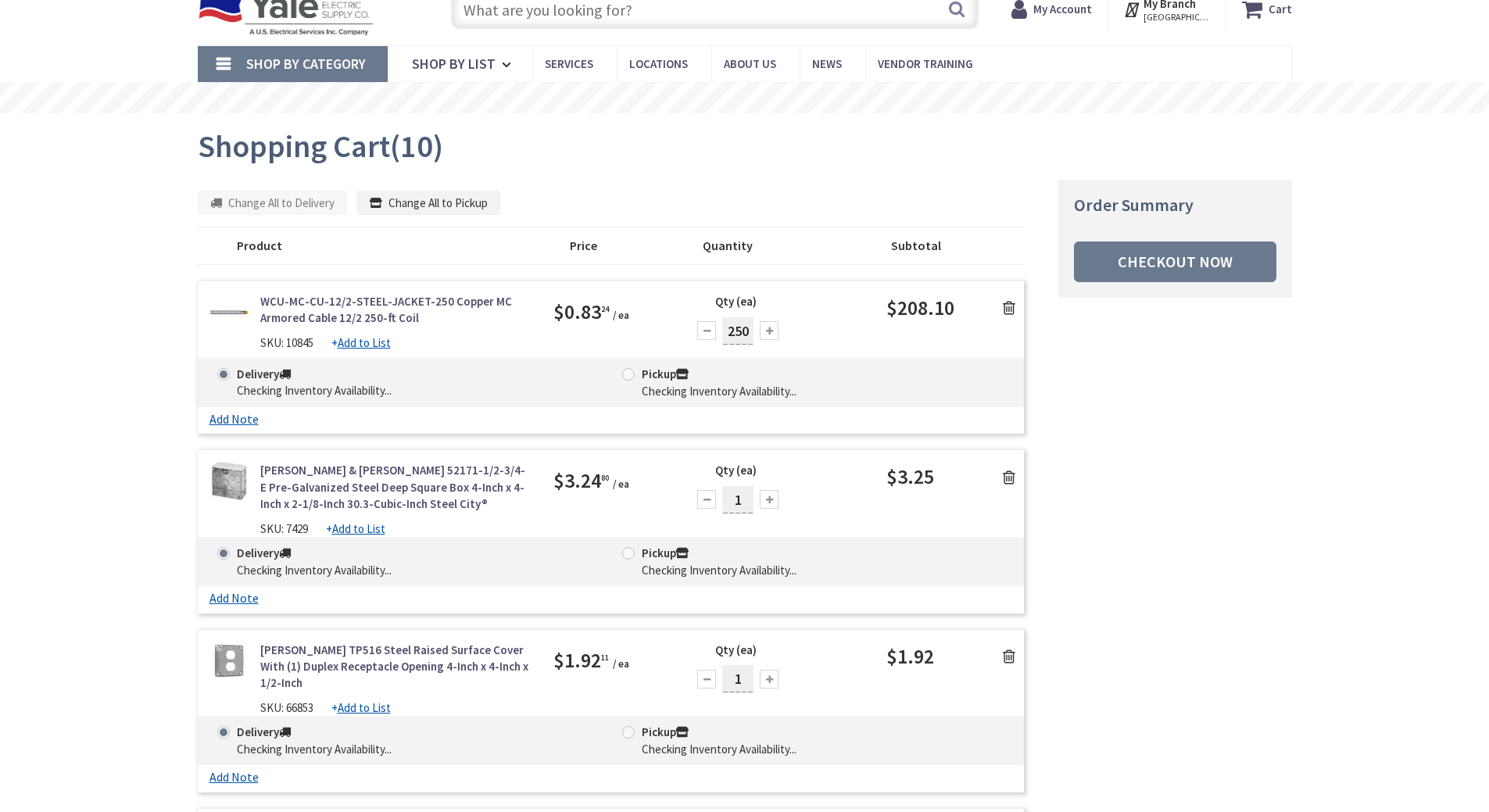
click at [504, 8] on input "text" at bounding box center [715, 9] width 528 height 39
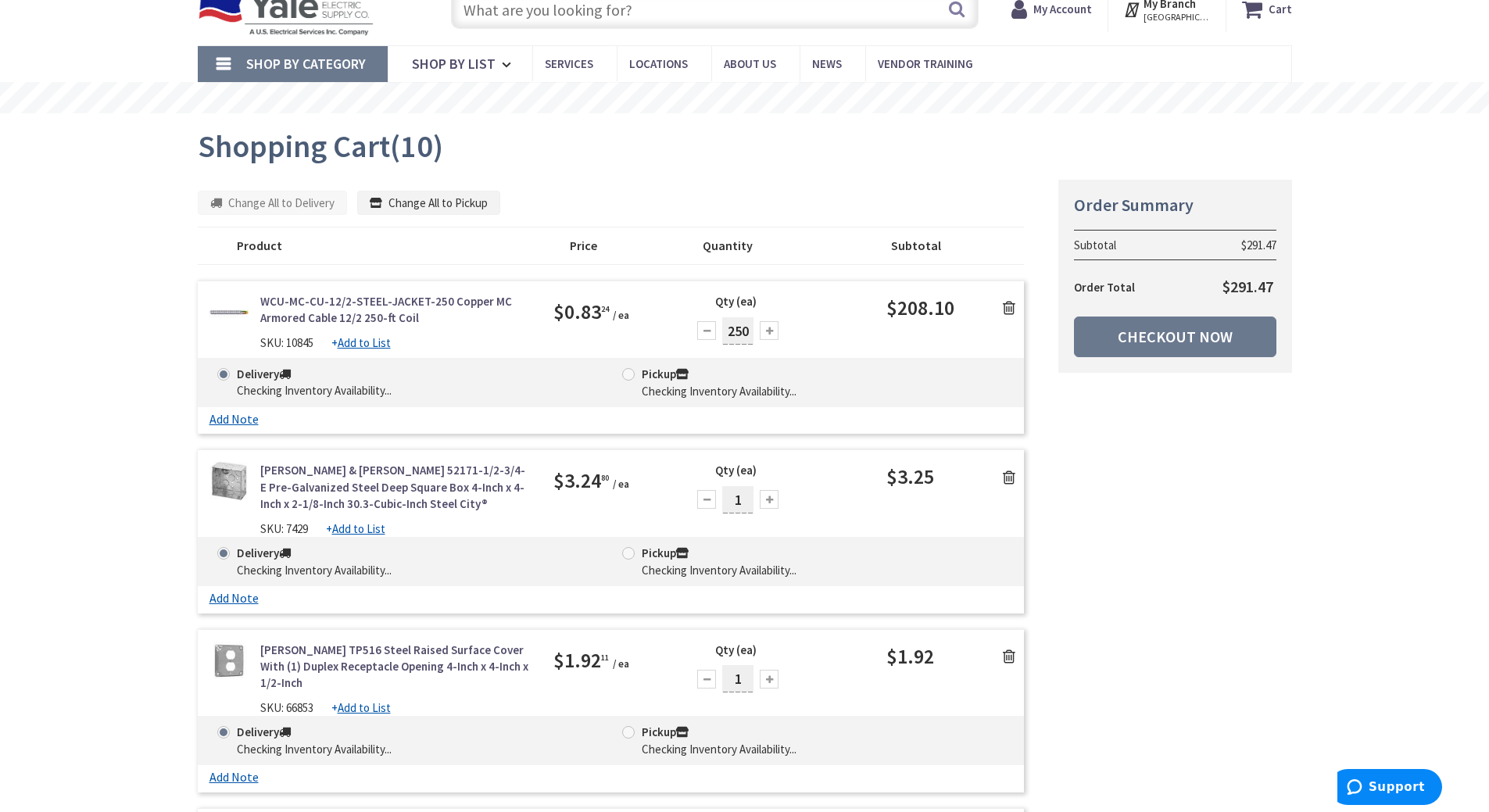
scroll to position [0, 0]
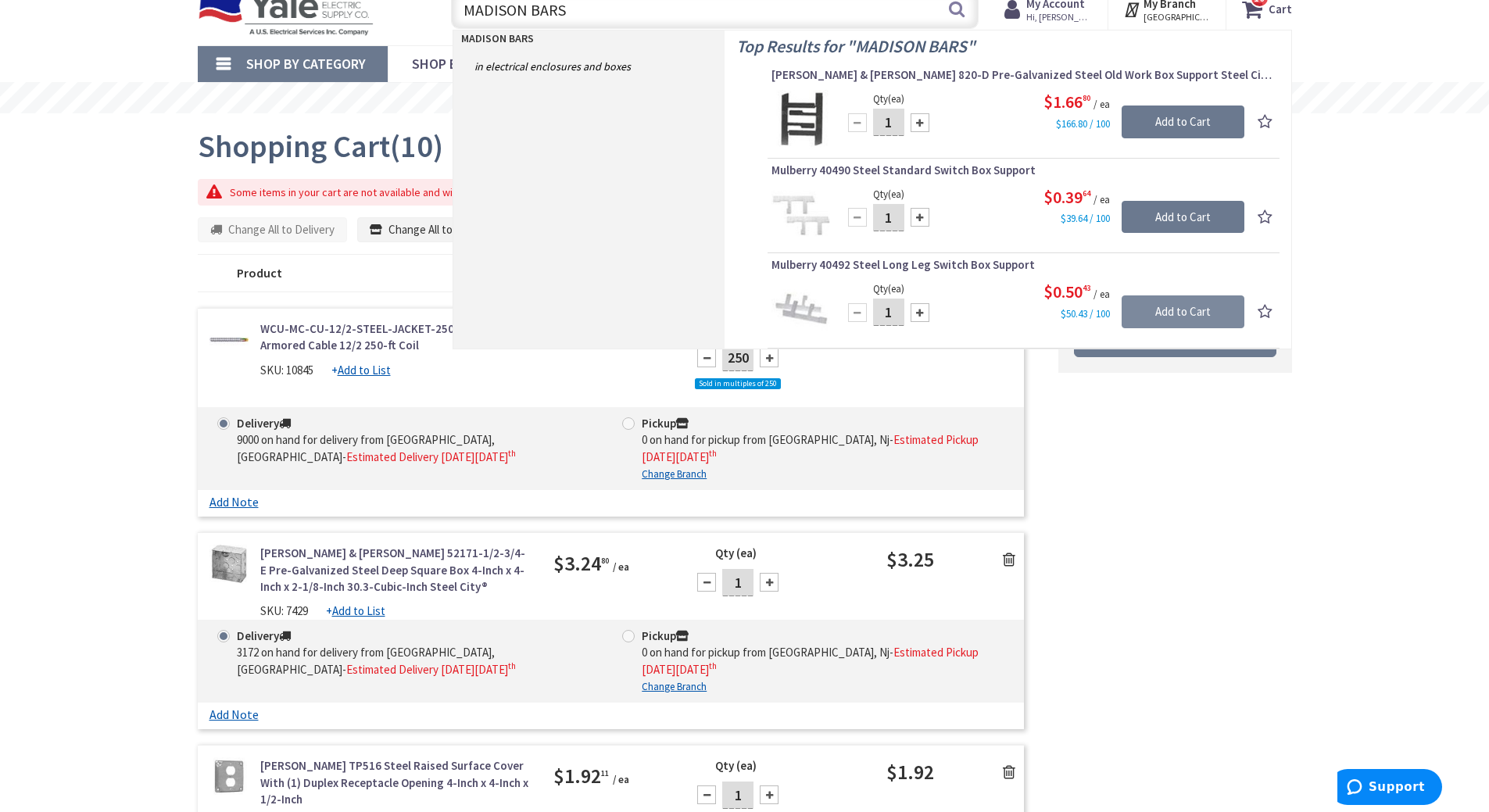
type input "MADISON BARS"
click at [1176, 302] on input "Add to Cart" at bounding box center [1183, 311] width 122 height 32
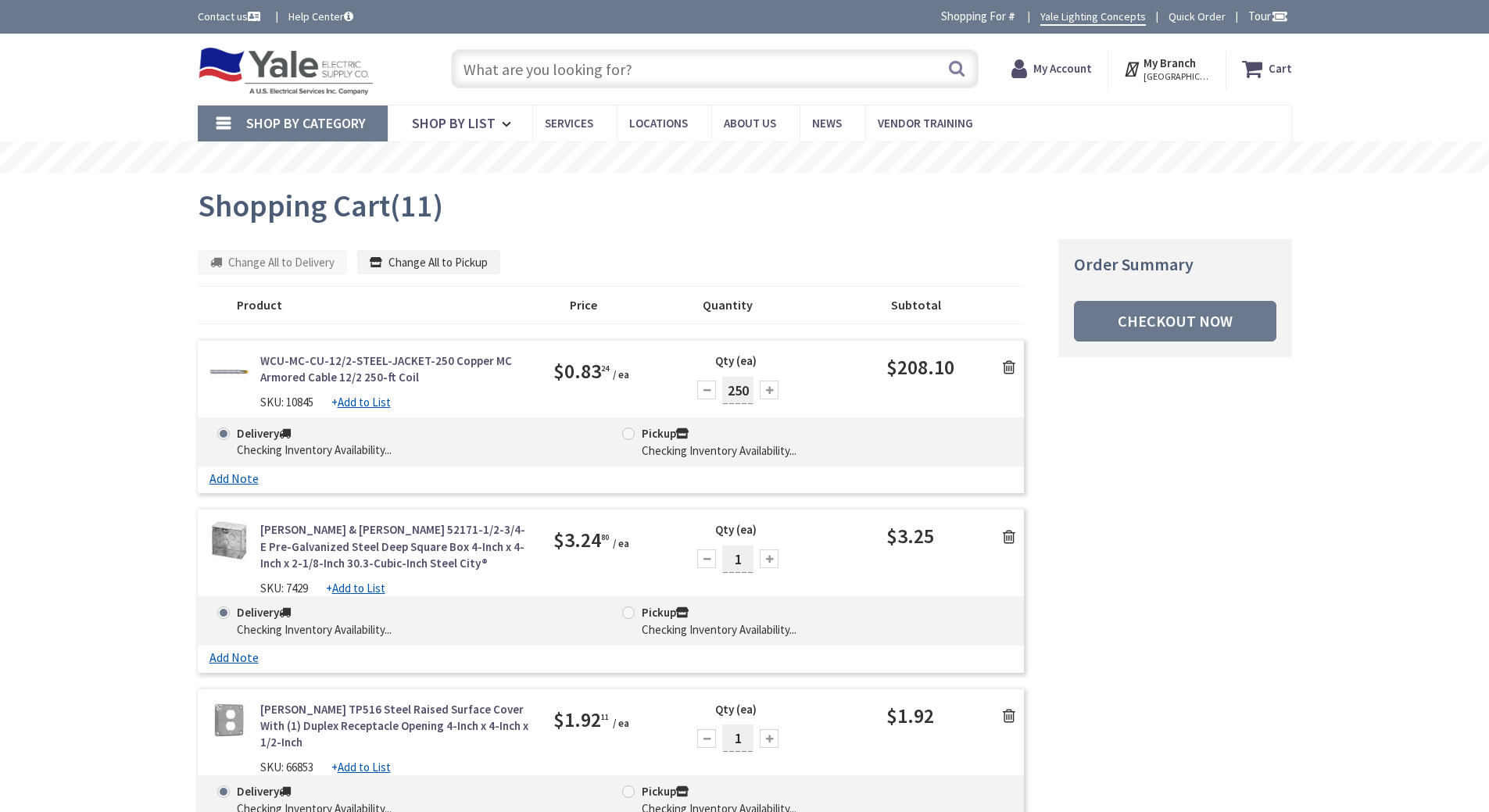
click at [571, 50] on input "text" at bounding box center [715, 68] width 528 height 39
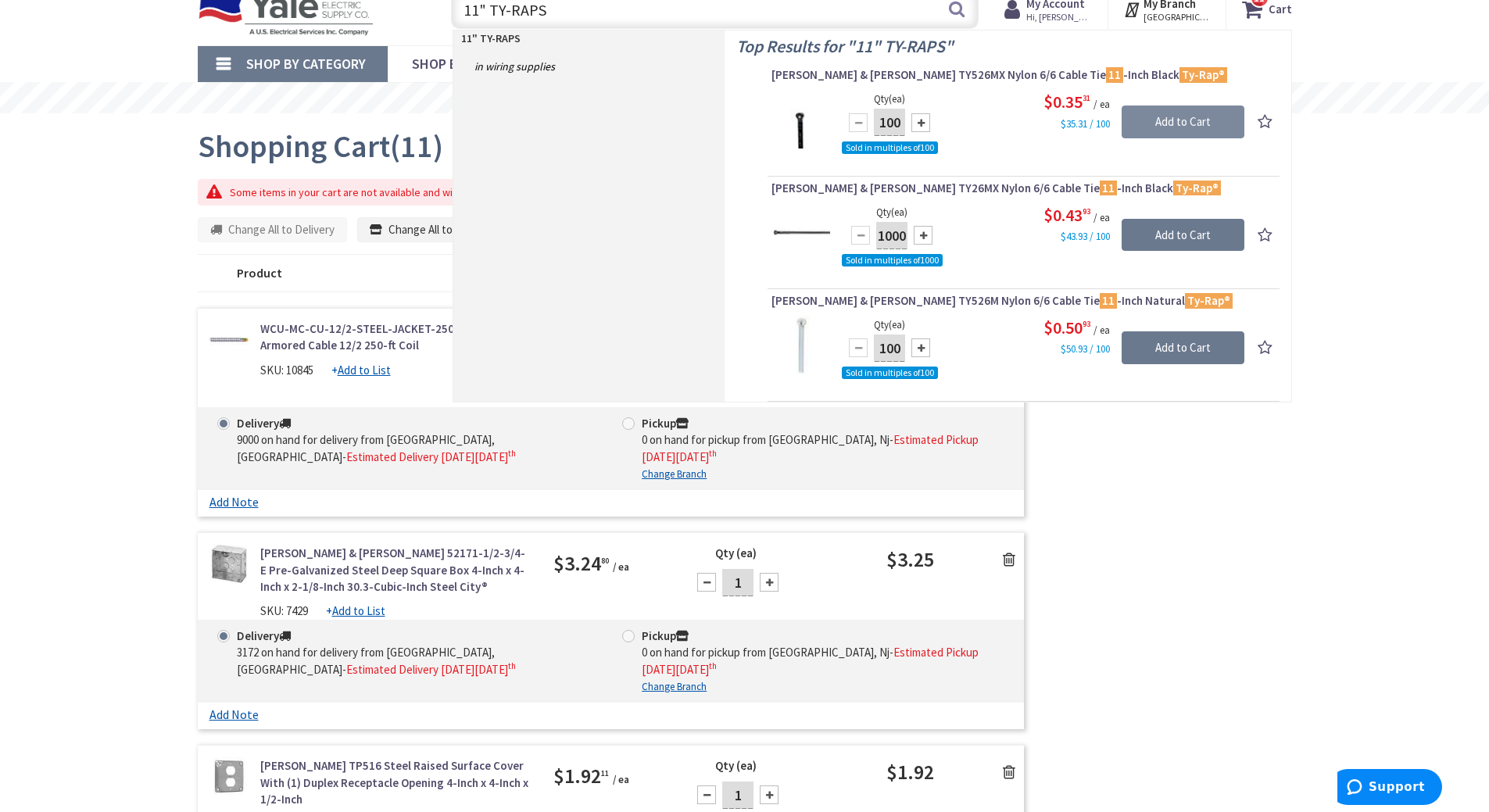
type input "11" TY-RAPS"
click at [1177, 122] on input "Add to Cart" at bounding box center [1183, 122] width 122 height 32
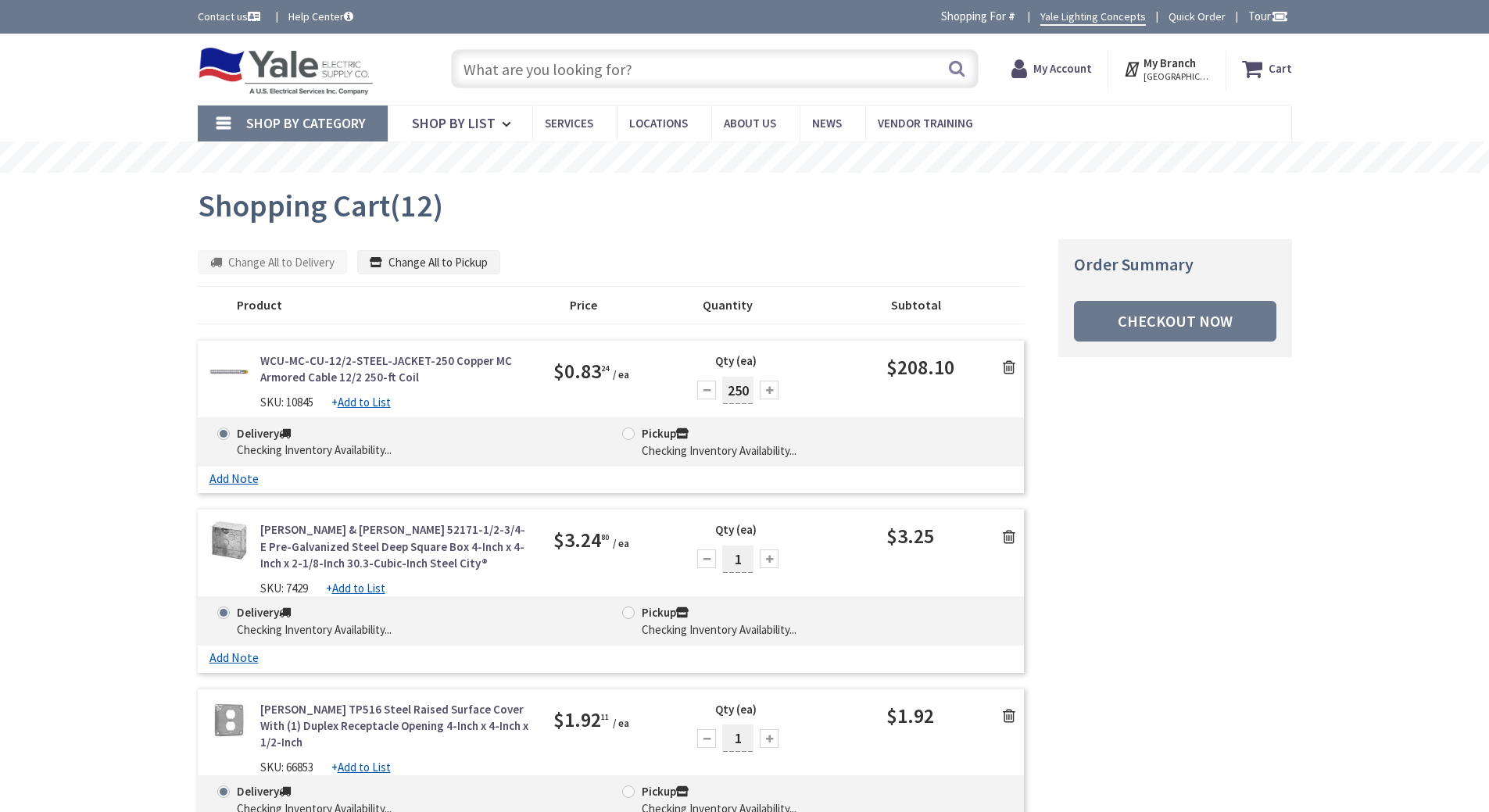
scroll to position [59, 0]
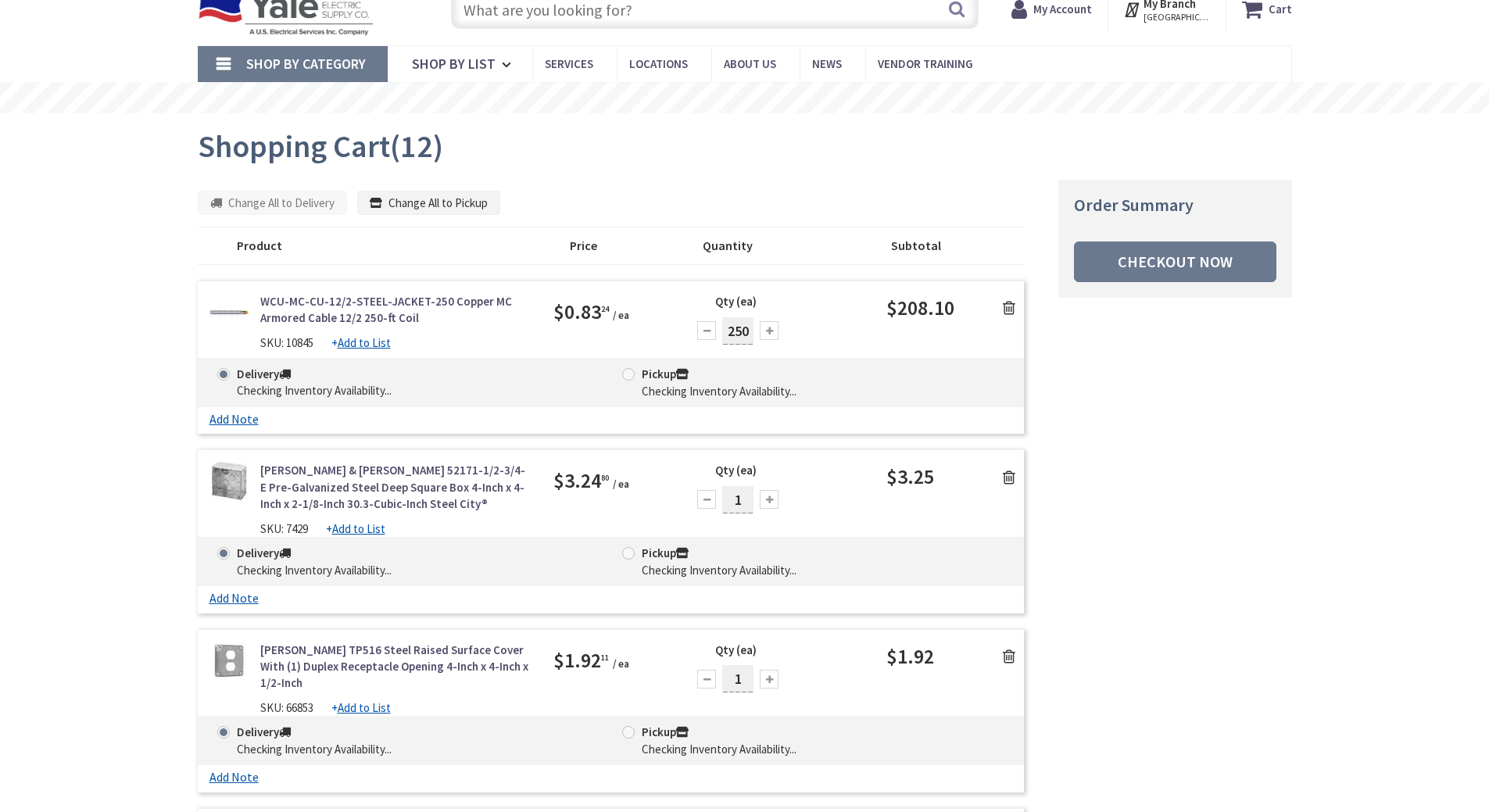
click at [550, 15] on input "text" at bounding box center [715, 9] width 528 height 39
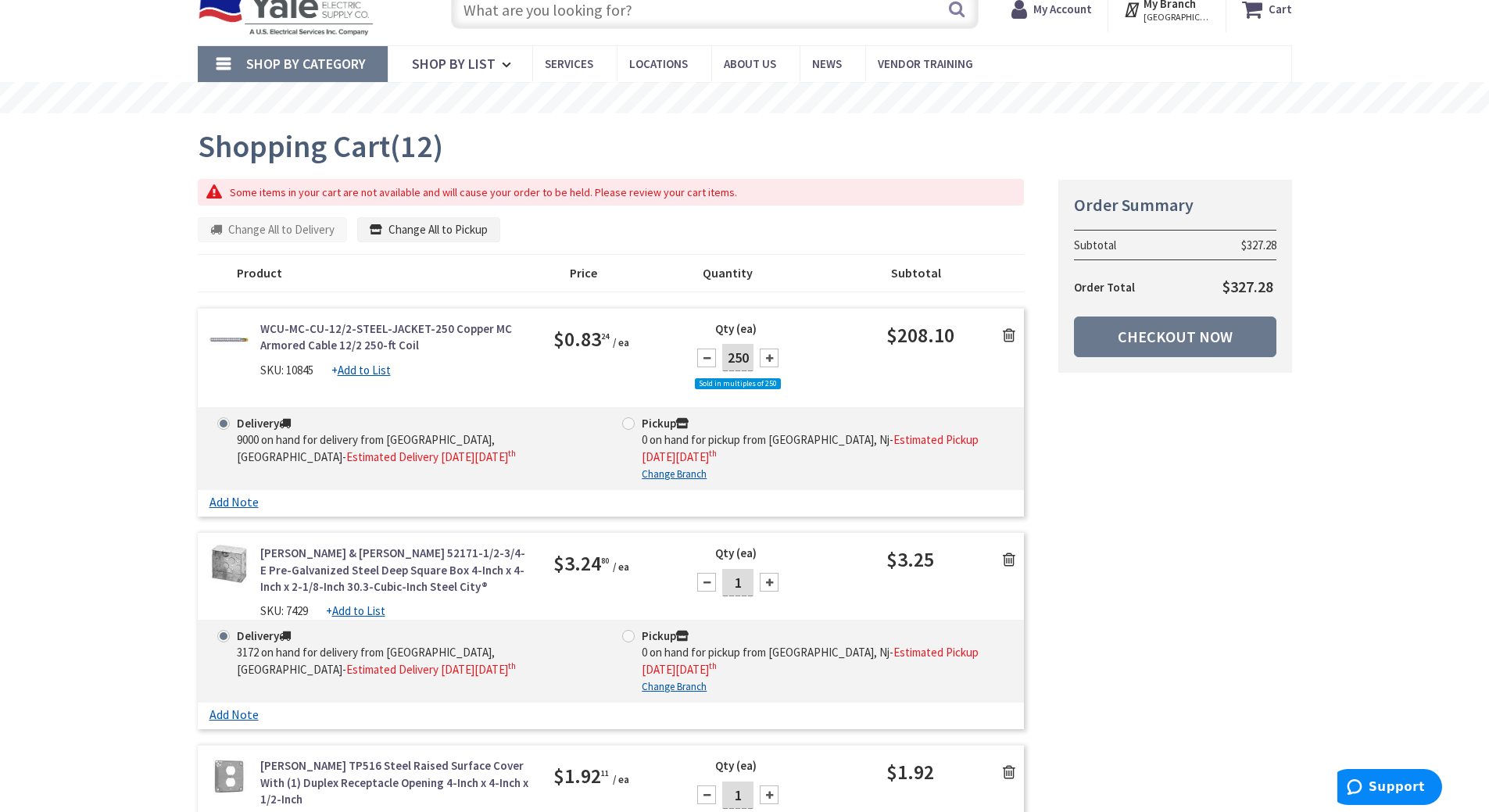
scroll to position [0, 0]
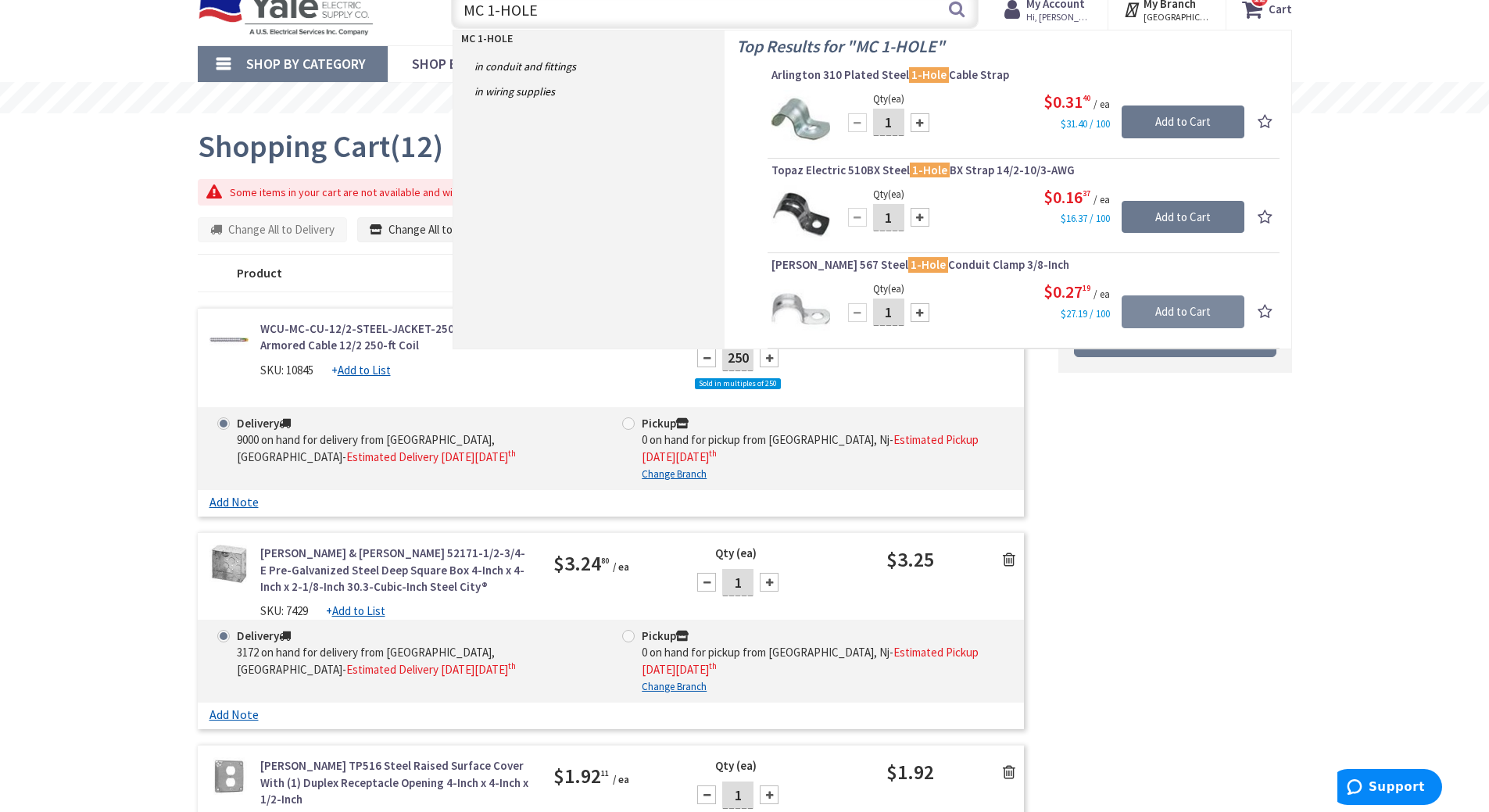
type input "MC 1-HOLE"
click at [1174, 309] on input "Add to Cart" at bounding box center [1183, 311] width 122 height 32
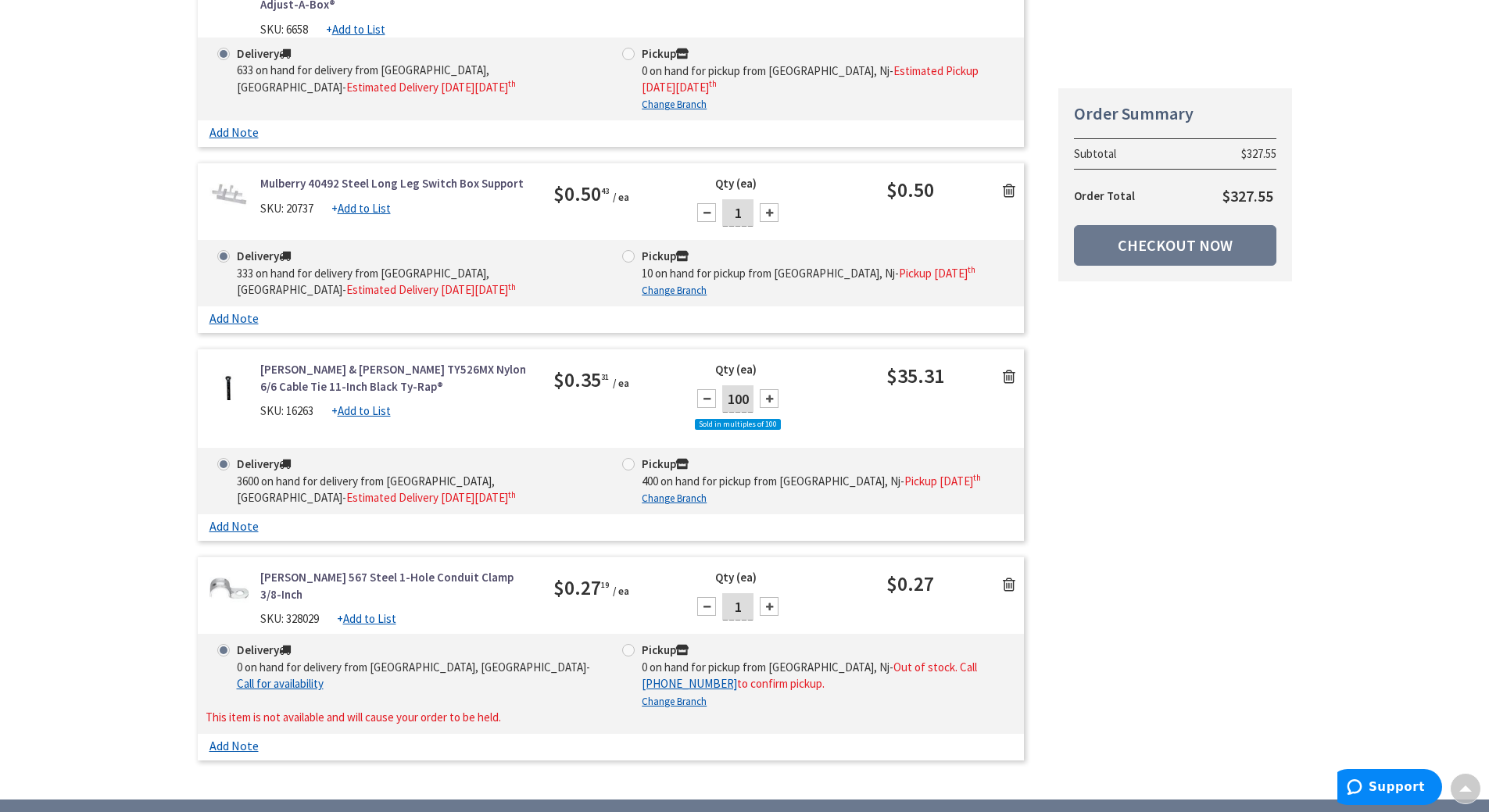
scroll to position [2483, 0]
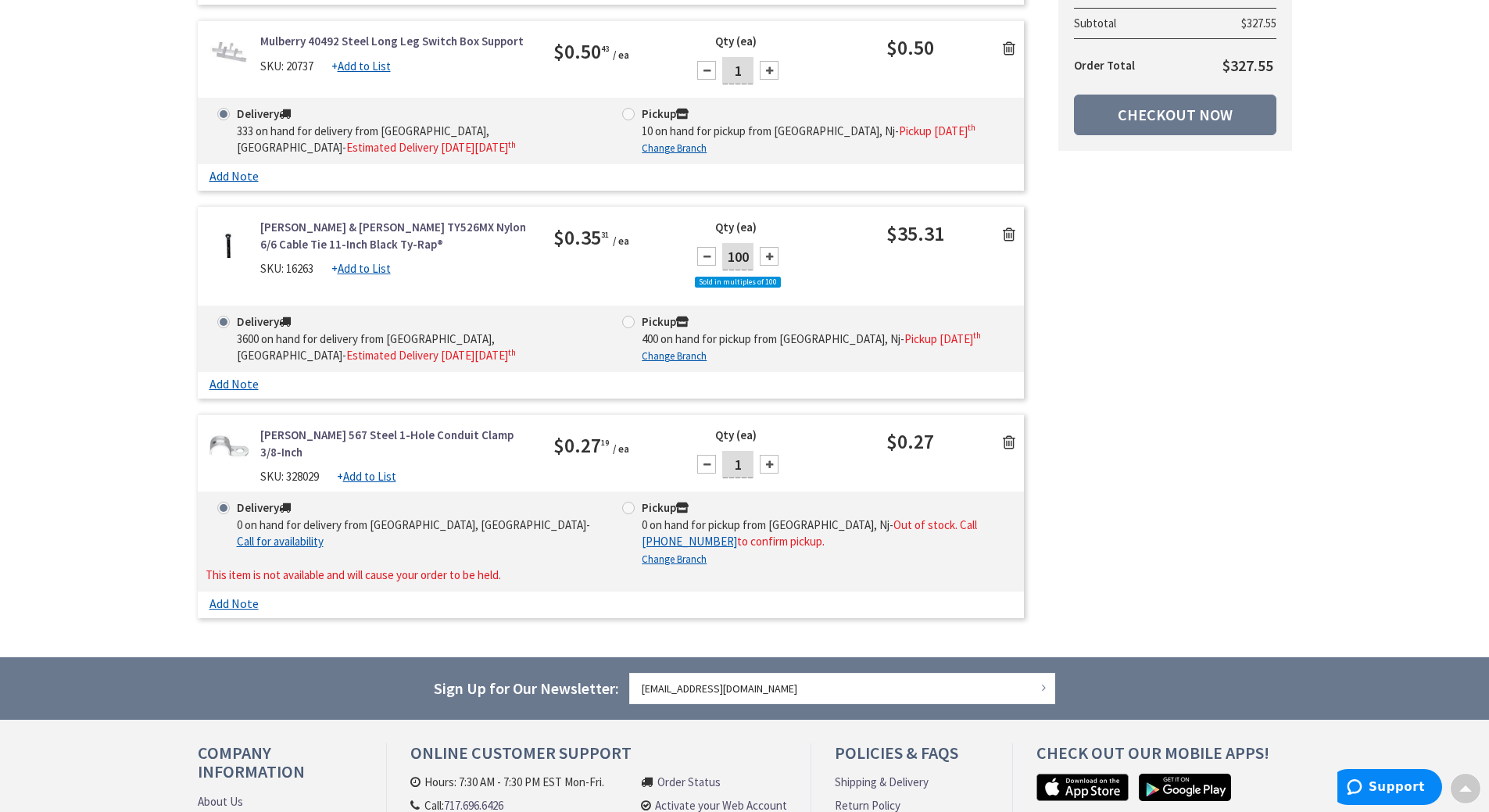
click at [1010, 435] on icon at bounding box center [1009, 442] width 13 height 15
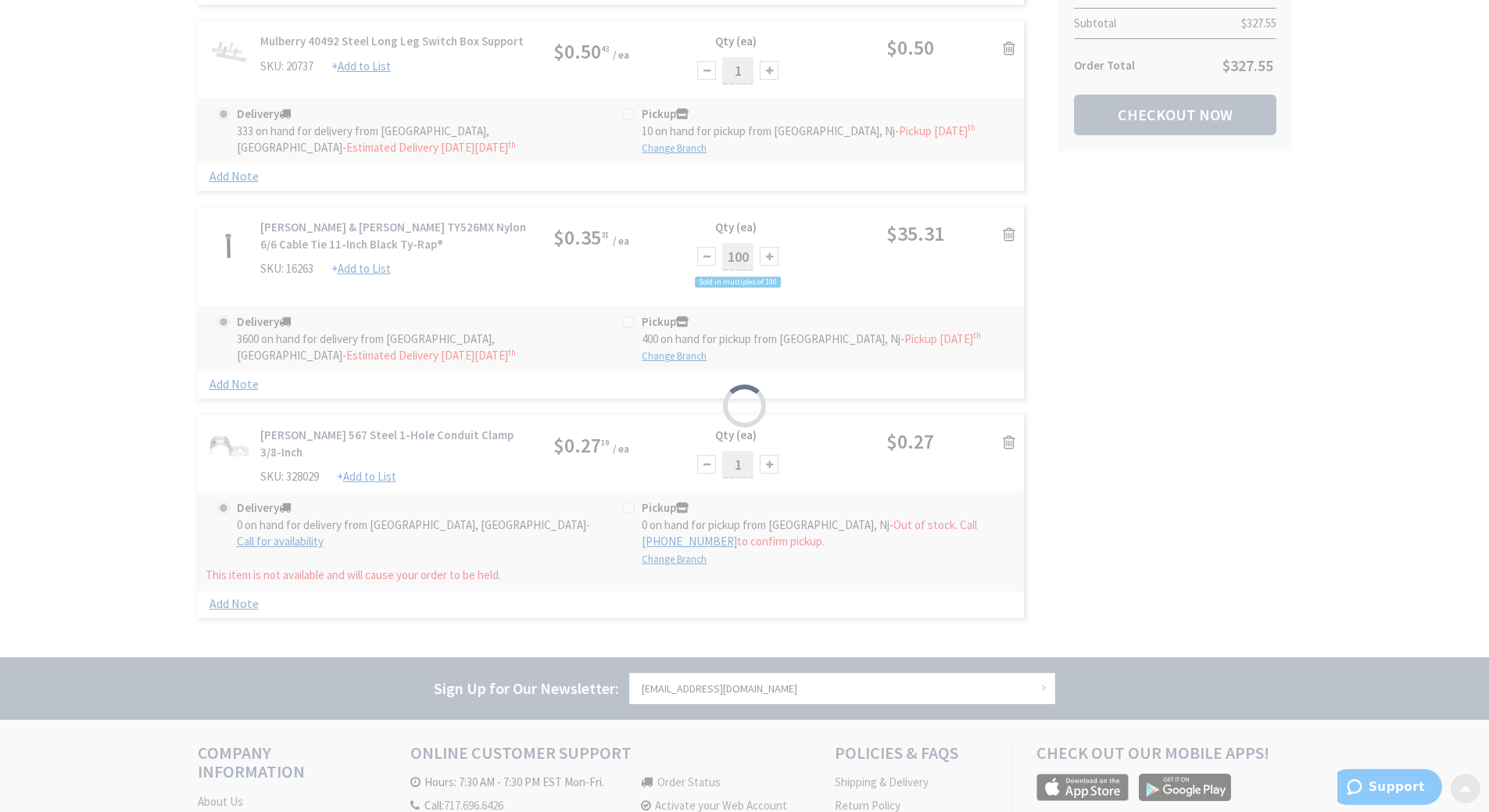
scroll to position [2449, 0]
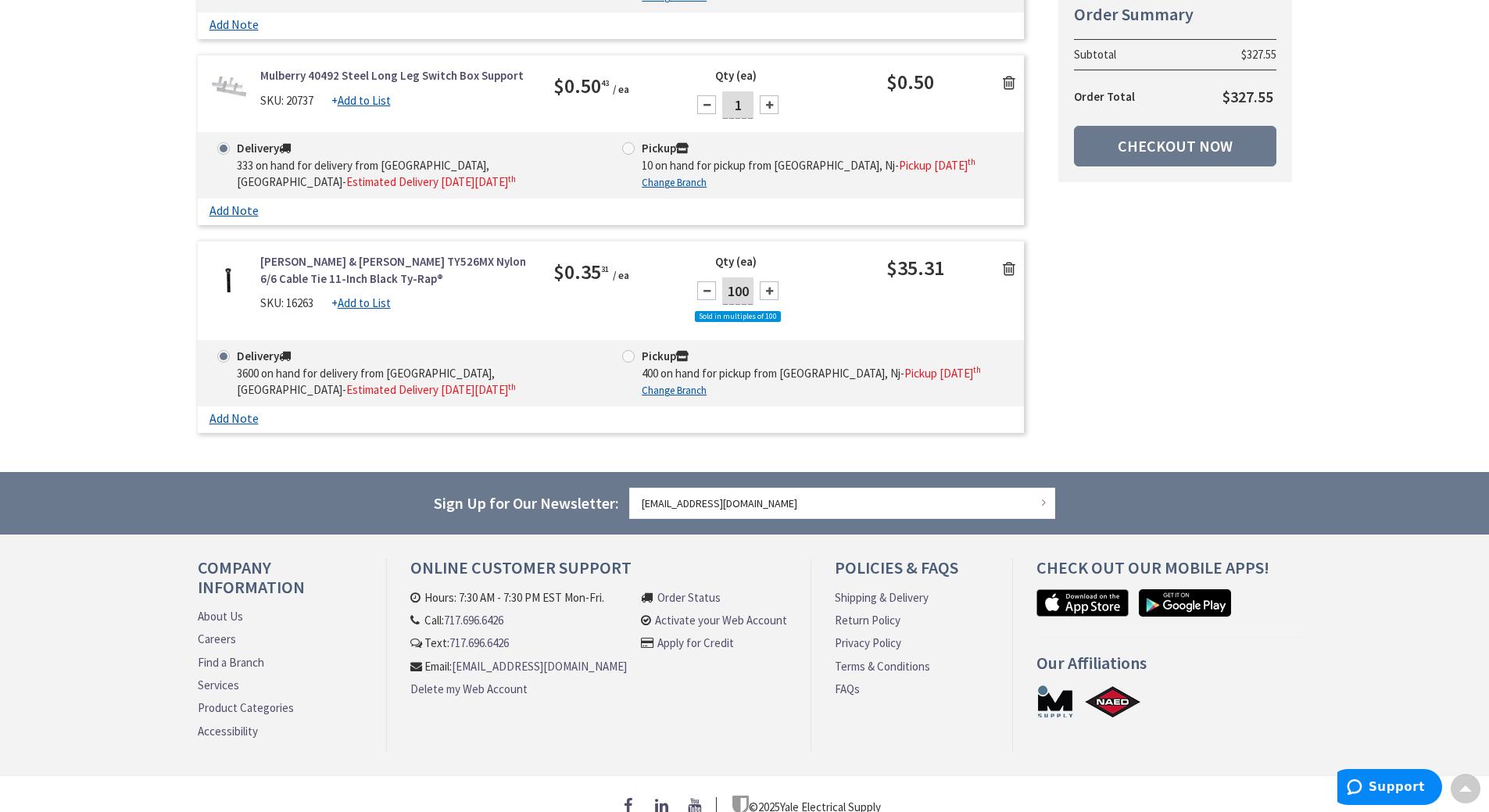
click at [1014, 261] on icon at bounding box center [1009, 268] width 13 height 15
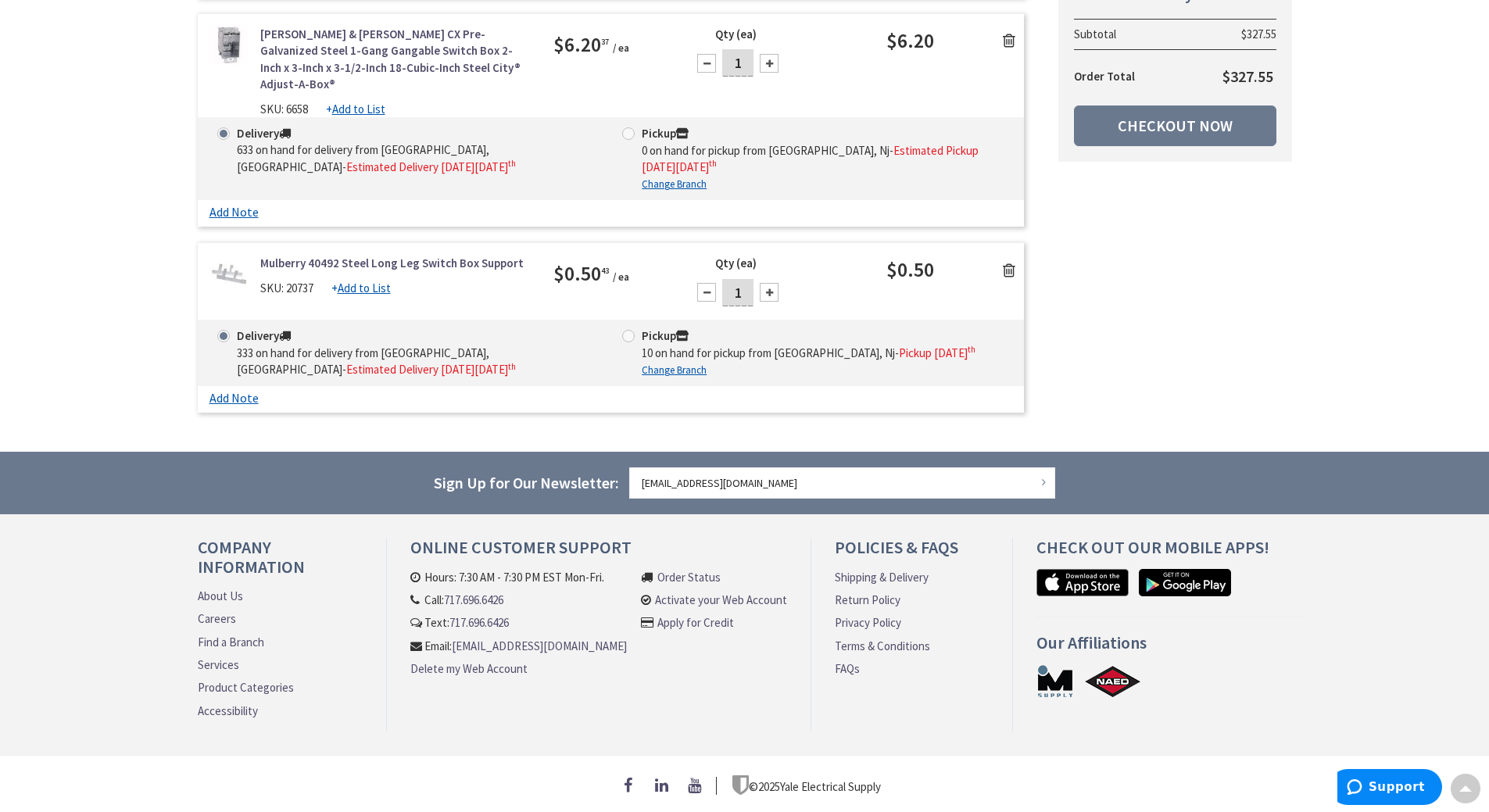
scroll to position [2241, 0]
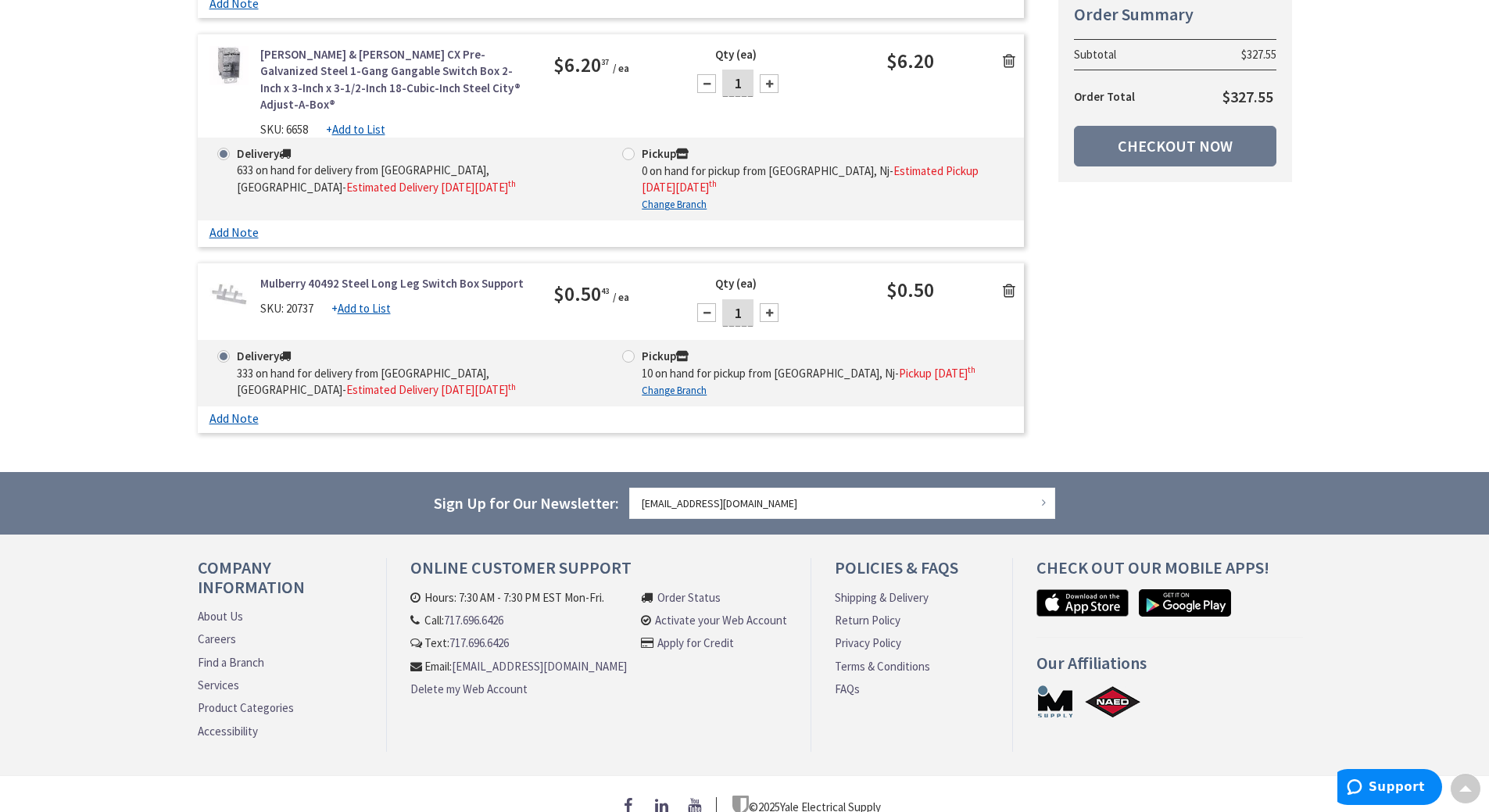
click at [1007, 283] on icon at bounding box center [1009, 290] width 13 height 15
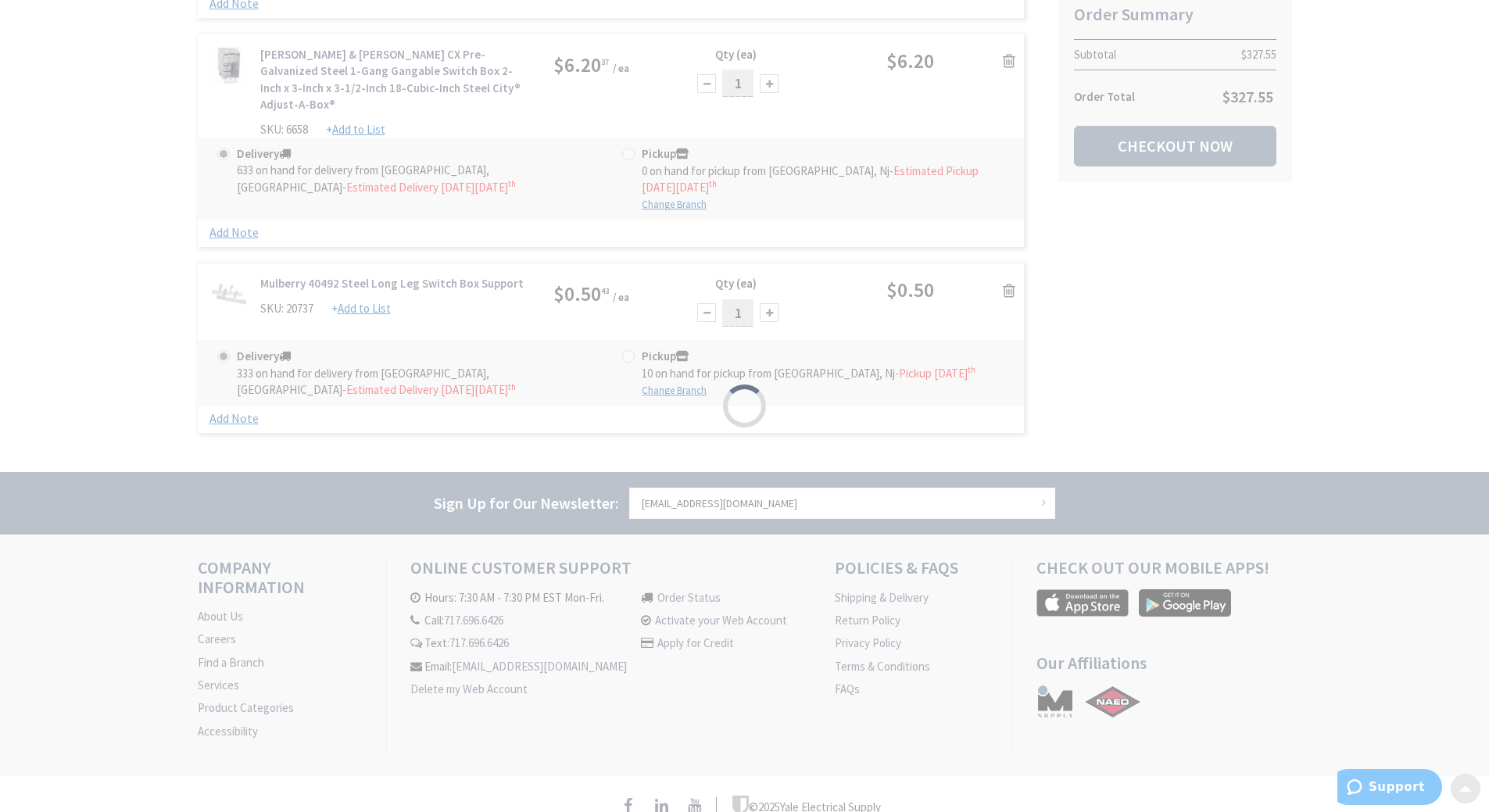
scroll to position [2054, 0]
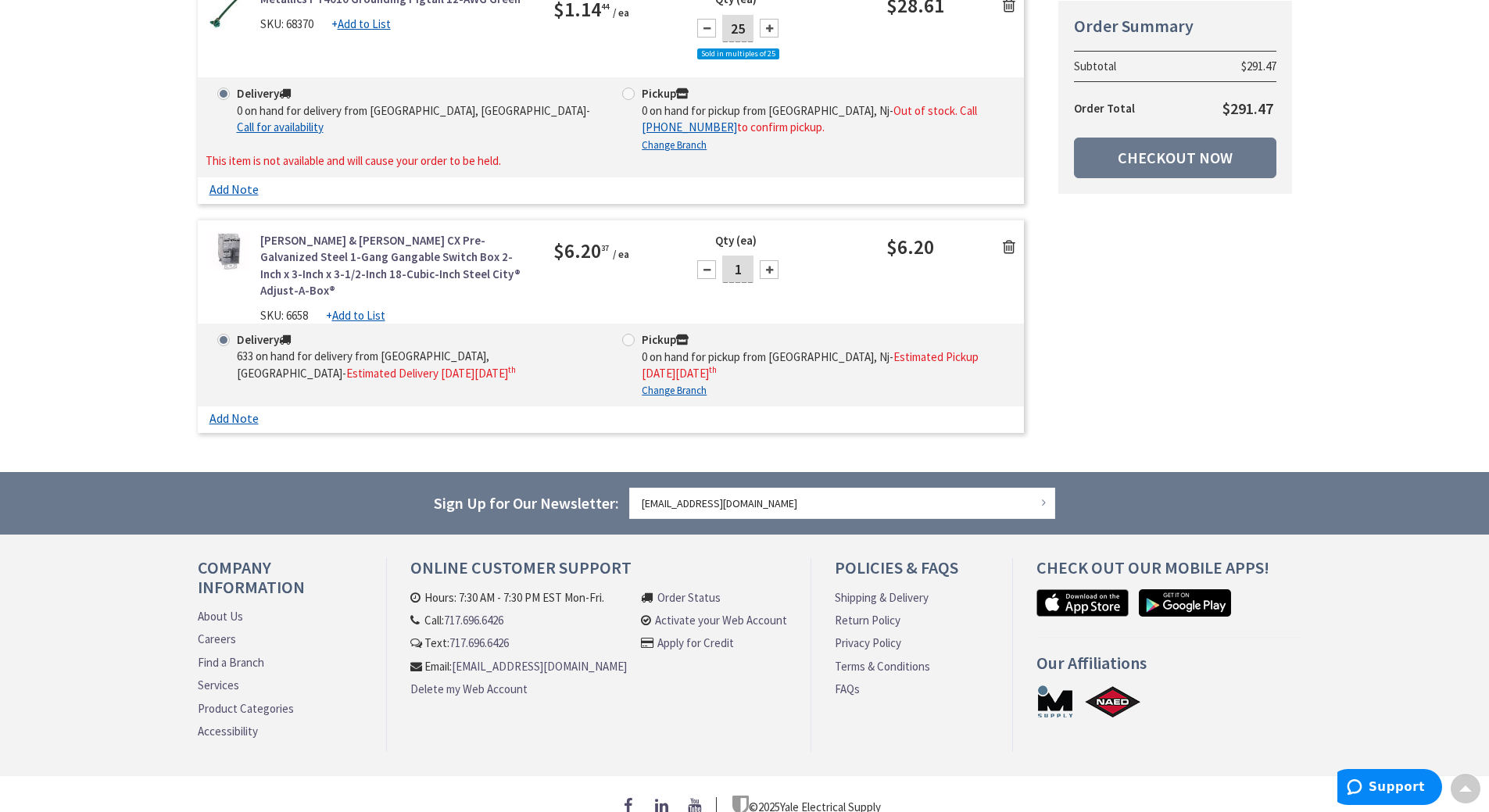
click at [1009, 240] on icon at bounding box center [1009, 247] width 13 height 15
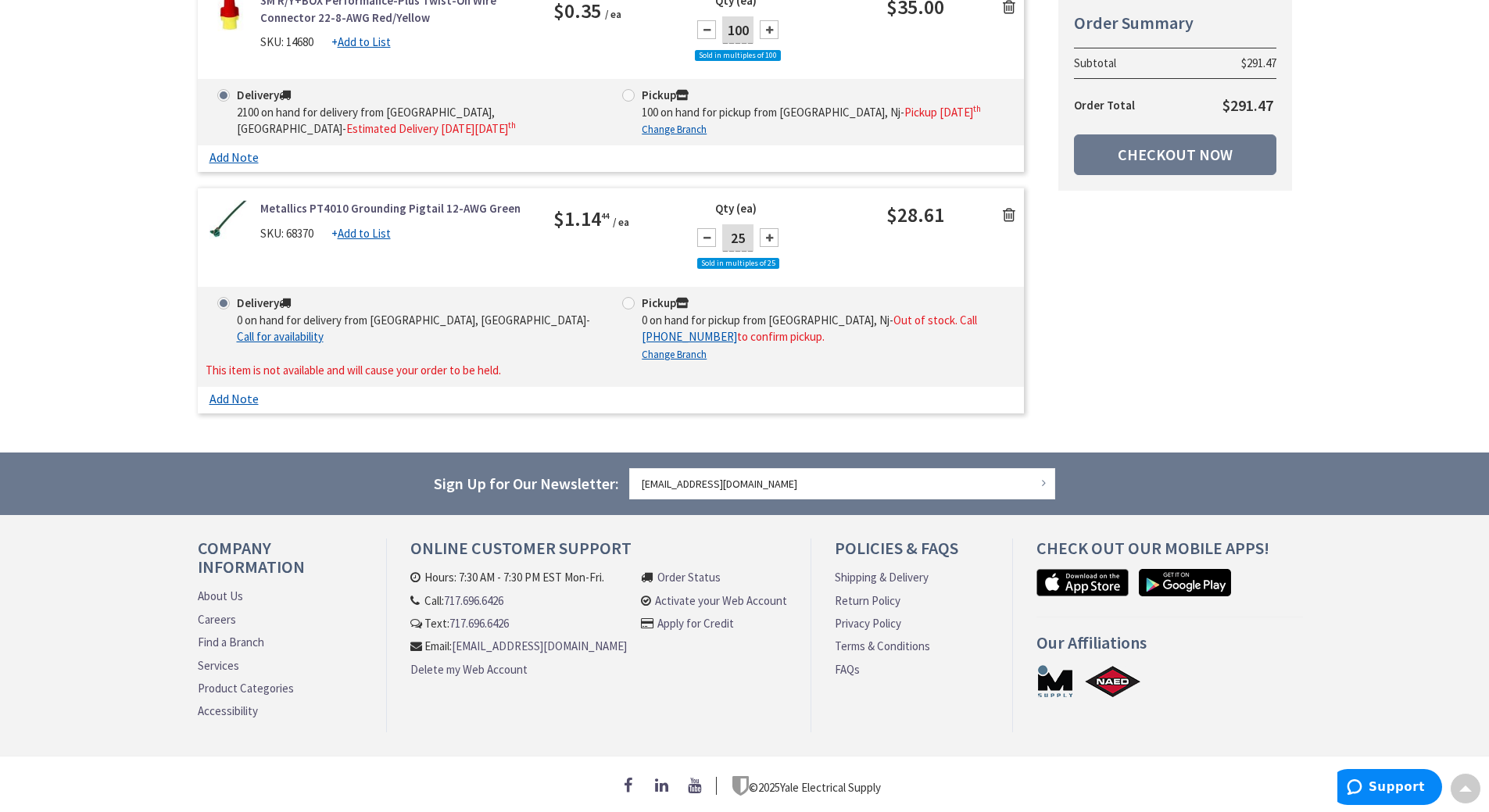
scroll to position [1842, 0]
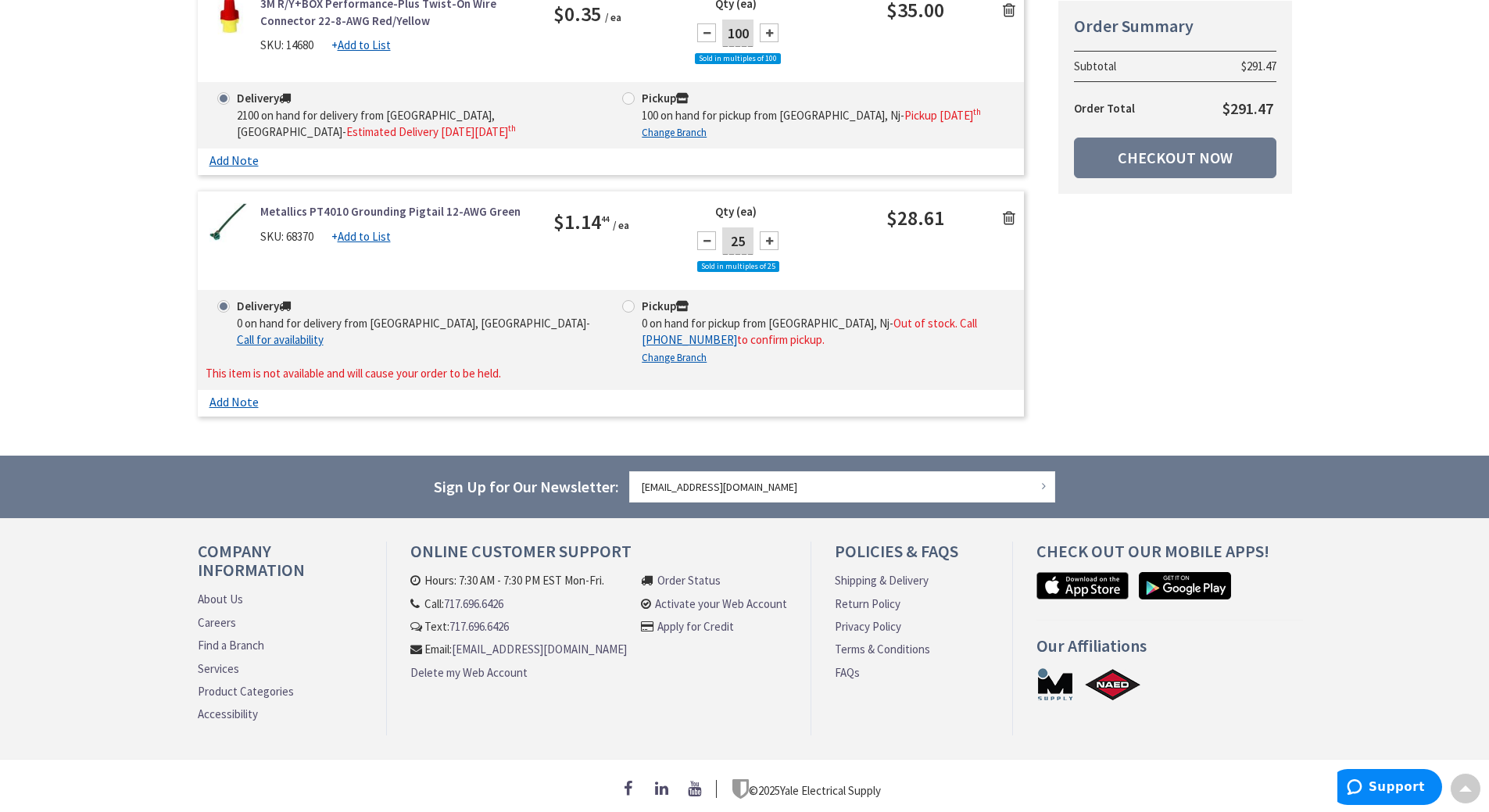
click at [1011, 212] on icon at bounding box center [1009, 218] width 13 height 15
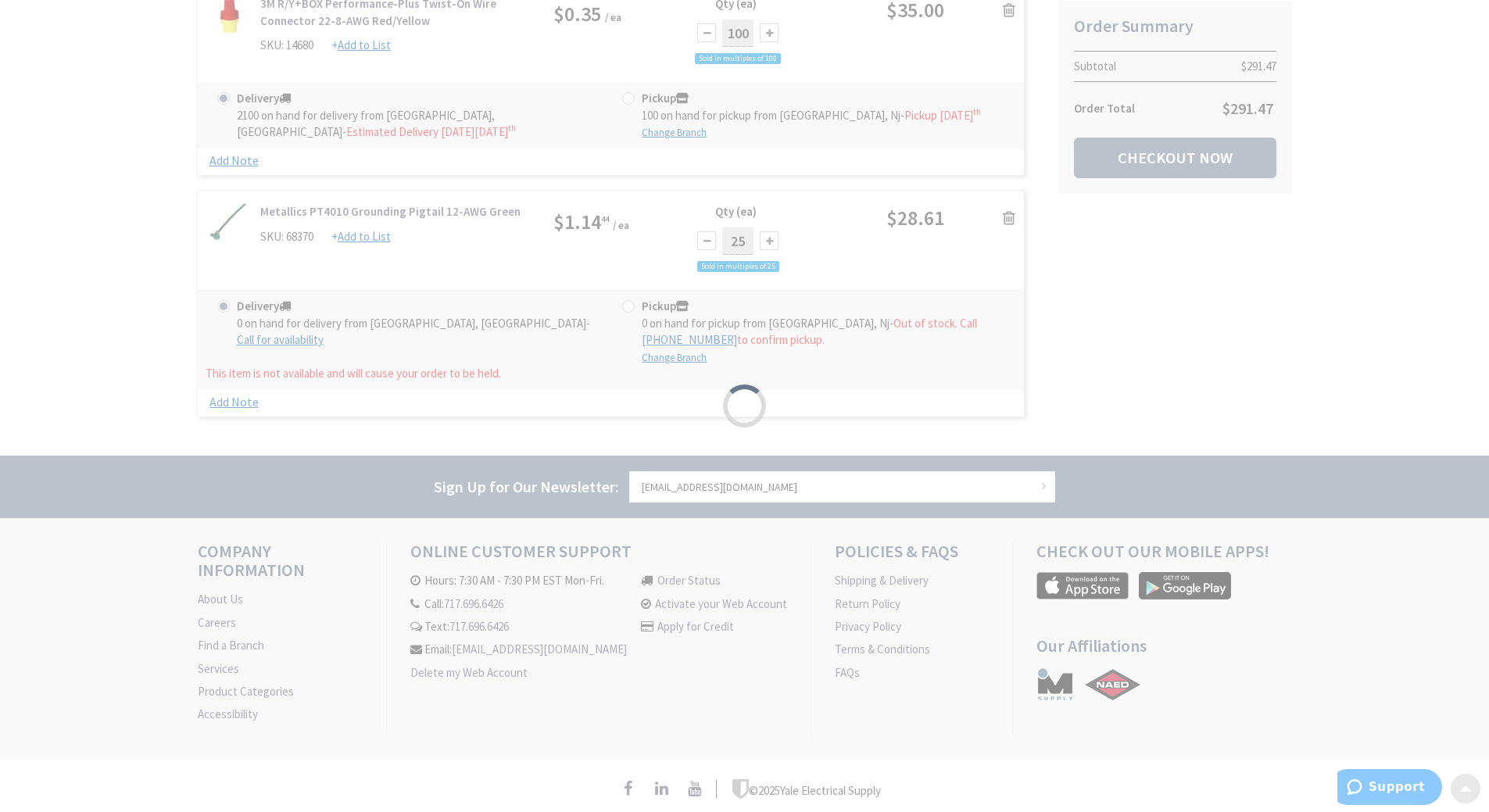
scroll to position [1574, 0]
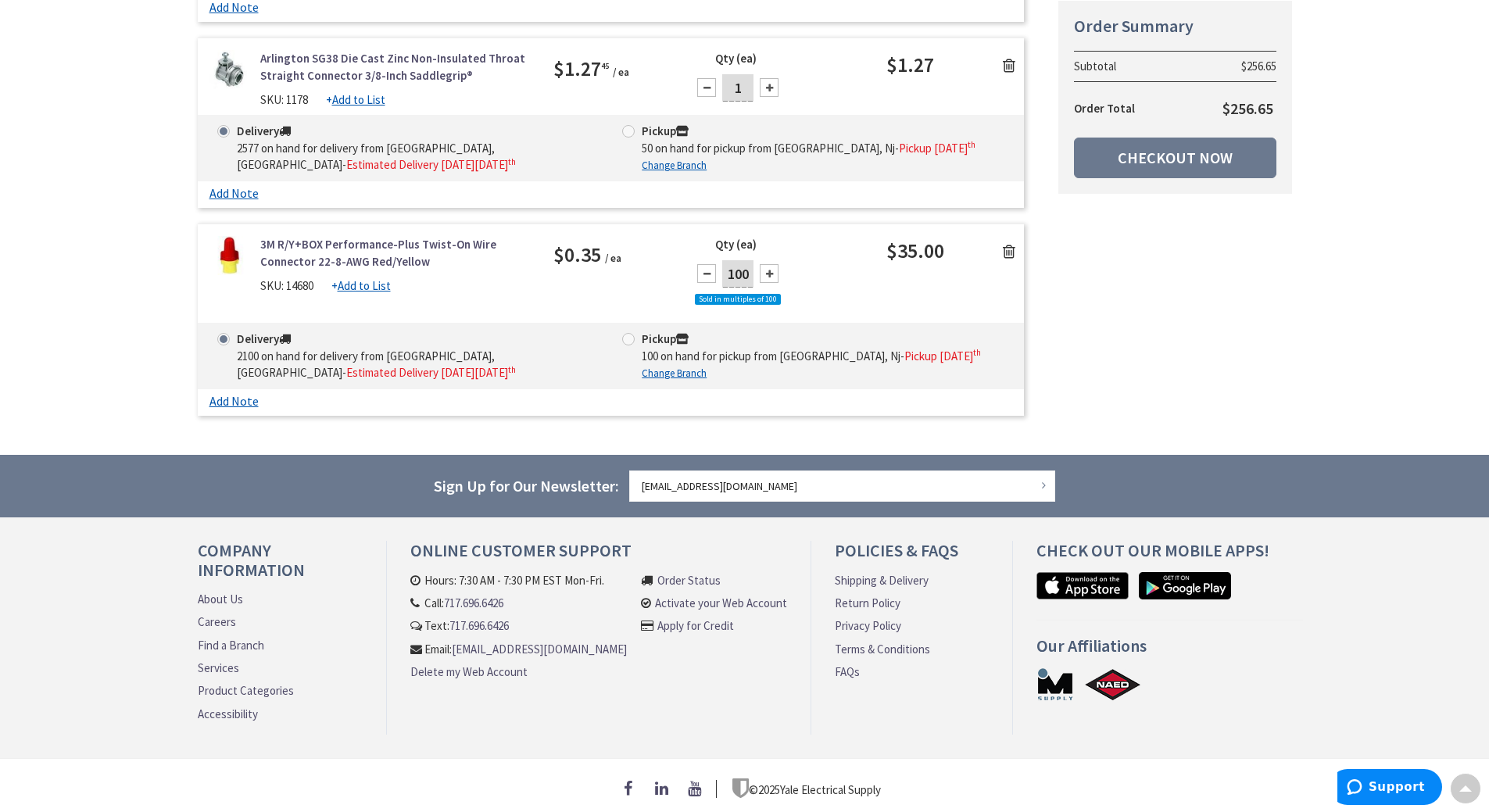
drag, startPoint x: 1004, startPoint y: 230, endPoint x: 1017, endPoint y: 240, distance: 16.4
click at [1006, 239] on link at bounding box center [1009, 250] width 30 height 23
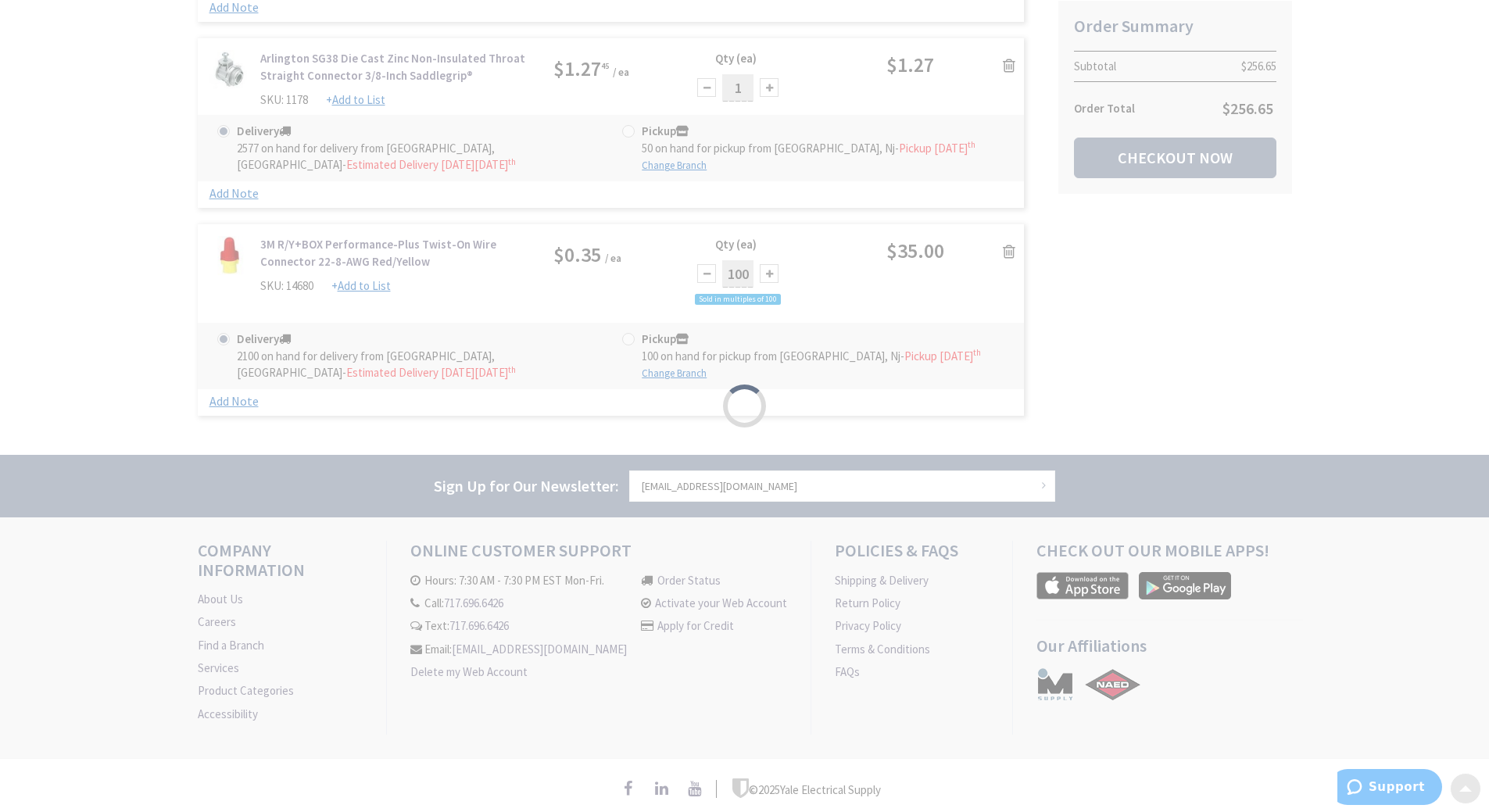
scroll to position [1366, 0]
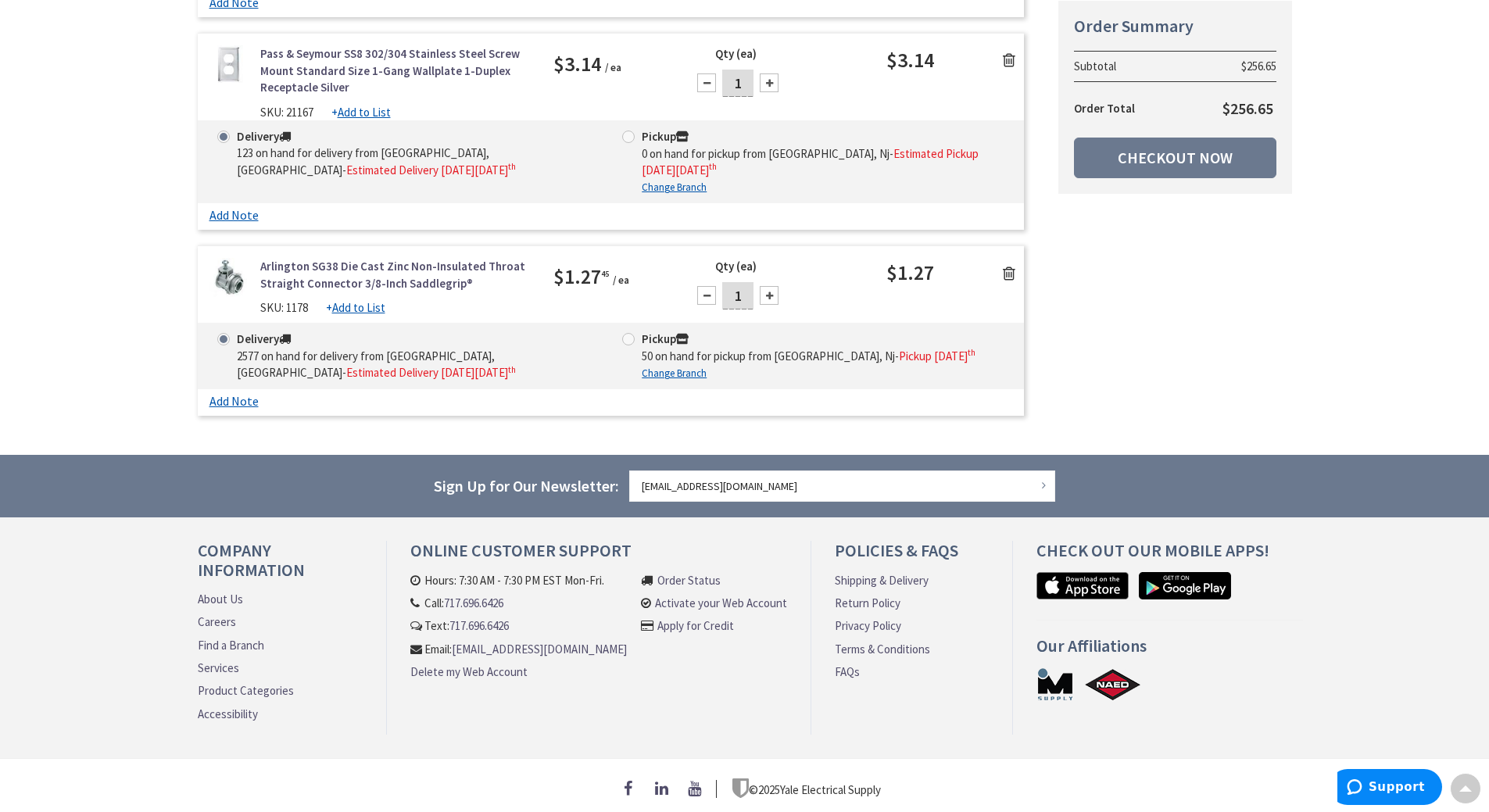
click at [1007, 260] on link at bounding box center [1009, 272] width 30 height 23
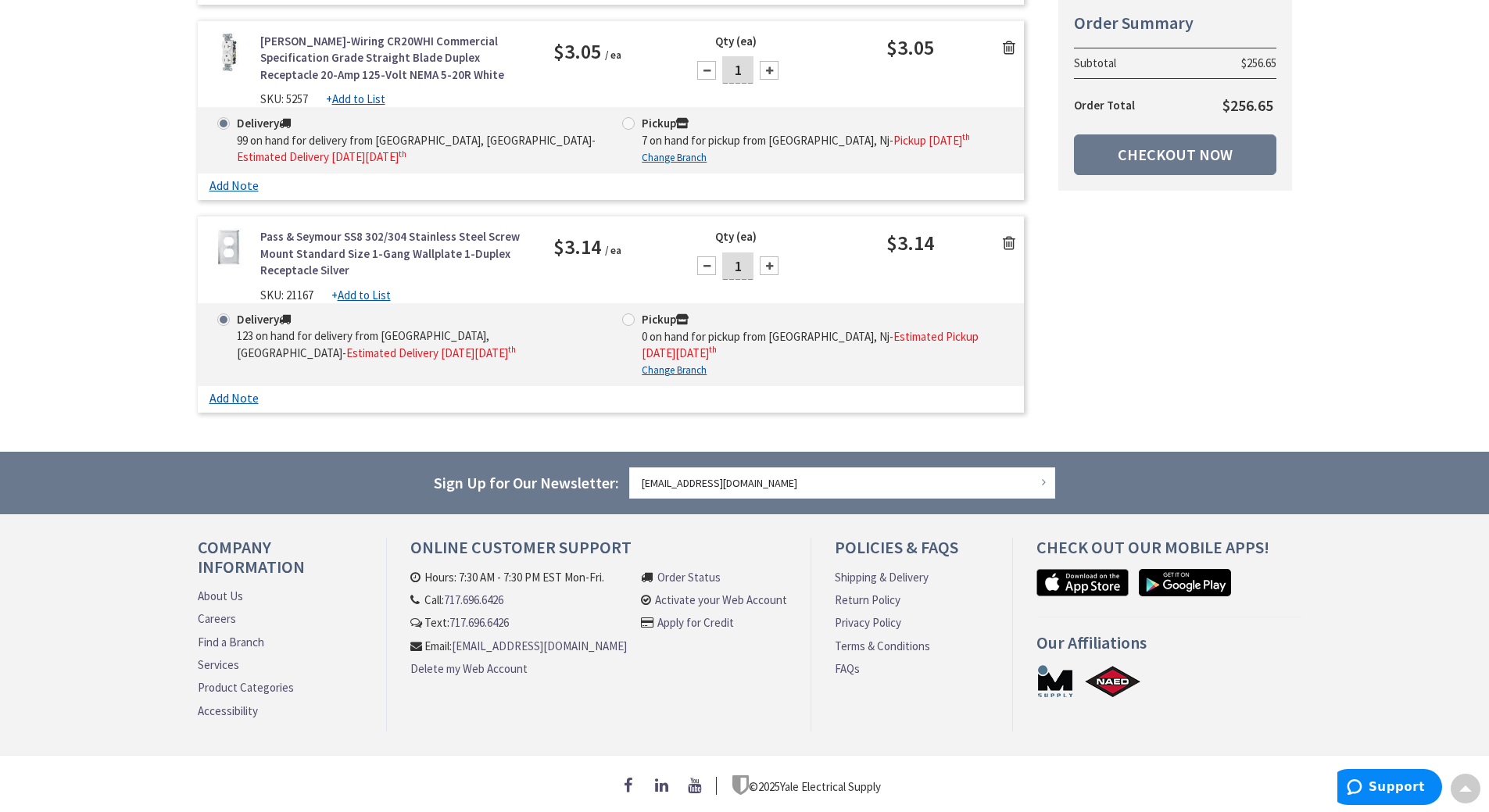
scroll to position [1179, 0]
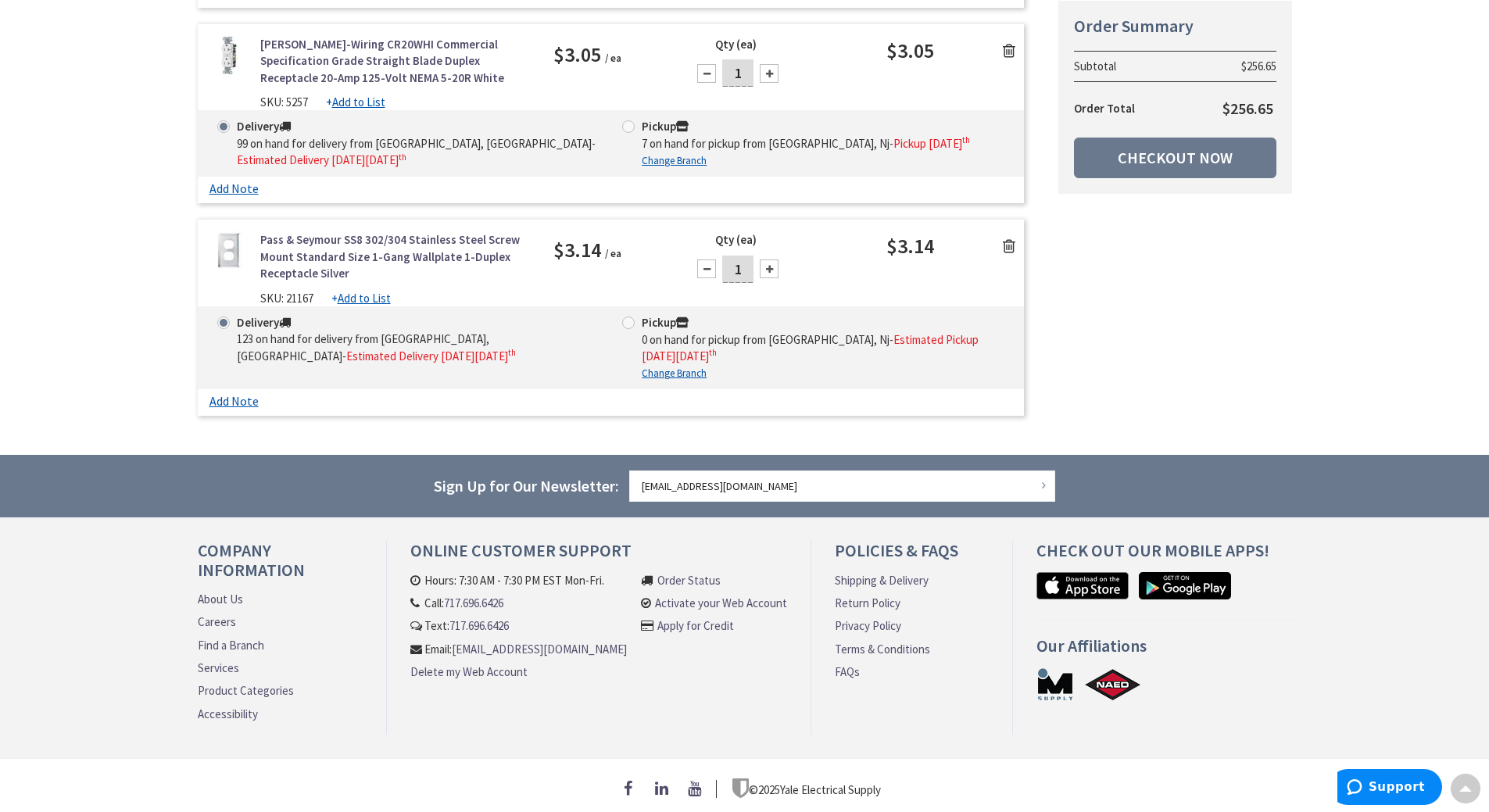
click at [1012, 245] on link at bounding box center [1009, 246] width 30 height 23
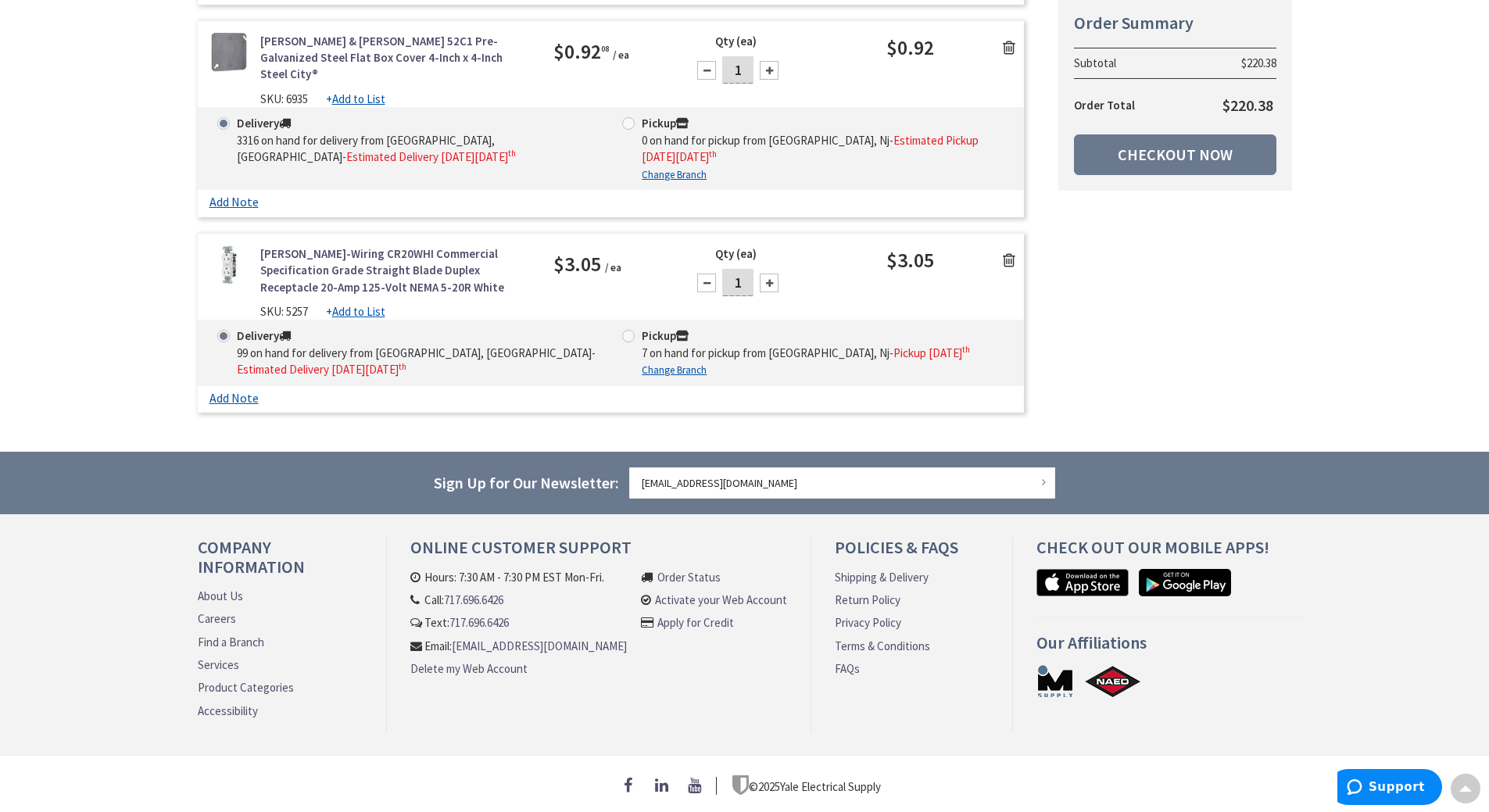
scroll to position [967, 0]
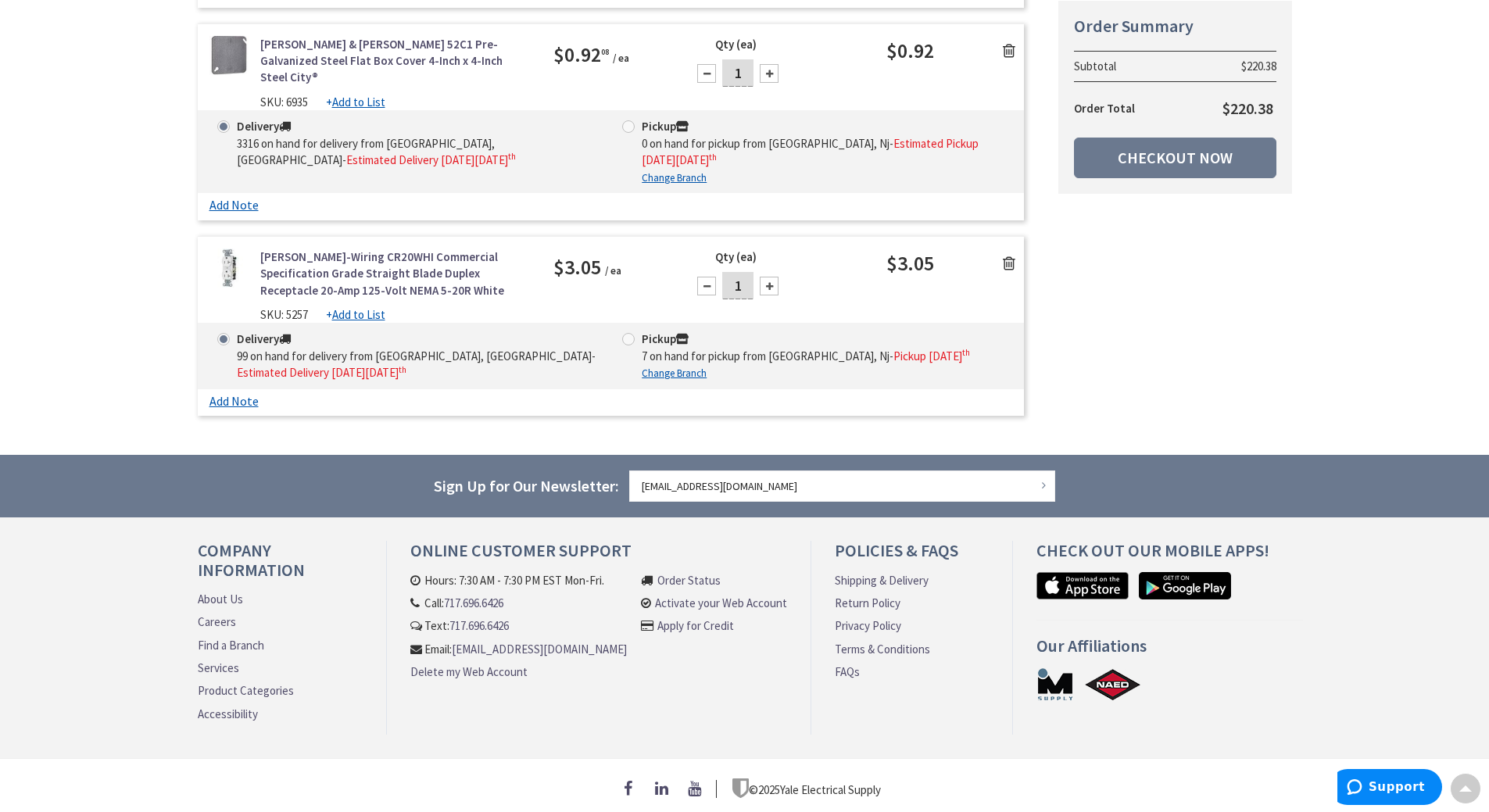
click at [1010, 248] on div "[PERSON_NAME]-Wiring CR20WHI Commercial Specification Grade Straight Blade Dupl…" at bounding box center [611, 285] width 827 height 75
click at [1010, 256] on icon at bounding box center [1009, 263] width 13 height 15
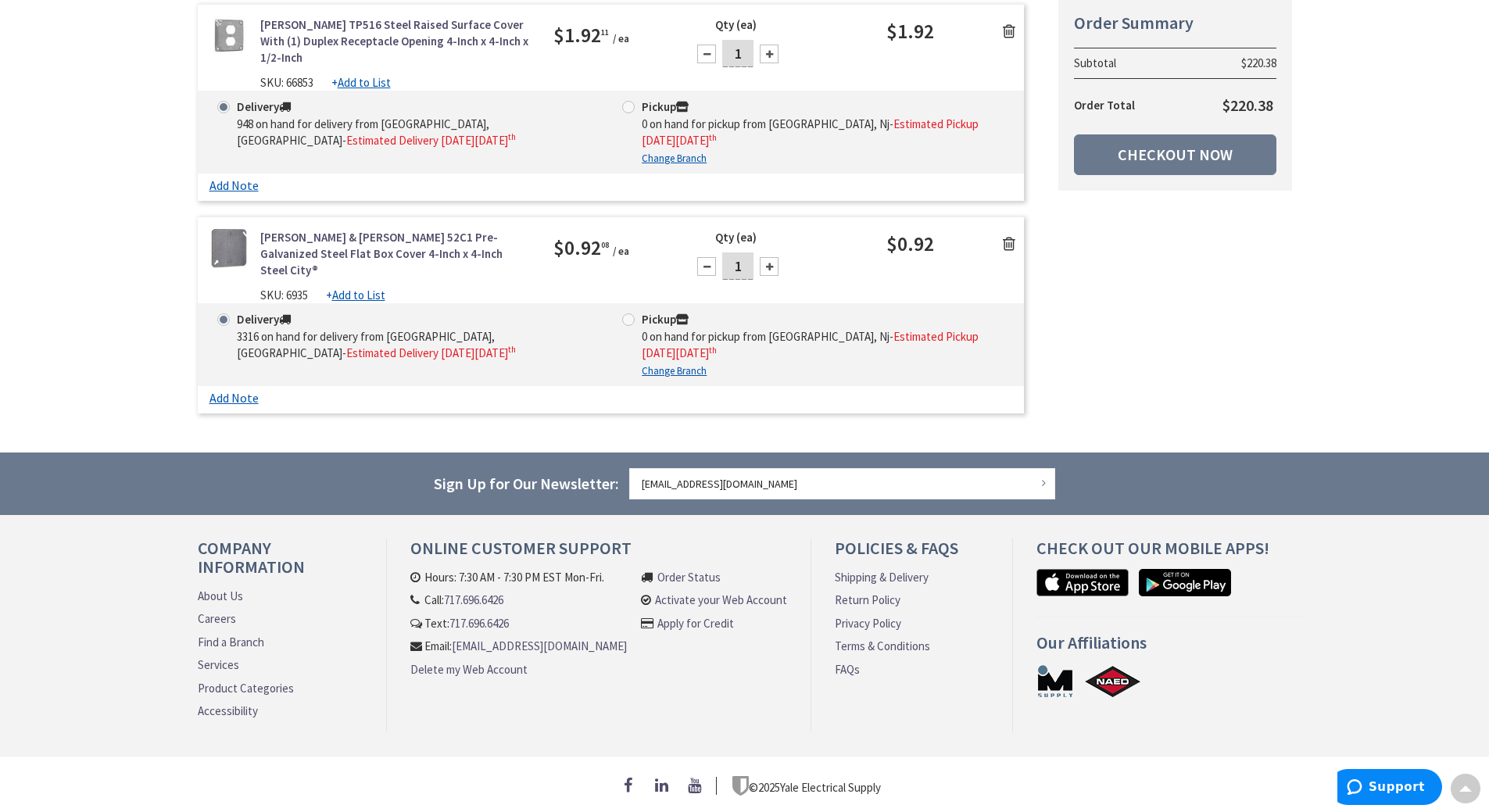
scroll to position [771, 0]
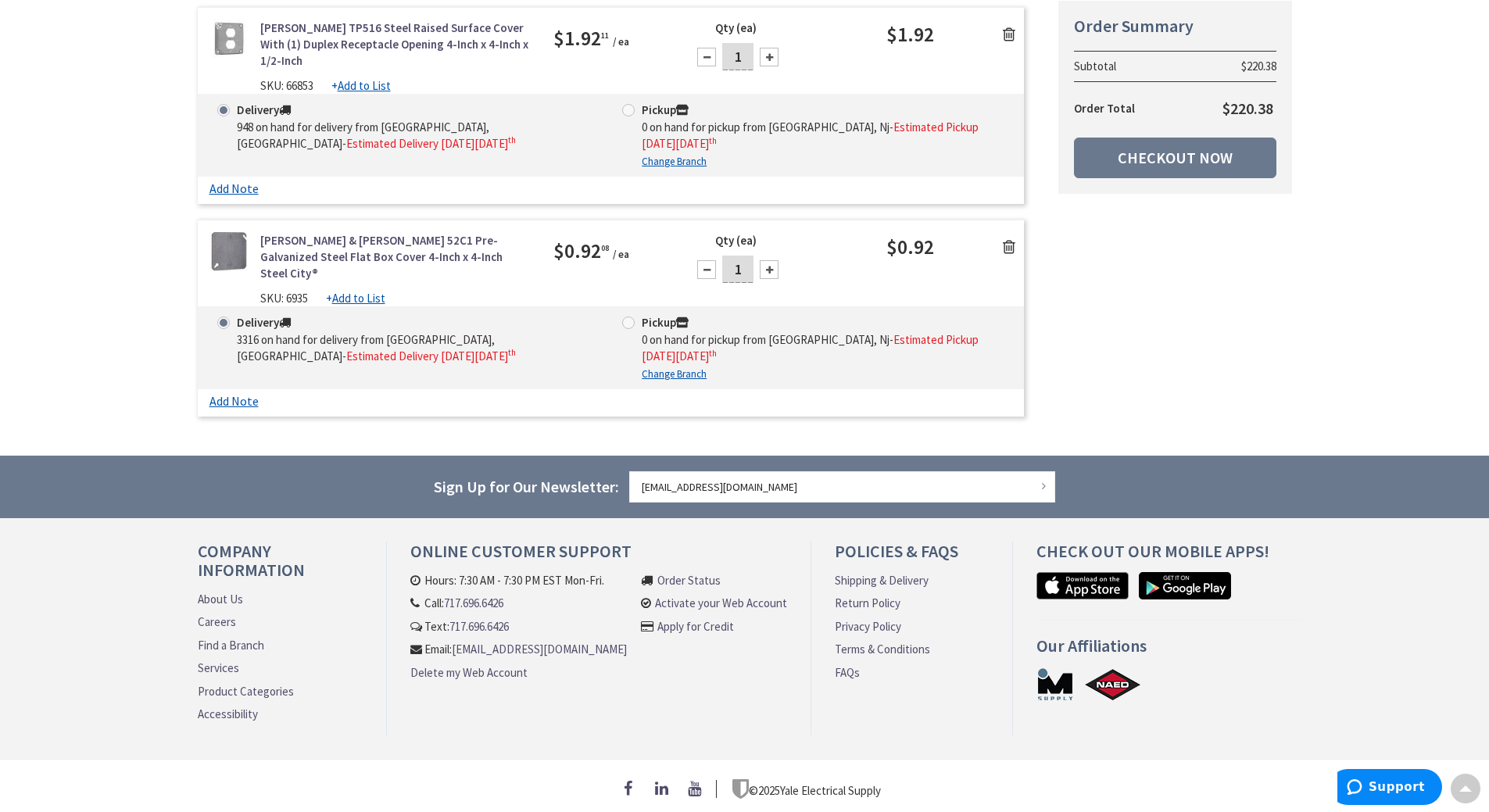
click at [1009, 240] on icon at bounding box center [1009, 247] width 13 height 15
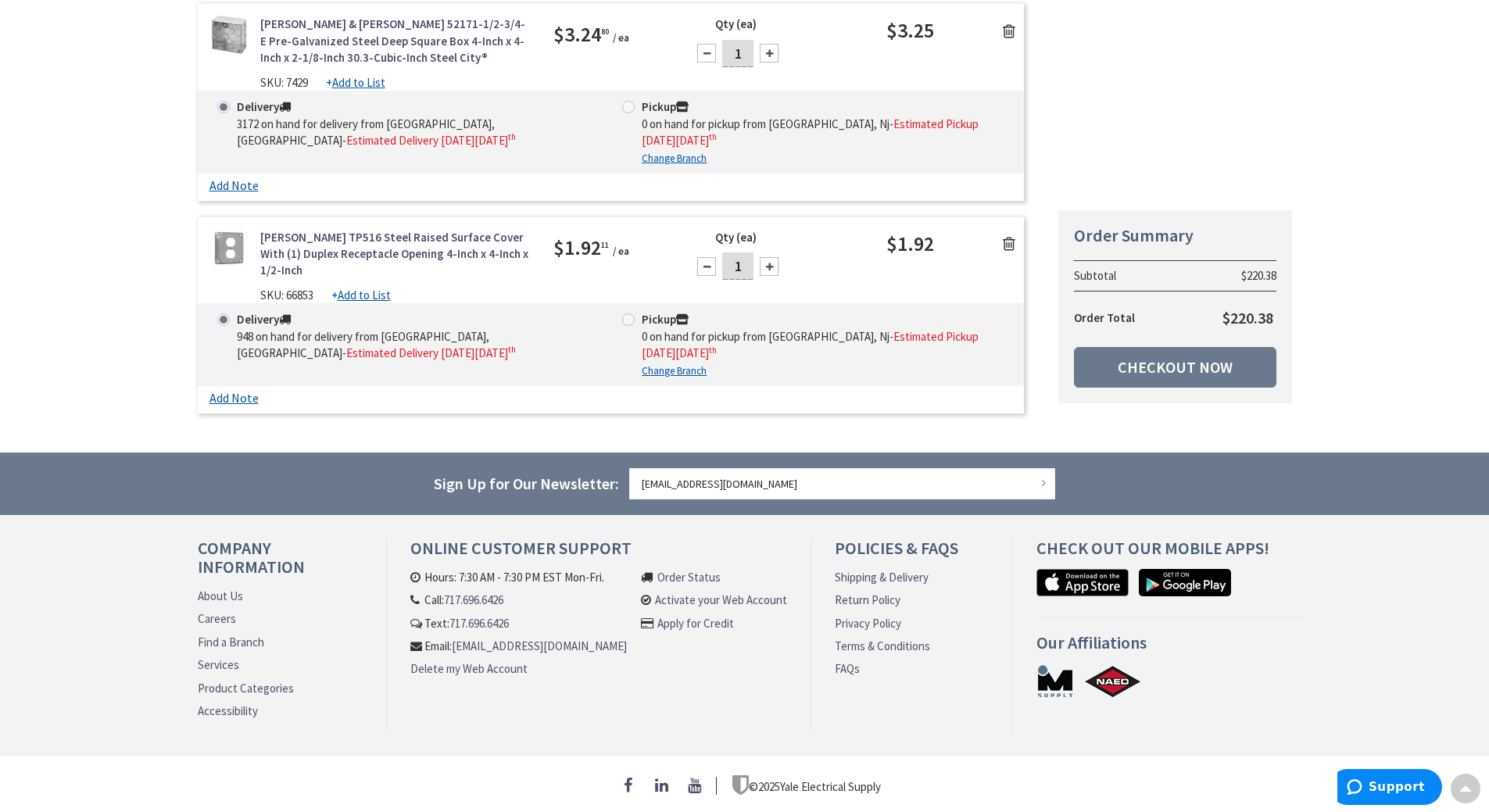
scroll to position [567, 0]
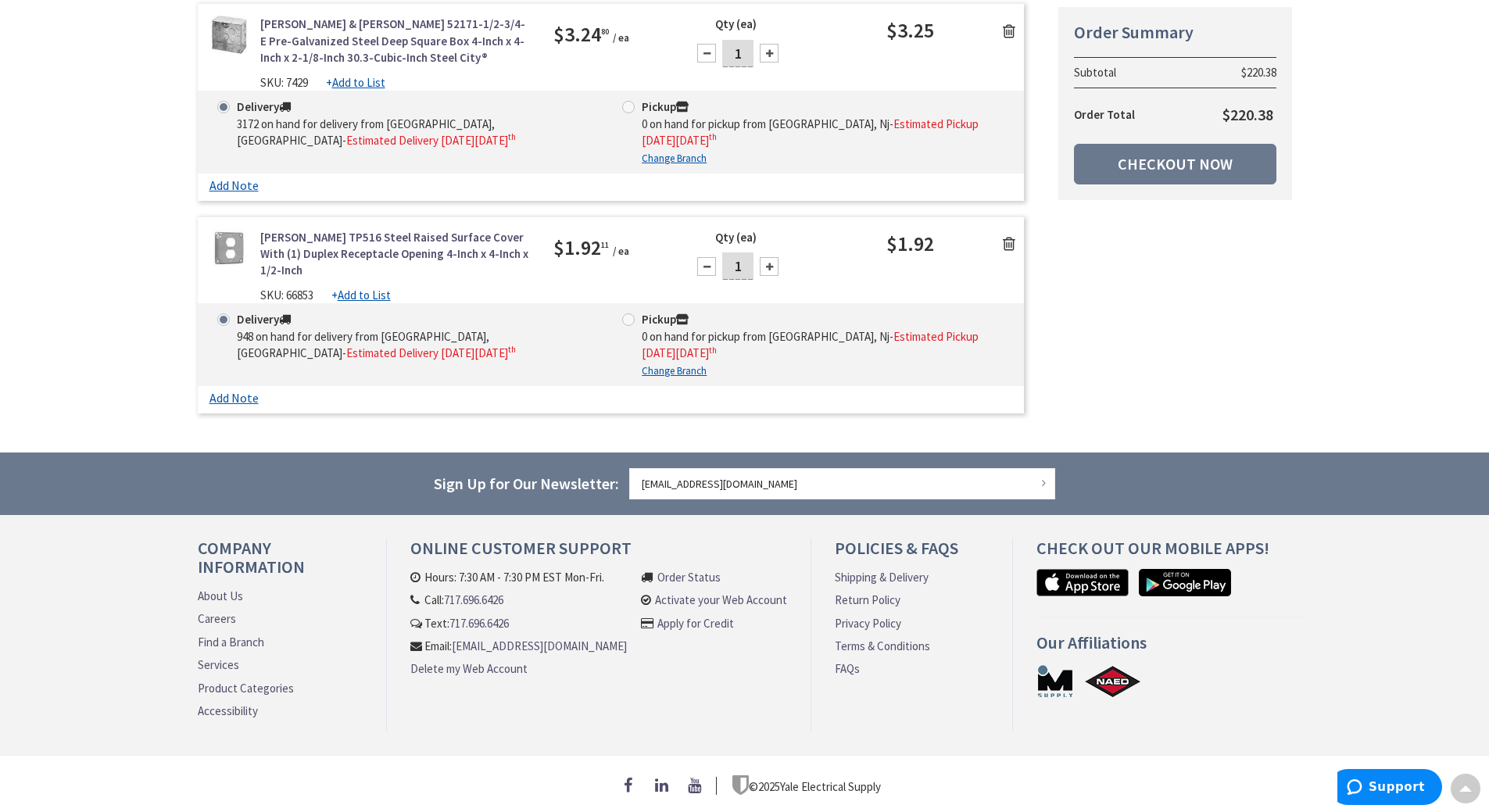
click at [1012, 237] on icon at bounding box center [1009, 243] width 13 height 15
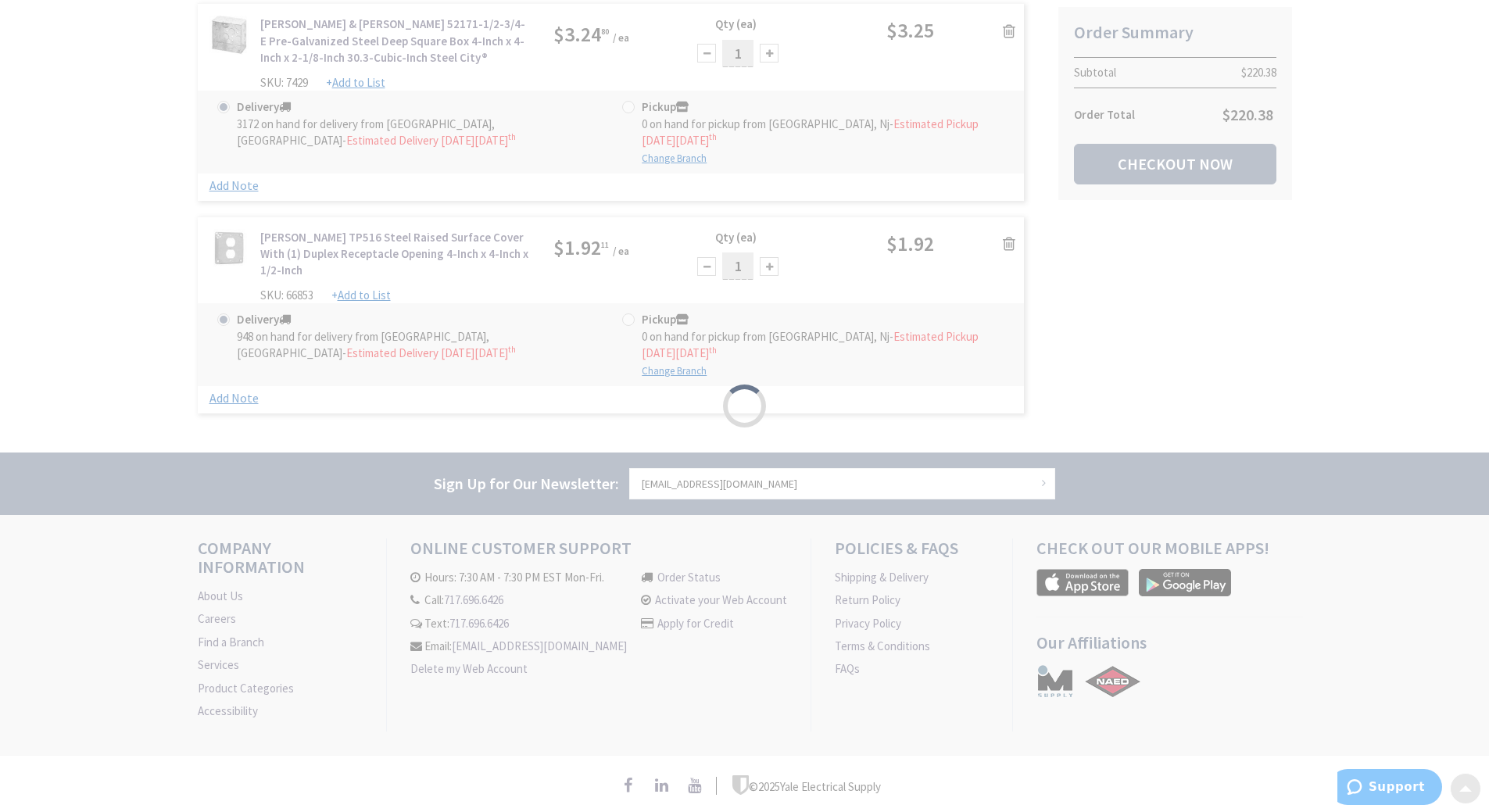
scroll to position [355, 0]
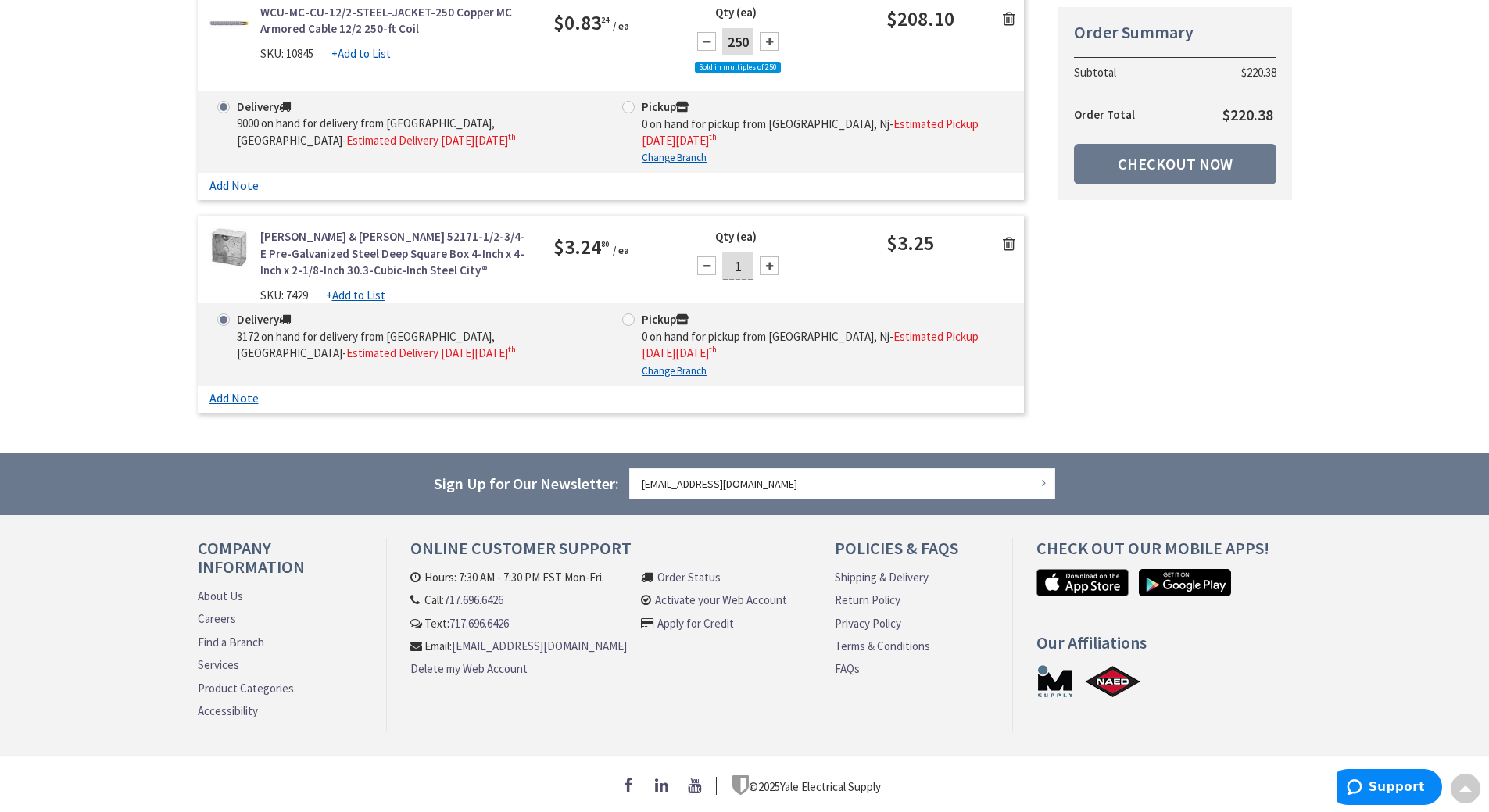
click at [1013, 236] on icon at bounding box center [1009, 243] width 13 height 15
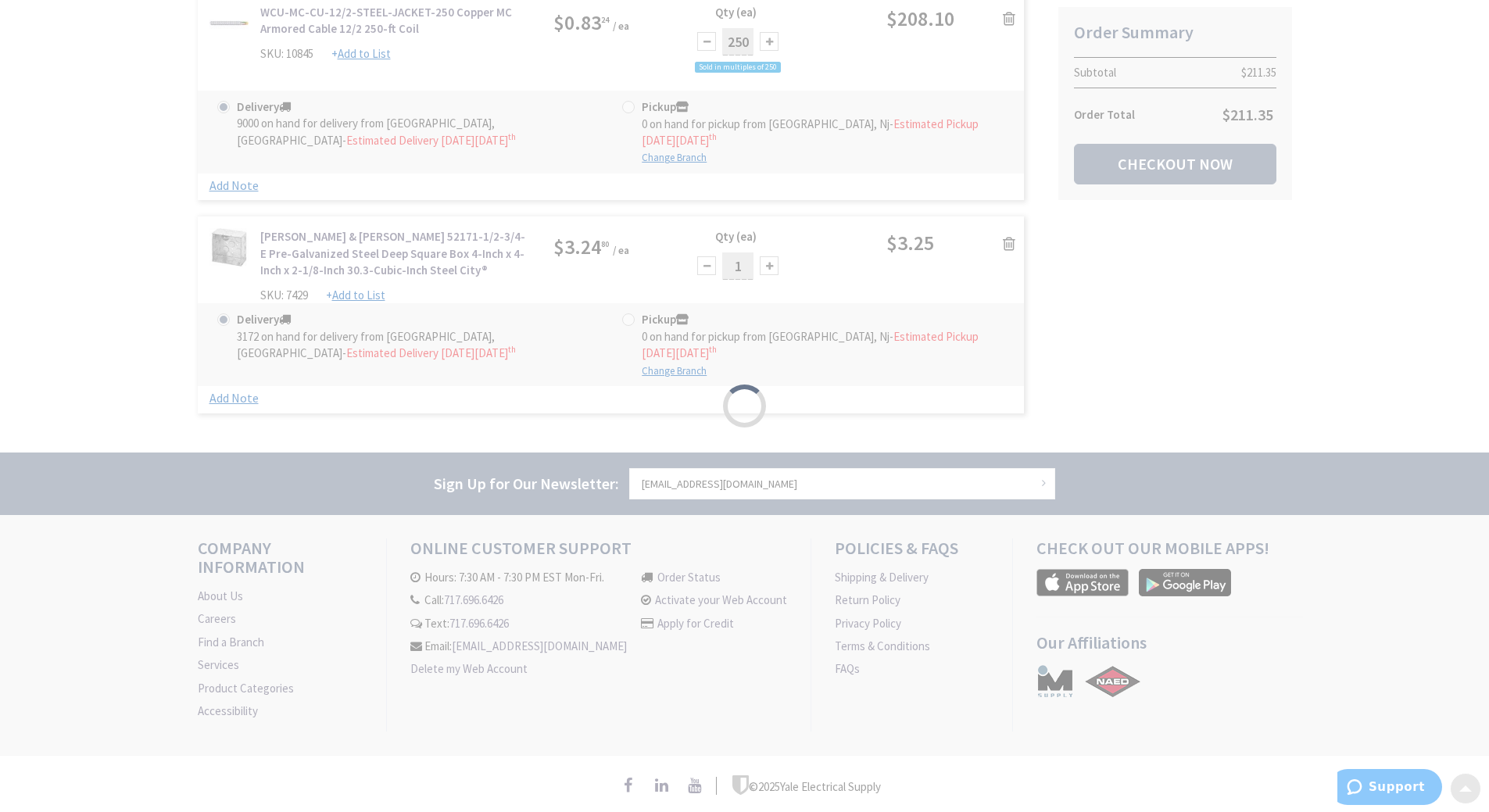
scroll to position [142, 0]
